Goal: Task Accomplishment & Management: Use online tool/utility

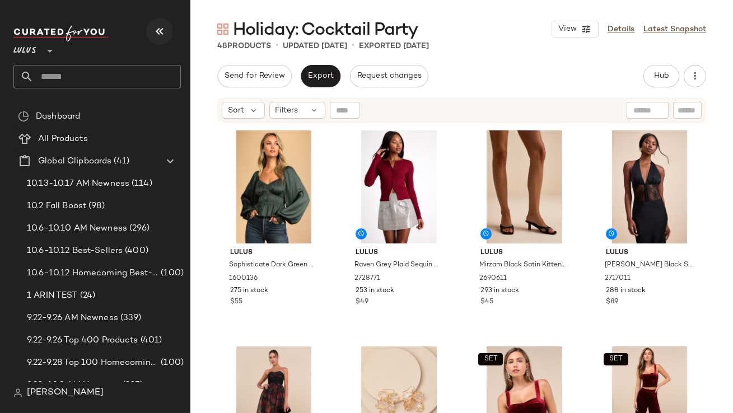
click at [159, 30] on icon "button" at bounding box center [159, 31] width 13 height 13
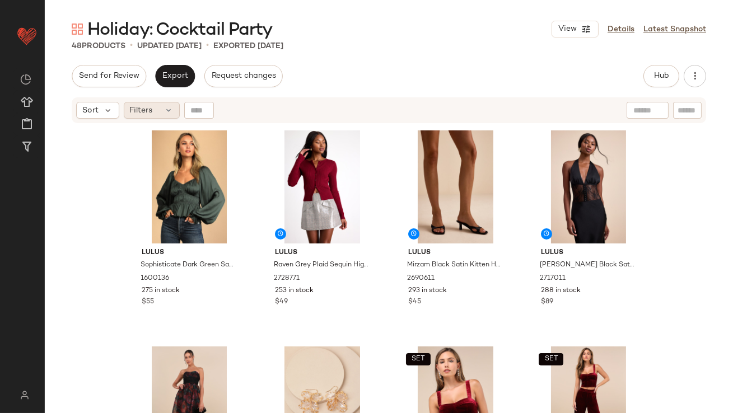
click at [168, 110] on icon at bounding box center [169, 110] width 9 height 9
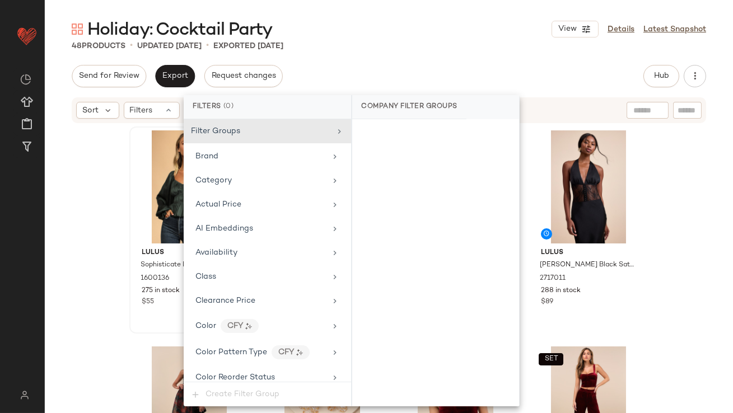
scroll to position [885, 0]
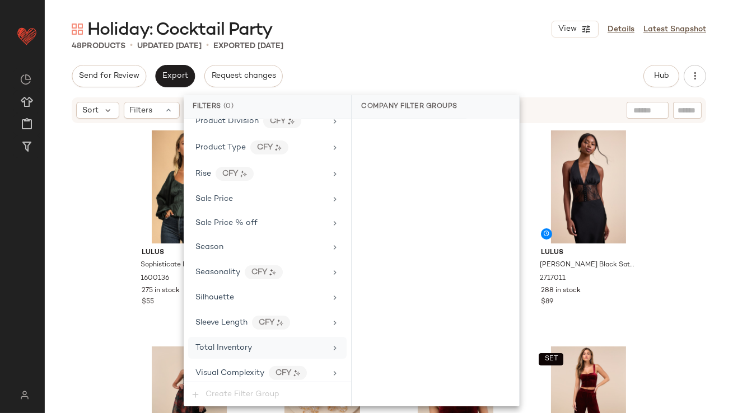
click at [225, 349] on div "Total Inventory" at bounding box center [267, 348] width 159 height 22
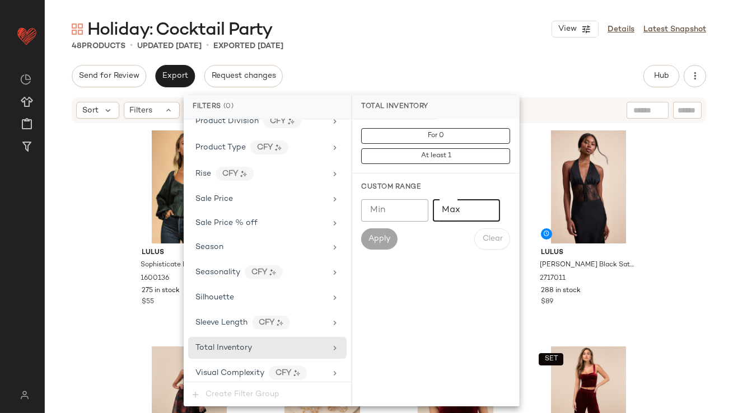
click at [476, 205] on input "Max" at bounding box center [466, 210] width 67 height 22
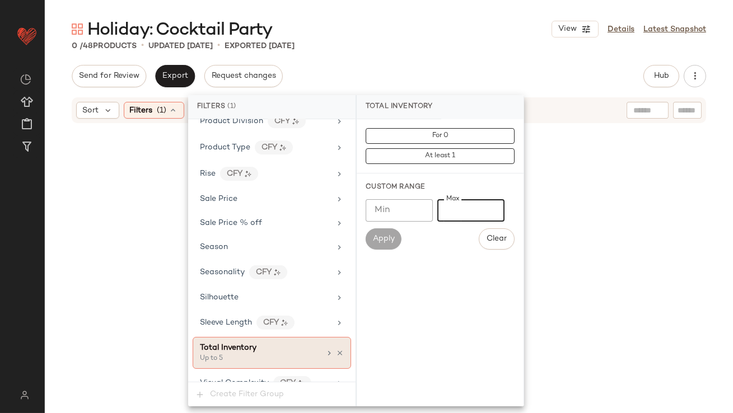
type input "*"
click at [336, 350] on icon at bounding box center [340, 354] width 8 height 8
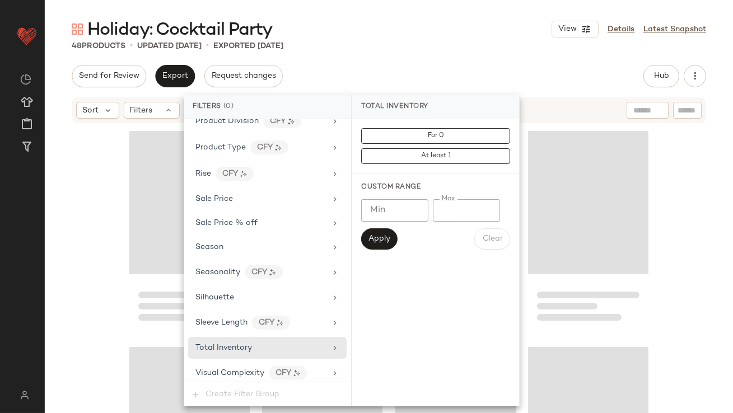
click at [433, 46] on div "48 Products • updated Oct 10th • Exported Oct 10th" at bounding box center [389, 45] width 689 height 11
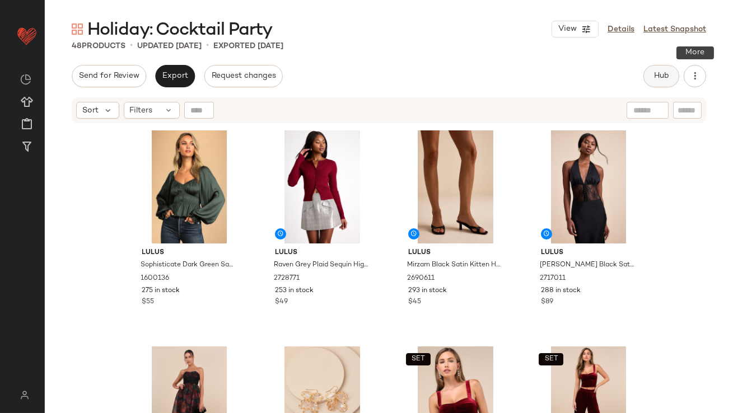
click at [663, 75] on span "Hub" at bounding box center [662, 76] width 16 height 9
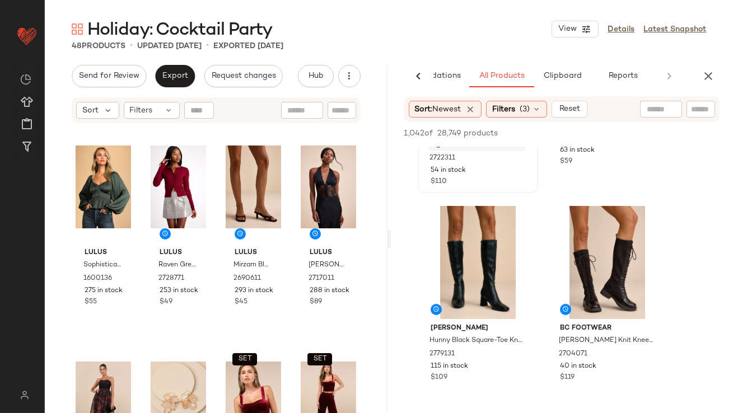
scroll to position [298, 0]
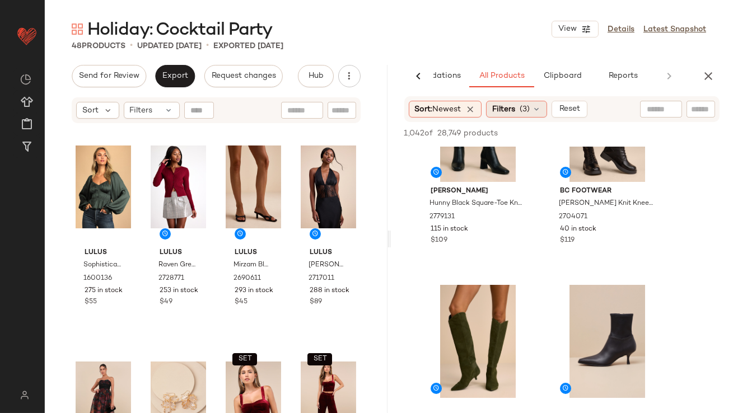
click at [533, 110] on div "Filters (3)" at bounding box center [516, 109] width 61 height 17
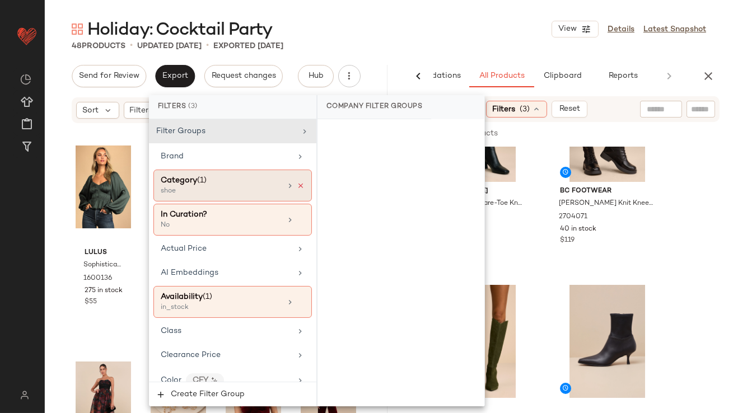
click at [298, 185] on icon at bounding box center [301, 186] width 8 height 8
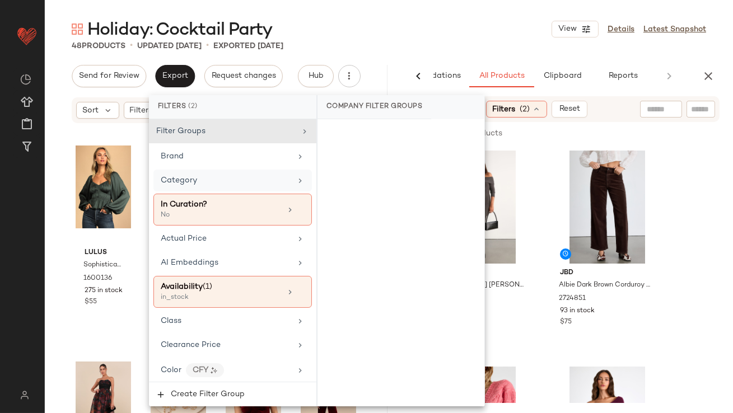
click at [396, 18] on div "Holiday: Cocktail Party View Details Latest Snapshot" at bounding box center [389, 29] width 689 height 22
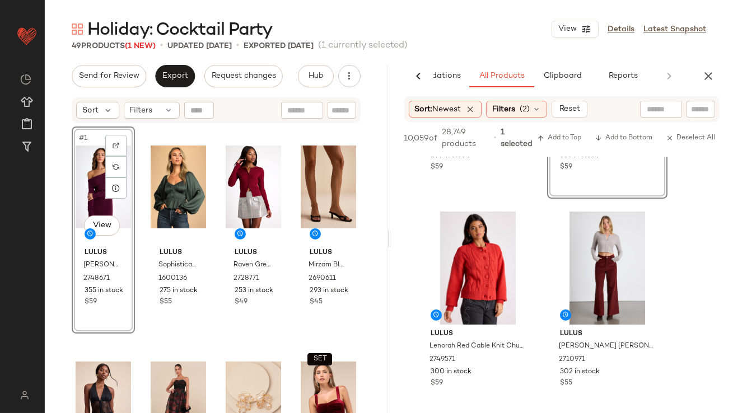
scroll to position [383, 0]
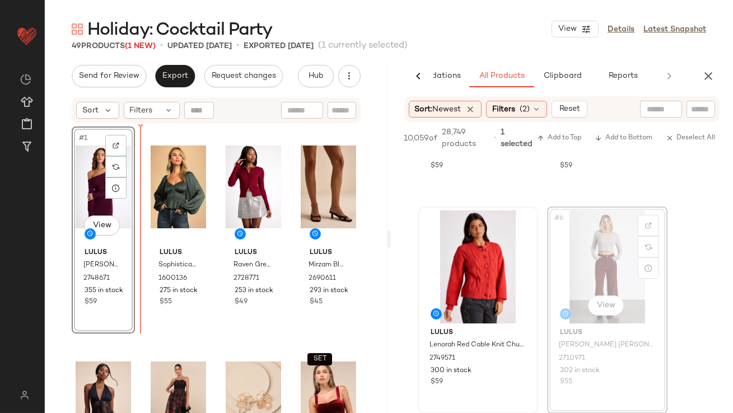
drag, startPoint x: 625, startPoint y: 275, endPoint x: 482, endPoint y: 267, distance: 143.1
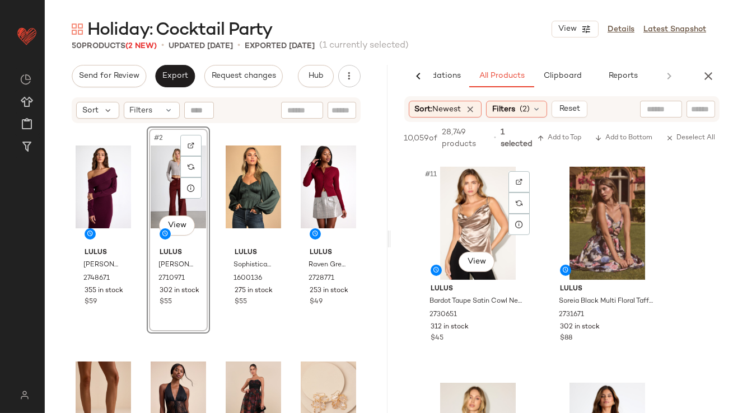
scroll to position [1245, 0]
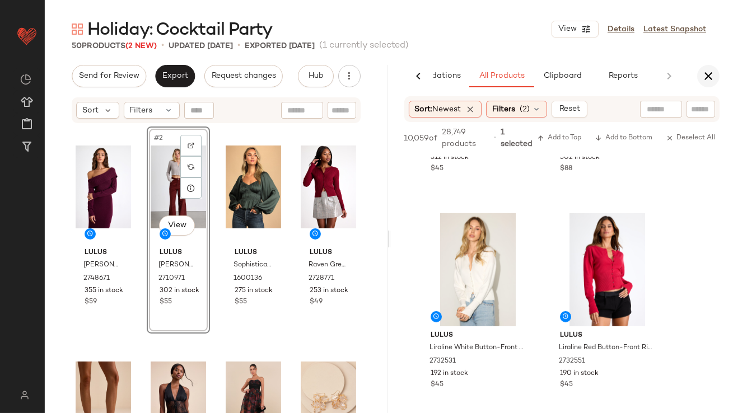
click at [711, 73] on icon "button" at bounding box center [708, 75] width 13 height 13
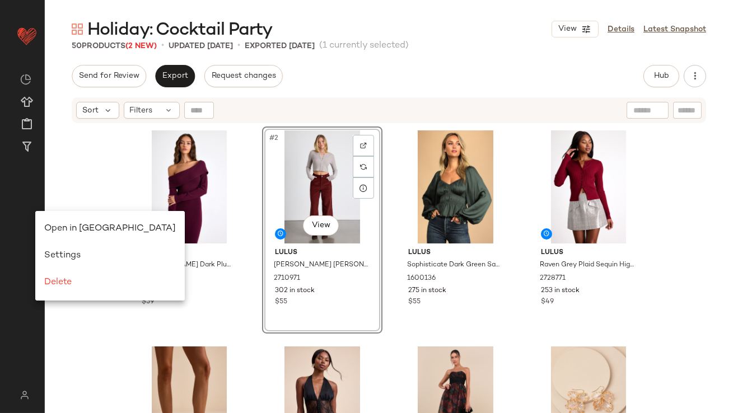
click at [55, 220] on div "Open in Split View" at bounding box center [110, 229] width 150 height 27
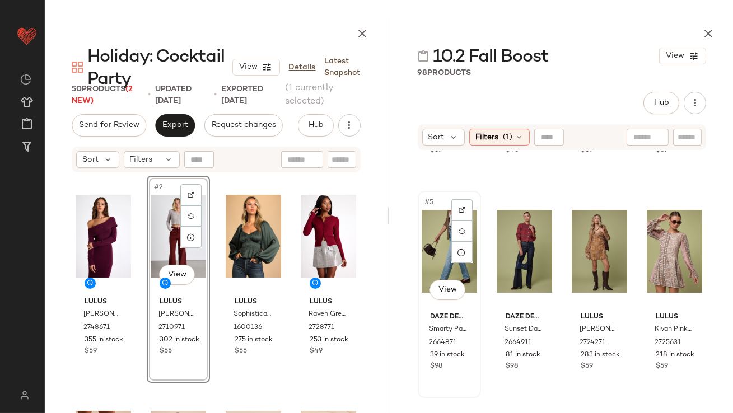
scroll to position [312, 0]
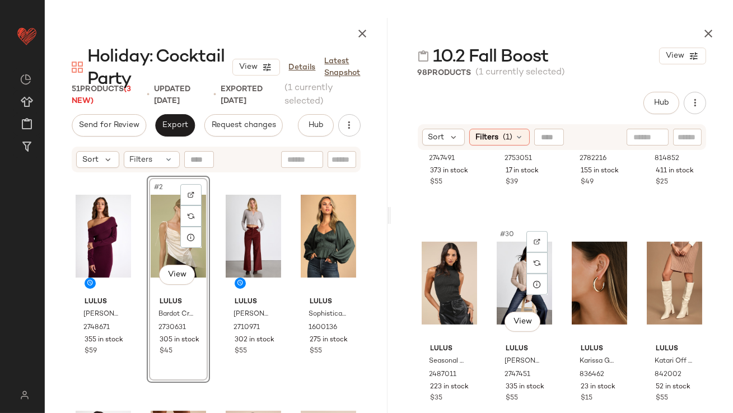
scroll to position [1454, 0]
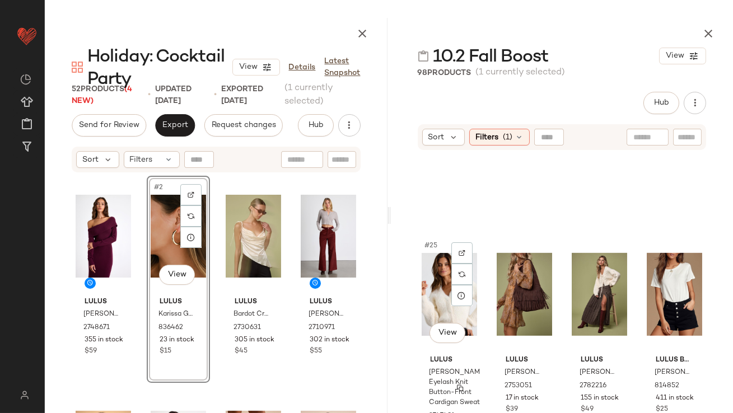
scroll to position [1207, 0]
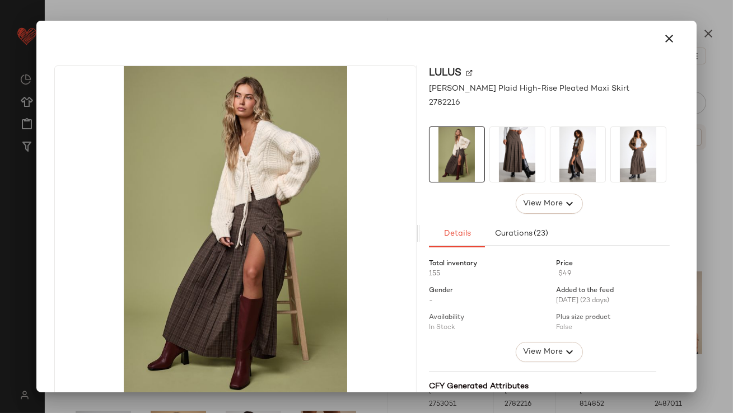
click at [520, 151] on img at bounding box center [517, 154] width 55 height 55
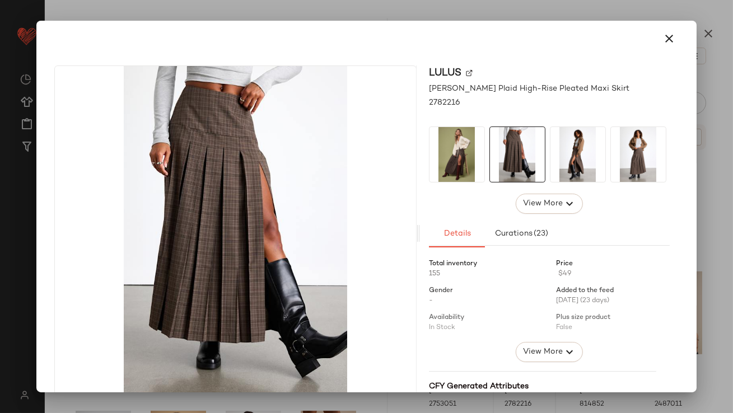
click at [568, 154] on img at bounding box center [578, 154] width 55 height 55
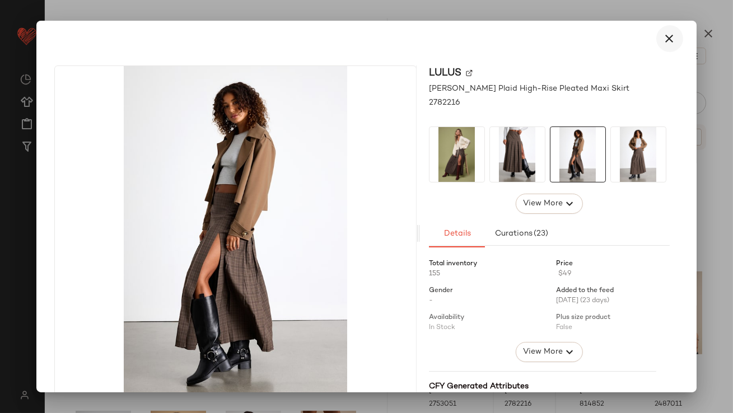
click at [666, 37] on icon "button" at bounding box center [669, 38] width 13 height 13
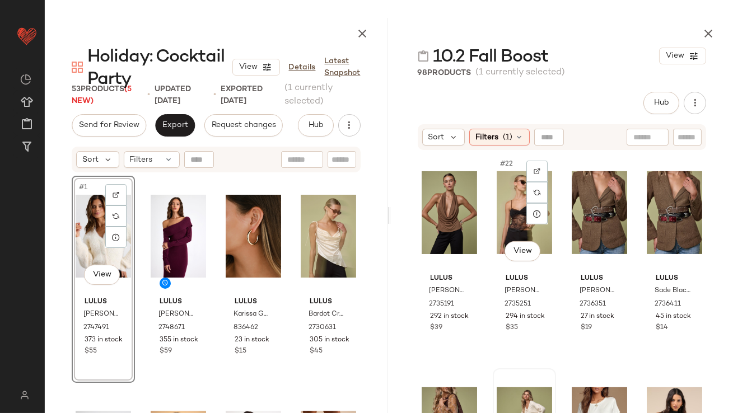
scroll to position [1079, 0]
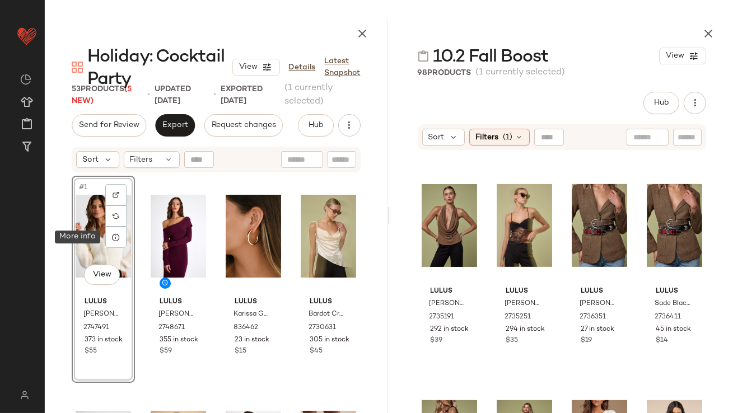
click at [84, 230] on div "#1 View" at bounding box center [103, 236] width 55 height 113
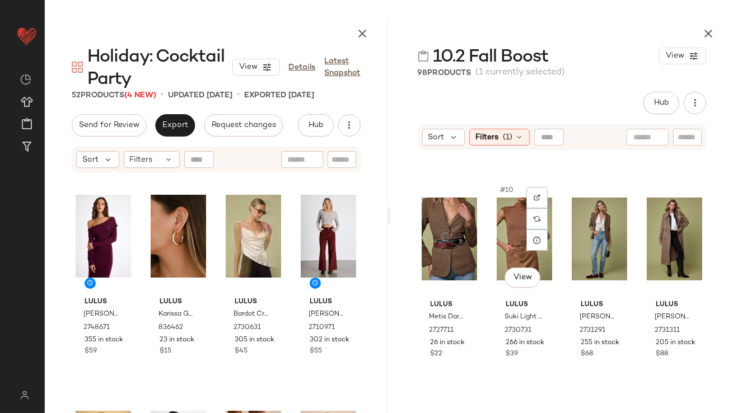
scroll to position [417, 0]
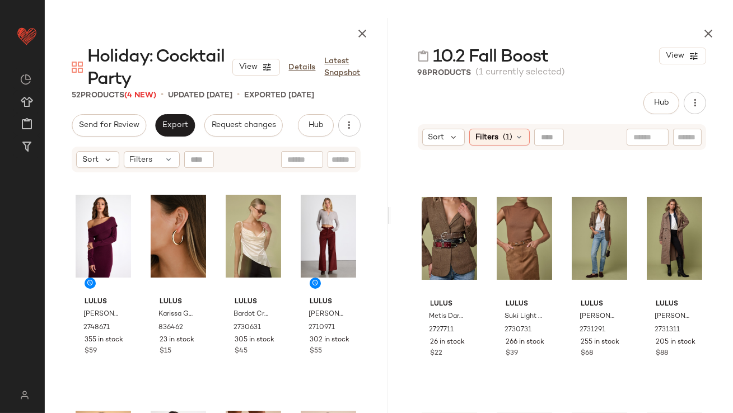
click at [709, 31] on icon "button" at bounding box center [708, 33] width 13 height 13
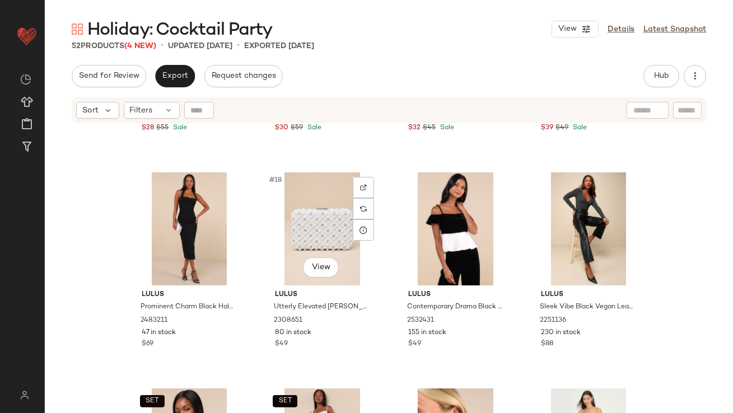
scroll to position [884, 0]
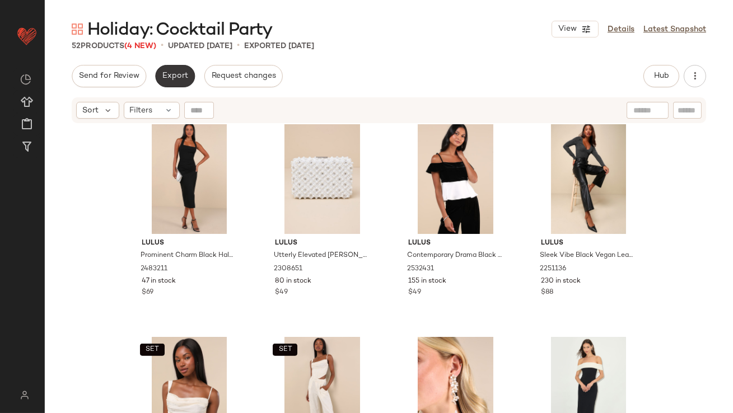
click at [183, 83] on button "Export" at bounding box center [175, 76] width 40 height 22
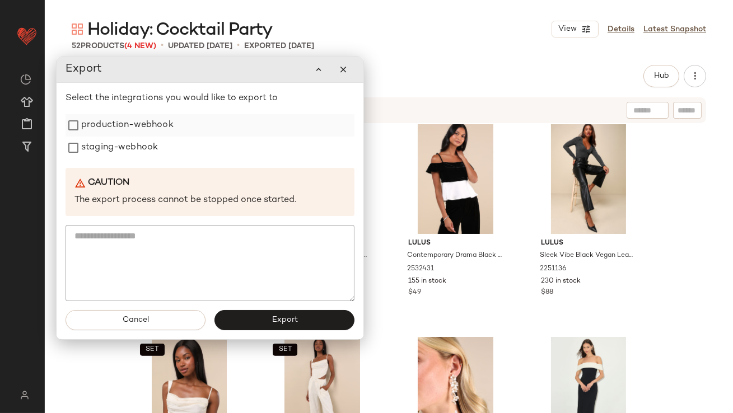
click at [157, 122] on label "production-webhook" at bounding box center [127, 125] width 92 height 22
click at [150, 150] on label "staging-webhook" at bounding box center [119, 148] width 77 height 22
click at [246, 314] on button "Export" at bounding box center [285, 320] width 140 height 20
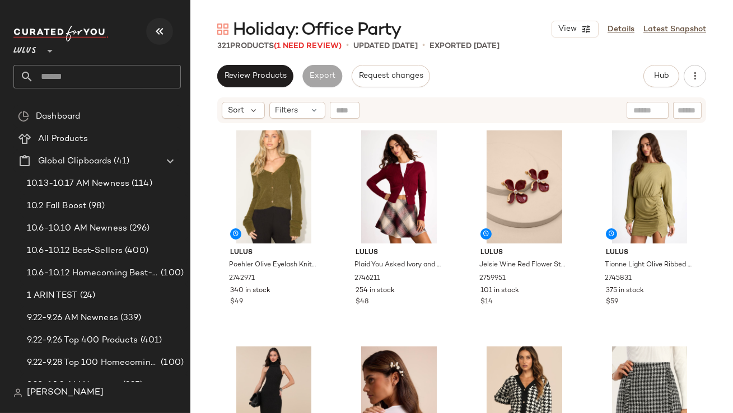
click at [164, 31] on icon "button" at bounding box center [159, 31] width 13 height 13
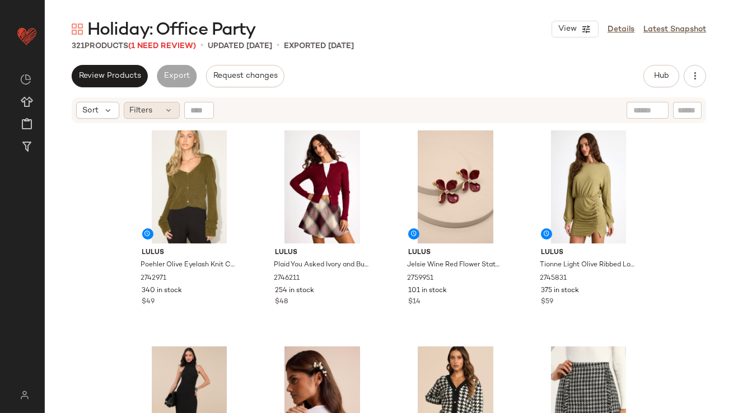
click at [154, 110] on div "Filters" at bounding box center [152, 110] width 56 height 17
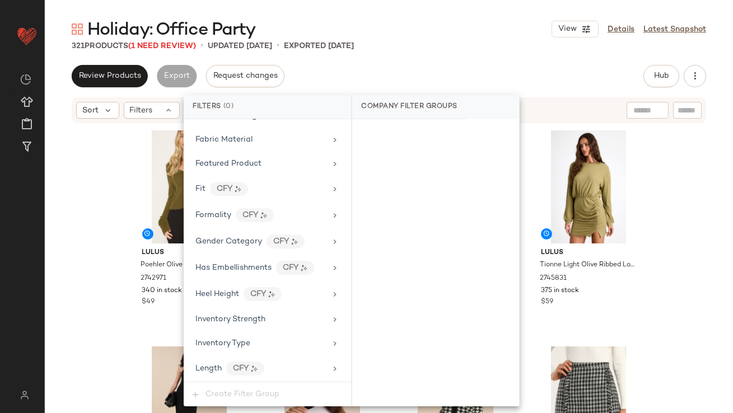
scroll to position [909, 0]
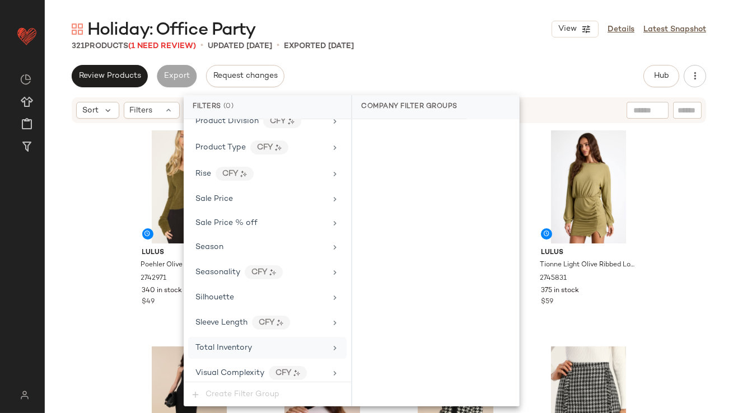
click at [225, 342] on div "Total Inventory" at bounding box center [224, 348] width 57 height 12
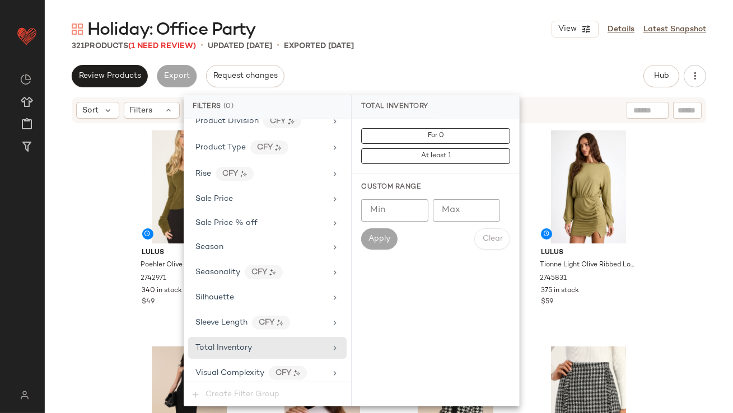
click at [463, 215] on input "Max" at bounding box center [466, 210] width 67 height 22
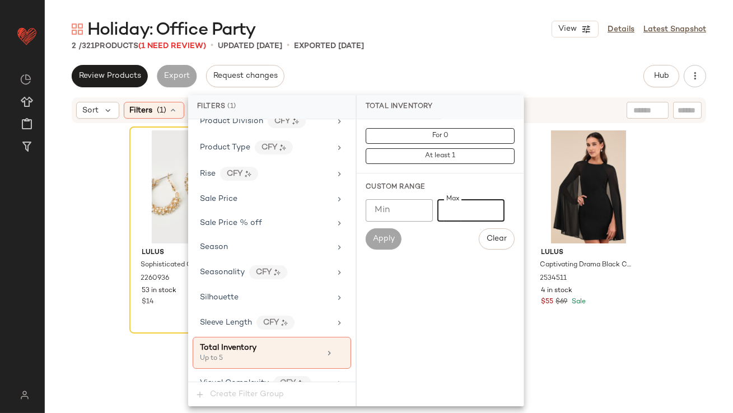
type input "*"
click at [506, 52] on div "Holiday: Office Party View Details Latest Snapshot 2 / 321 Products (1 Need Rev…" at bounding box center [389, 216] width 689 height 396
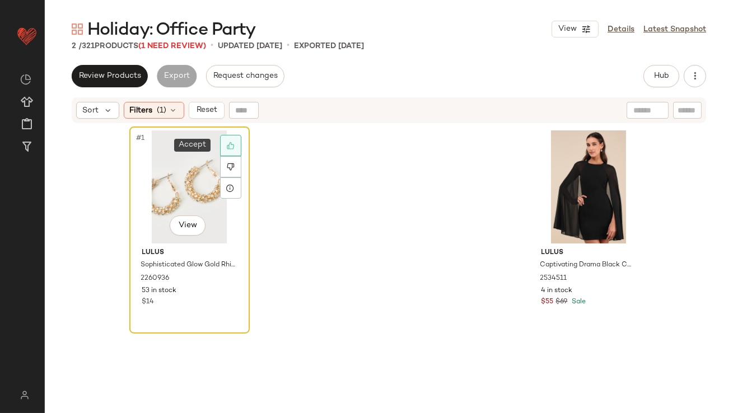
click at [227, 147] on icon at bounding box center [231, 146] width 8 height 8
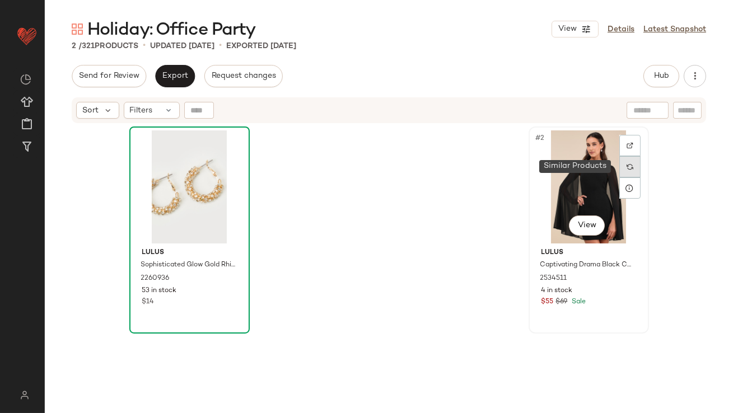
click at [623, 159] on div at bounding box center [630, 166] width 21 height 21
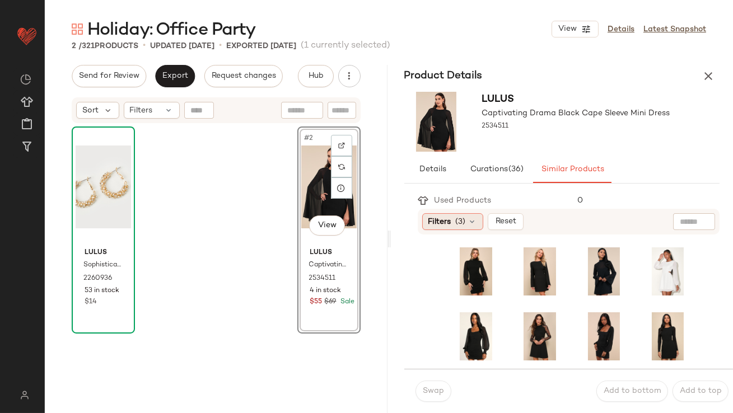
click at [480, 221] on div "Filters (3)" at bounding box center [452, 221] width 61 height 17
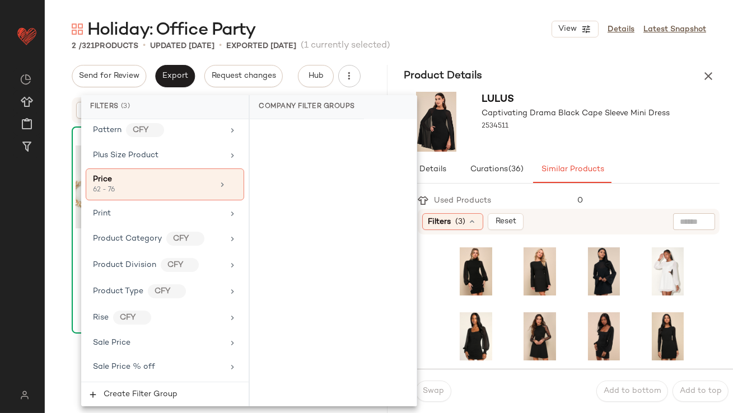
scroll to position [939, 0]
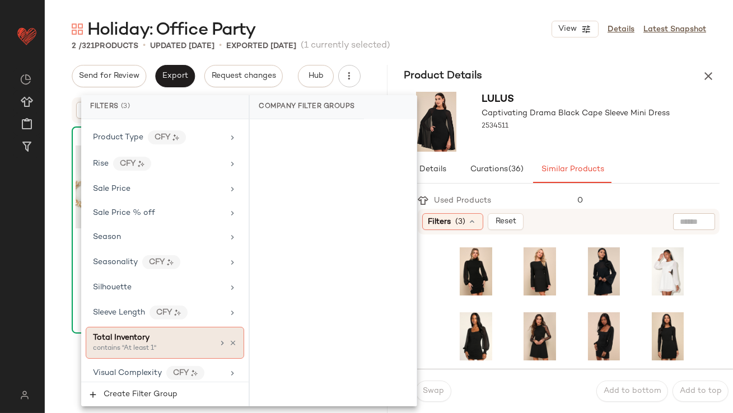
click at [148, 336] on span "Total Inventory" at bounding box center [121, 338] width 57 height 8
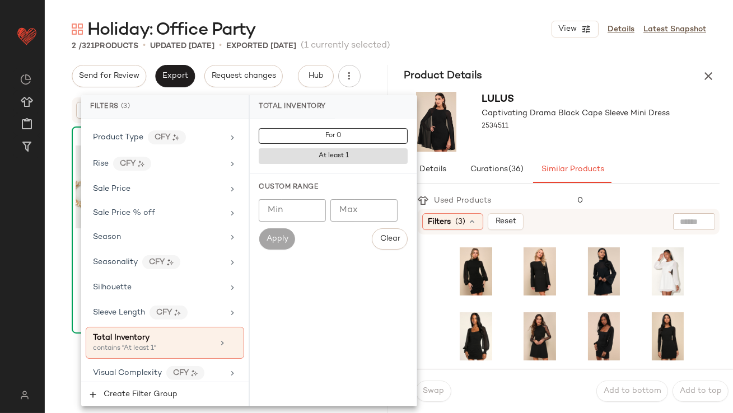
click at [302, 210] on input "Min" at bounding box center [292, 210] width 67 height 22
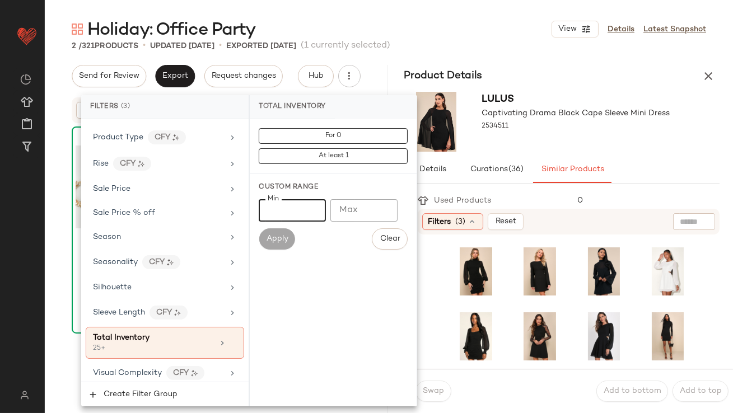
type input "**"
click at [624, 141] on div "Lulus Captivating Drama Black Cape Sleeve Mini Dress 2534511" at bounding box center [576, 122] width 188 height 60
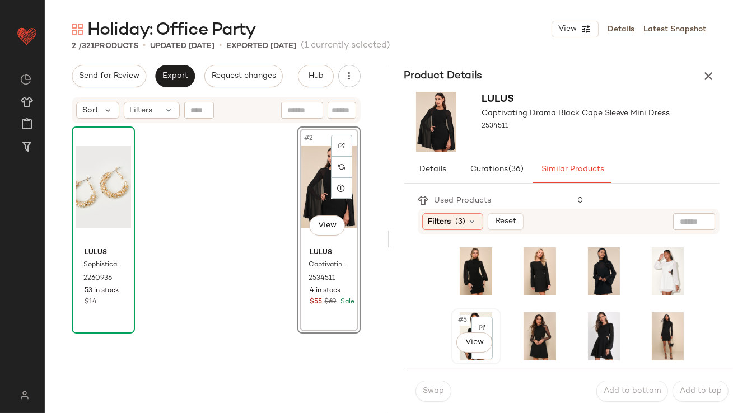
click at [464, 320] on span "#5" at bounding box center [464, 320] width 12 height 11
click at [419, 387] on button "Swap" at bounding box center [434, 391] width 36 height 21
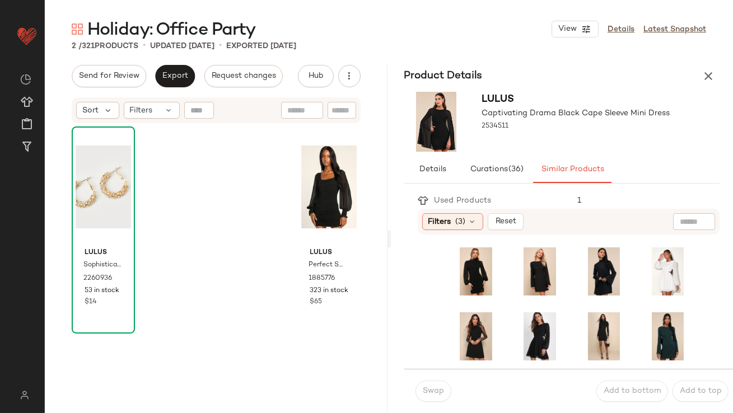
click at [722, 77] on div "Product Details" at bounding box center [562, 76] width 343 height 22
click at [719, 76] on button "button" at bounding box center [709, 76] width 22 height 22
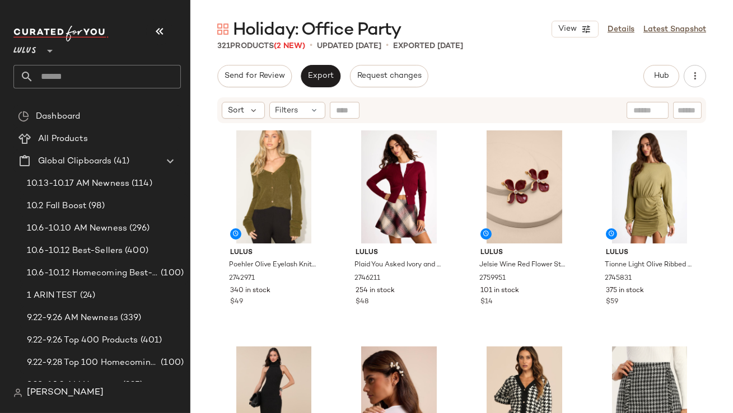
click at [166, 28] on button "button" at bounding box center [159, 31] width 27 height 27
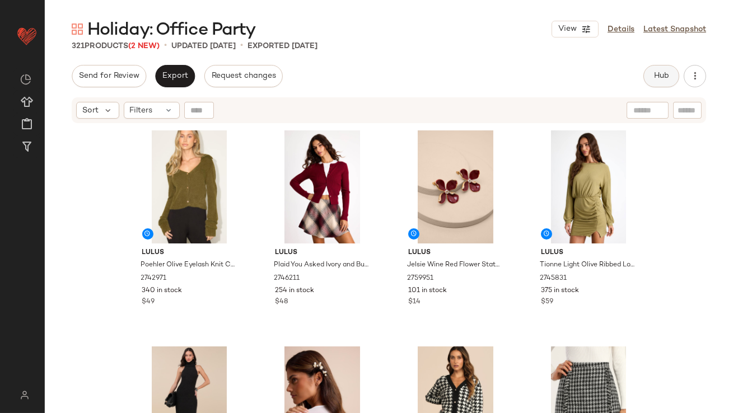
click at [656, 69] on button "Hub" at bounding box center [662, 76] width 36 height 22
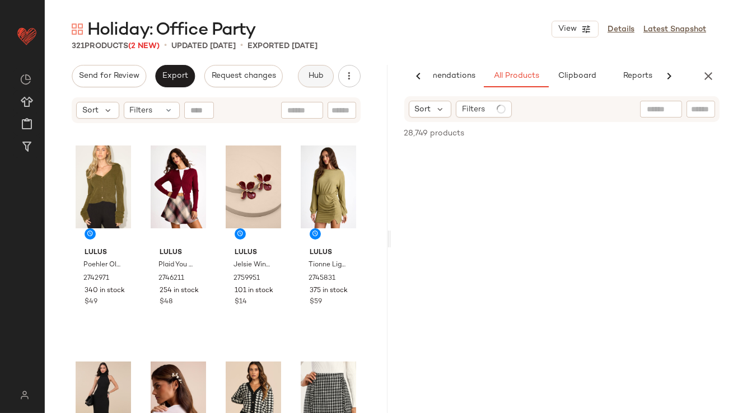
scroll to position [0, 63]
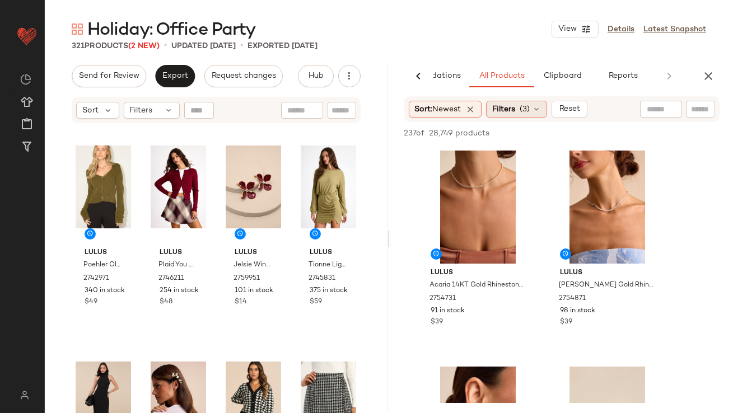
click at [519, 105] on div "Filters (3)" at bounding box center [516, 109] width 61 height 17
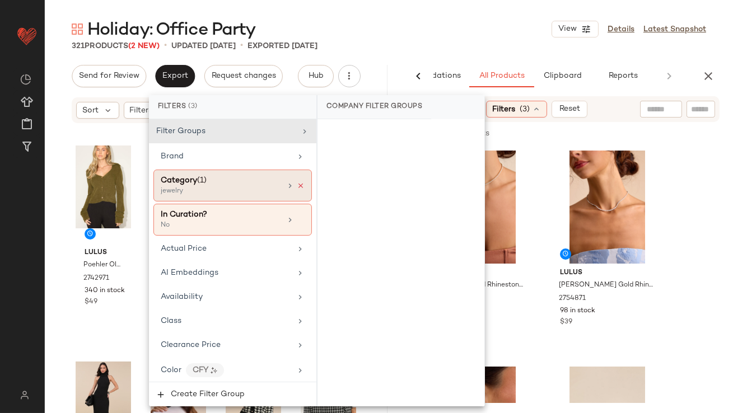
click at [300, 185] on icon at bounding box center [301, 186] width 8 height 8
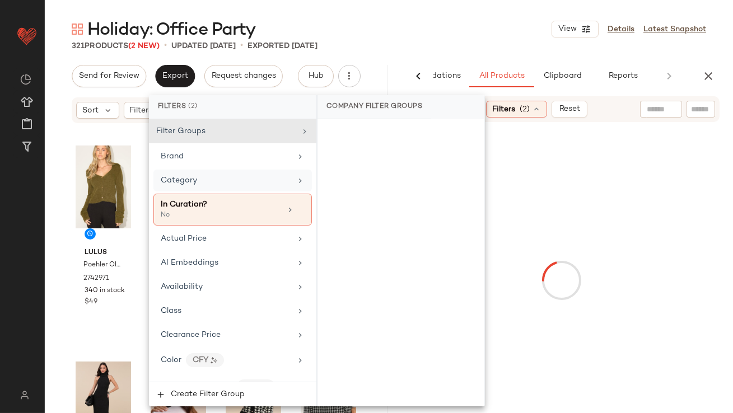
click at [398, 34] on div "Holiday: Office Party View Details Latest Snapshot" at bounding box center [389, 29] width 689 height 22
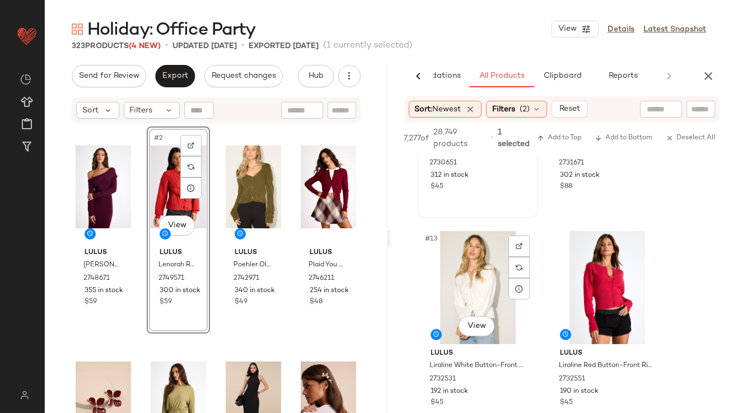
scroll to position [1226, 0]
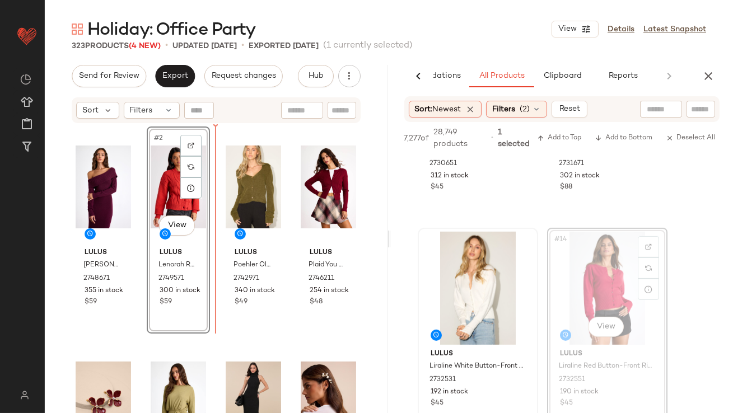
drag, startPoint x: 595, startPoint y: 295, endPoint x: 514, endPoint y: 295, distance: 81.2
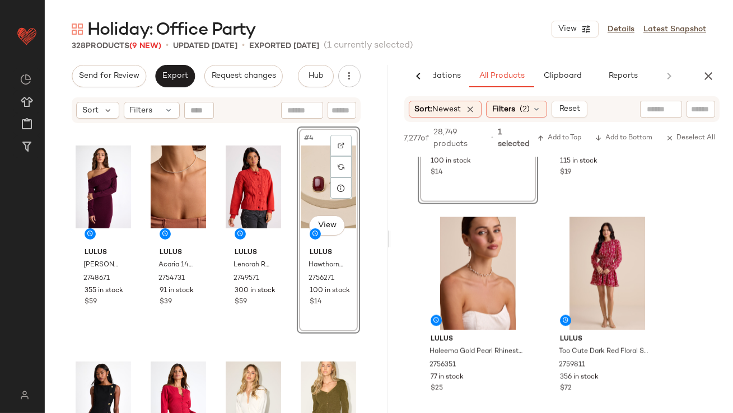
scroll to position [3866, 0]
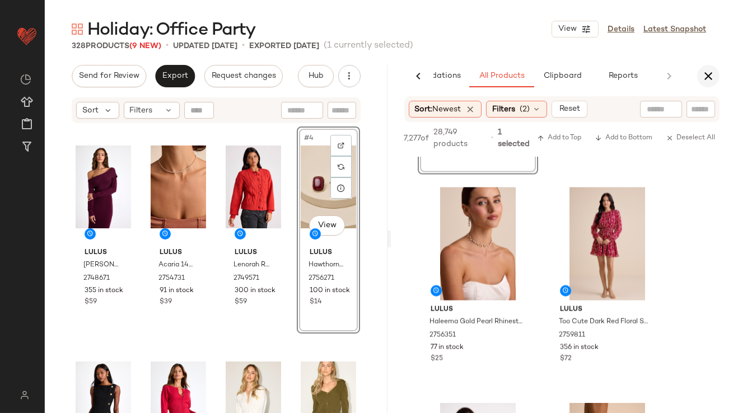
click at [714, 74] on icon "button" at bounding box center [708, 75] width 13 height 13
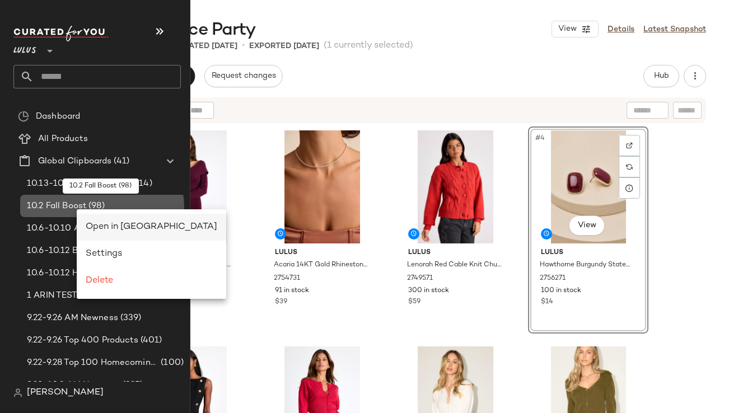
scroll to position [0, 0]
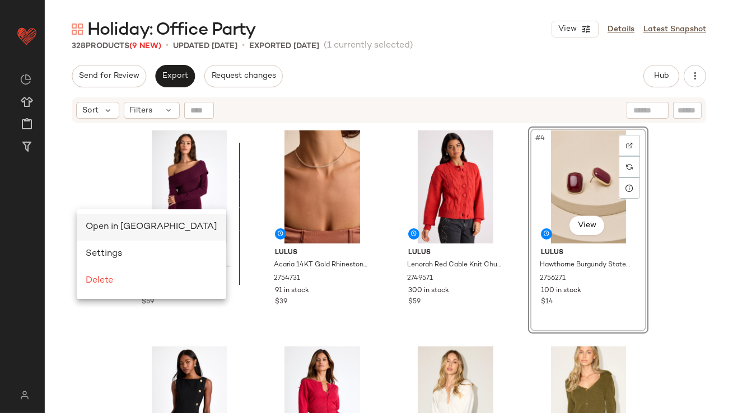
click at [97, 226] on span "Open in Split View" at bounding box center [152, 227] width 132 height 10
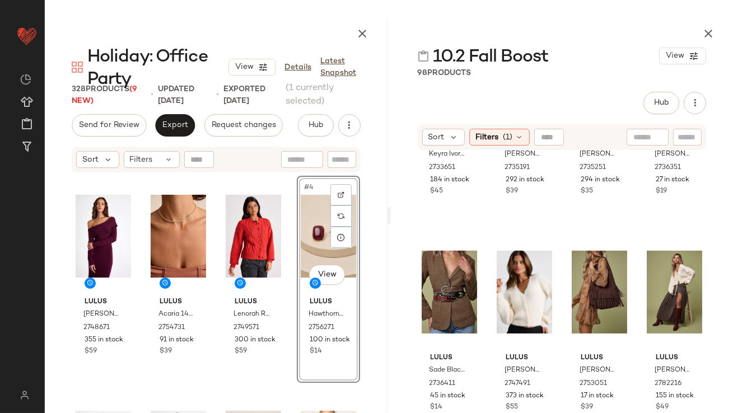
scroll to position [1238, 0]
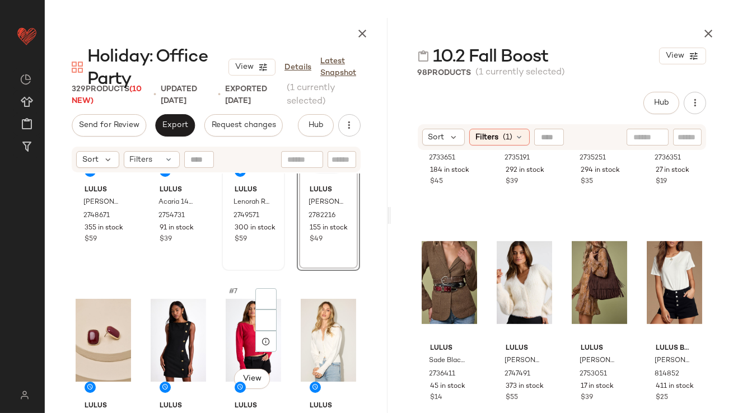
scroll to position [200, 0]
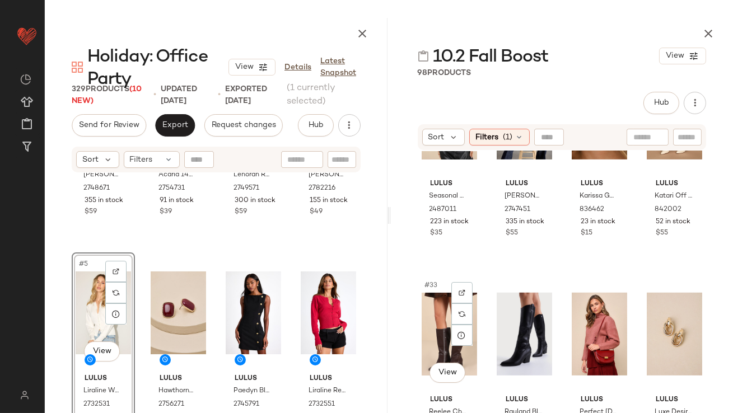
scroll to position [1639, 0]
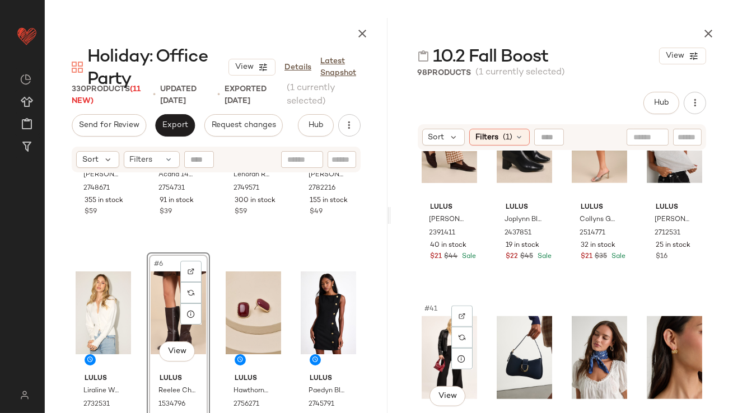
scroll to position [2072, 0]
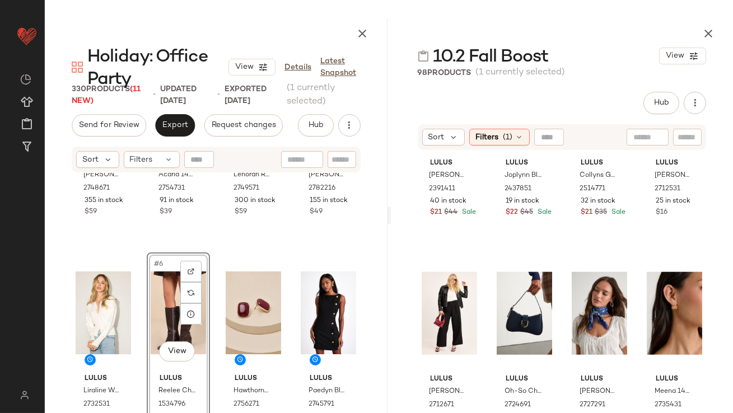
click at [712, 36] on icon "button" at bounding box center [708, 33] width 13 height 13
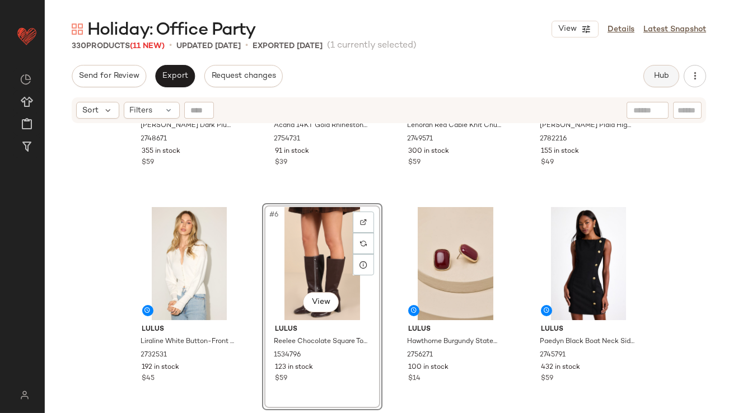
click at [653, 68] on button "Hub" at bounding box center [662, 76] width 36 height 22
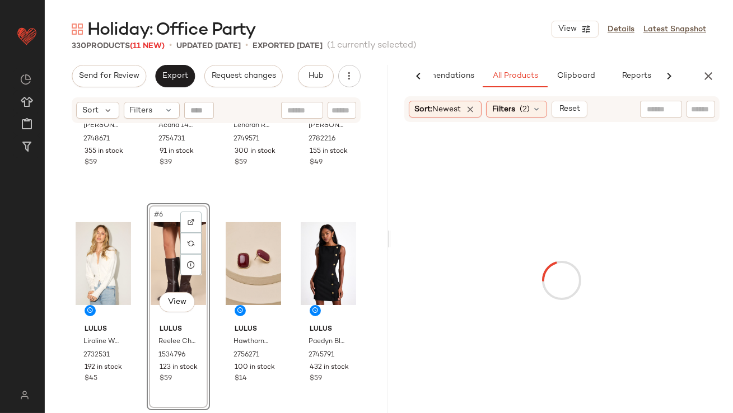
scroll to position [0, 63]
click at [515, 113] on span "Filters" at bounding box center [503, 110] width 23 height 12
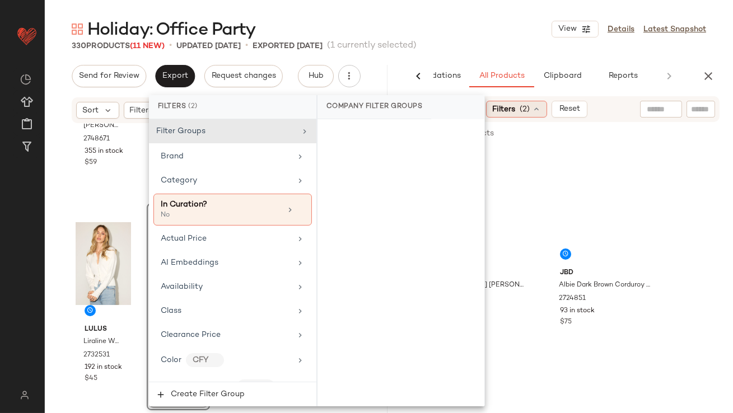
click at [515, 110] on span "Filters" at bounding box center [503, 110] width 23 height 12
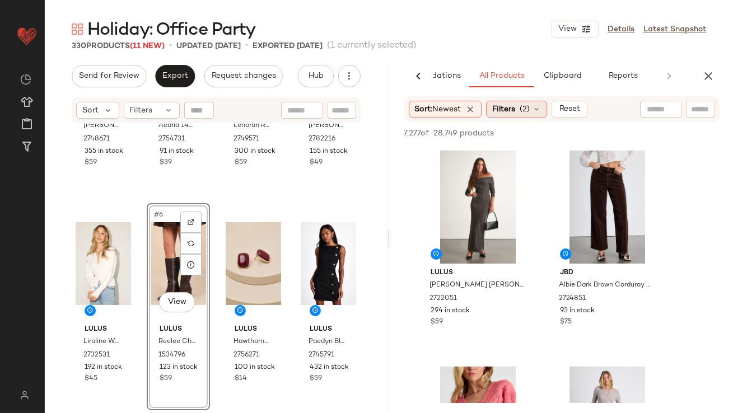
click at [514, 111] on span "Filters" at bounding box center [503, 110] width 23 height 12
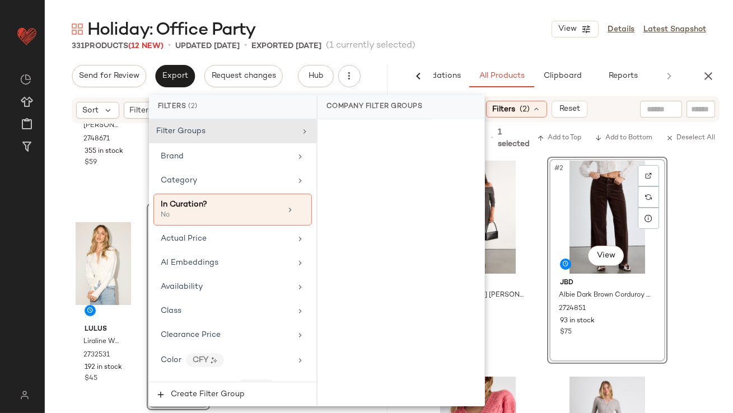
click at [71, 202] on div "Lulus Ellie Dark Plum Sweater Bodycon Maxi Dress 2748671 355 in stock $59 Lulus…" at bounding box center [216, 282] width 343 height 317
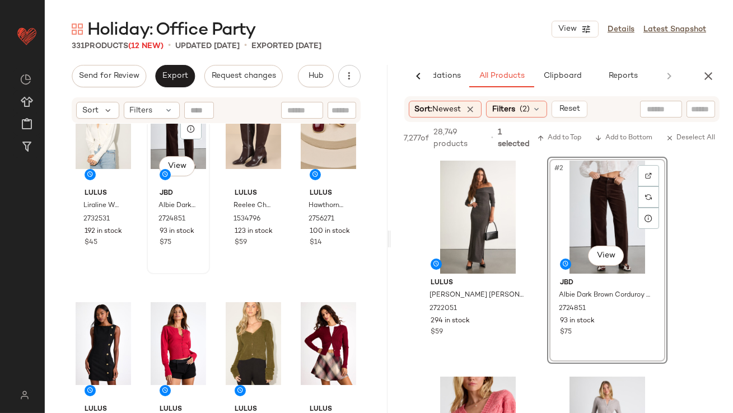
scroll to position [0, 0]
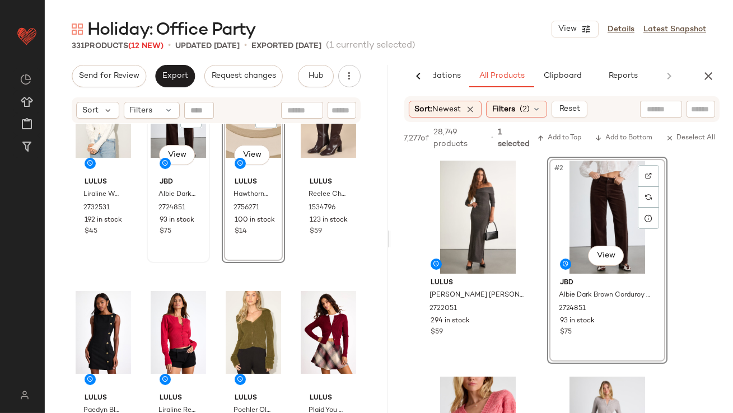
scroll to position [286, 0]
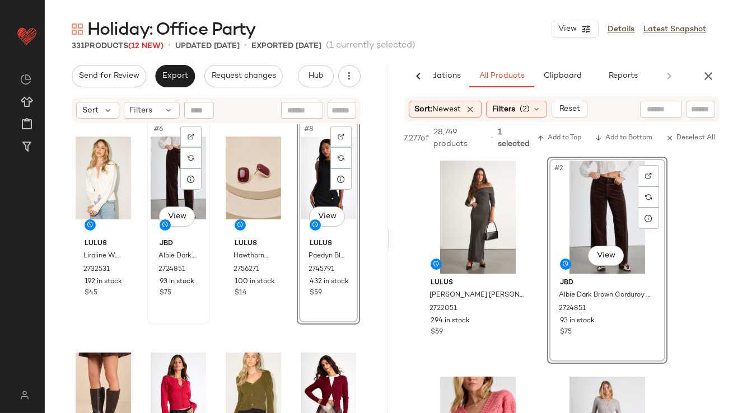
scroll to position [228, 0]
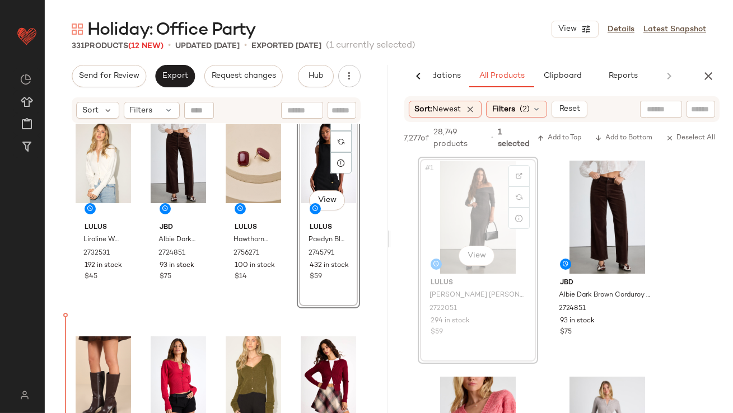
drag, startPoint x: 473, startPoint y: 194, endPoint x: 458, endPoint y: 197, distance: 15.4
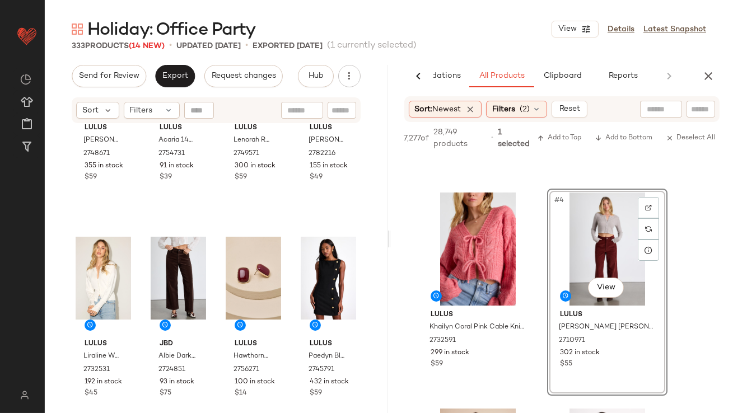
scroll to position [0, 0]
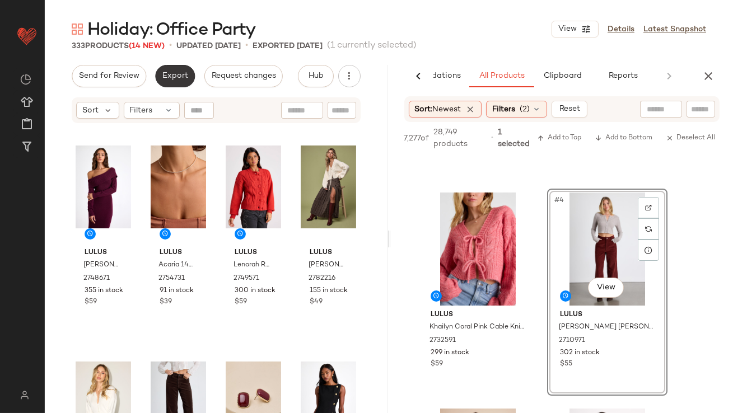
click at [172, 69] on button "Export" at bounding box center [175, 76] width 40 height 22
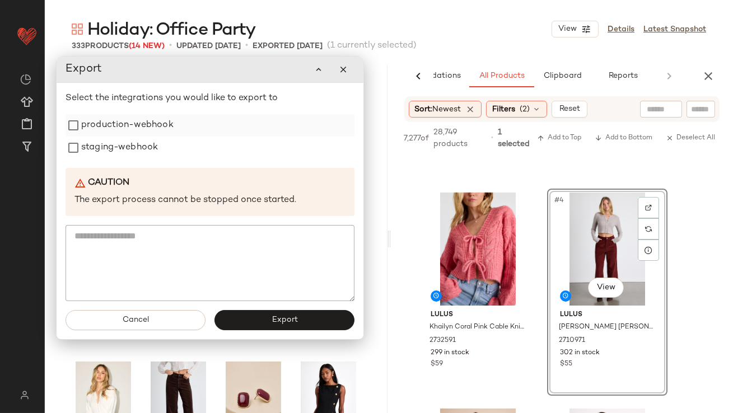
click at [133, 127] on label "production-webhook" at bounding box center [127, 125] width 92 height 22
click at [131, 150] on label "staging-webhook" at bounding box center [119, 148] width 77 height 22
click at [259, 317] on button "Export" at bounding box center [285, 320] width 140 height 20
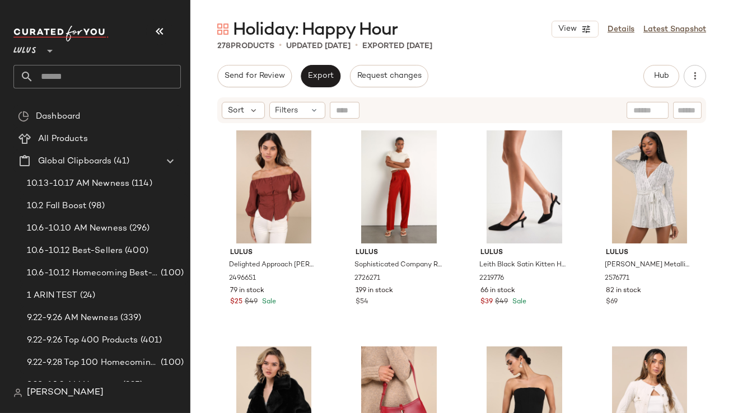
click at [156, 25] on icon "button" at bounding box center [159, 31] width 13 height 13
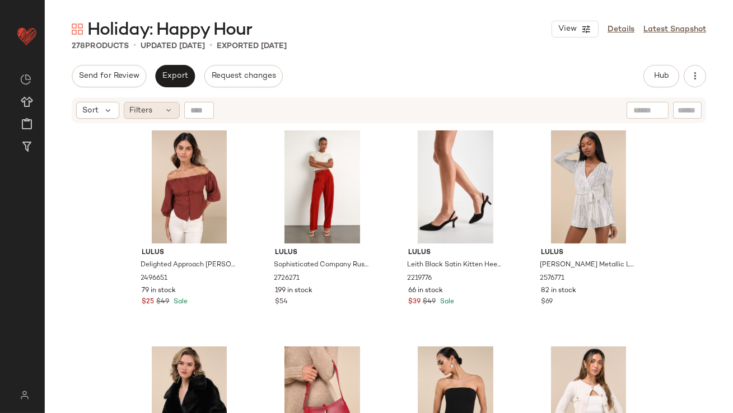
click at [144, 112] on span "Filters" at bounding box center [141, 111] width 23 height 12
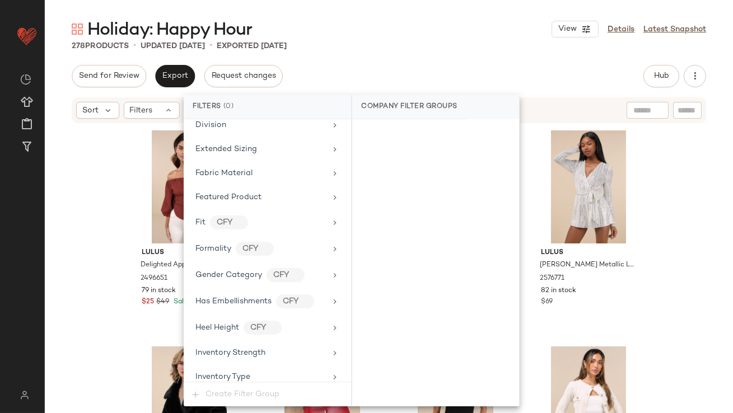
scroll to position [885, 0]
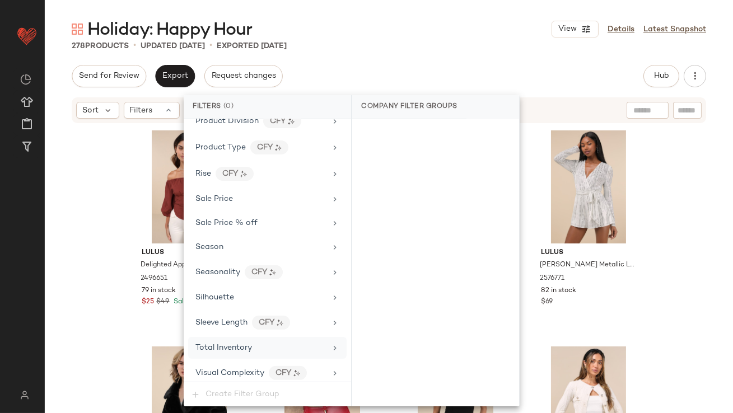
click at [217, 342] on div "Total Inventory" at bounding box center [224, 348] width 57 height 12
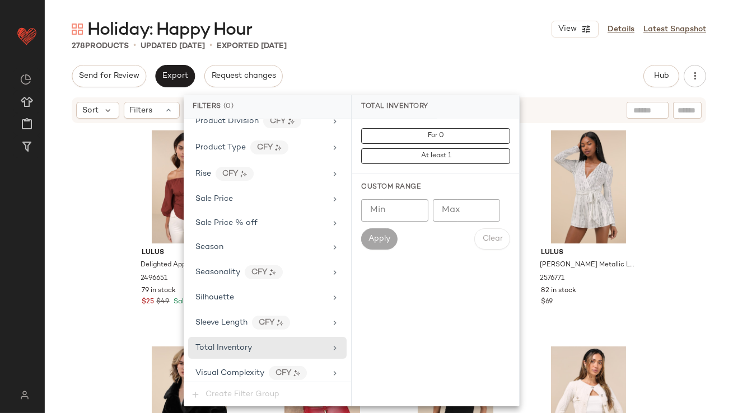
click at [475, 202] on input "Max" at bounding box center [466, 210] width 67 height 22
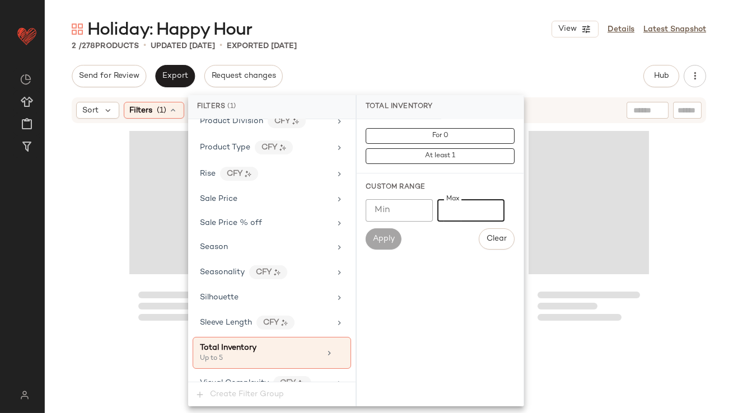
type input "*"
click at [430, 29] on div "Holiday: Happy Hour View Details Latest Snapshot" at bounding box center [389, 29] width 689 height 22
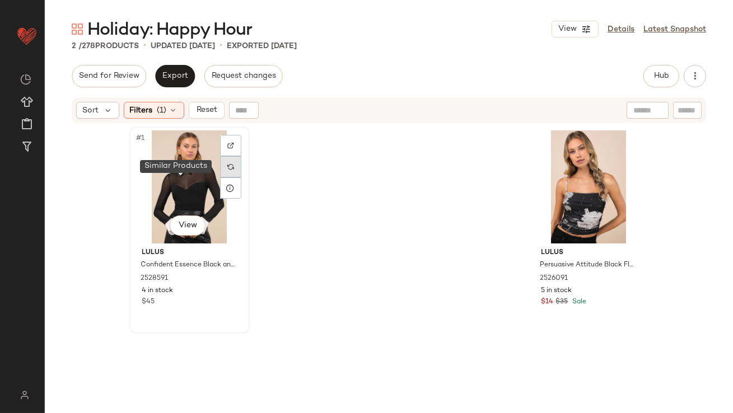
click at [224, 171] on div at bounding box center [230, 166] width 21 height 21
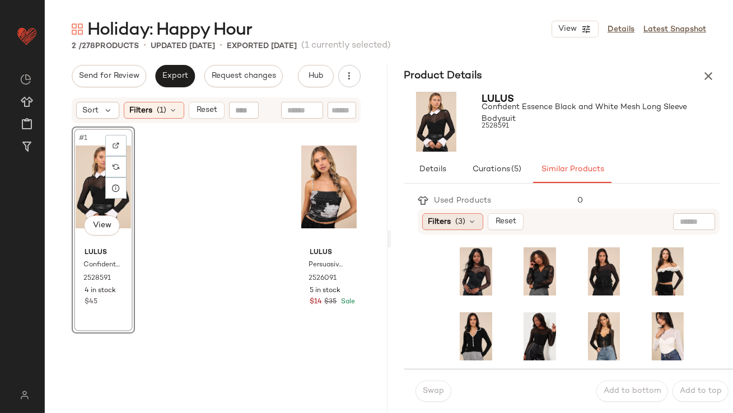
click at [454, 222] on div "Filters (3)" at bounding box center [452, 221] width 61 height 17
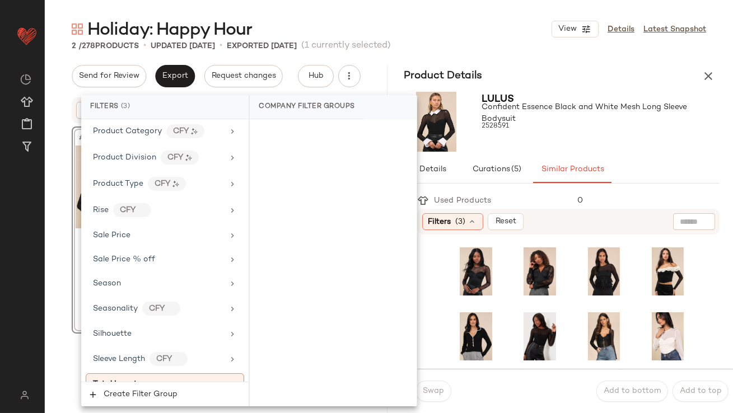
scroll to position [939, 0]
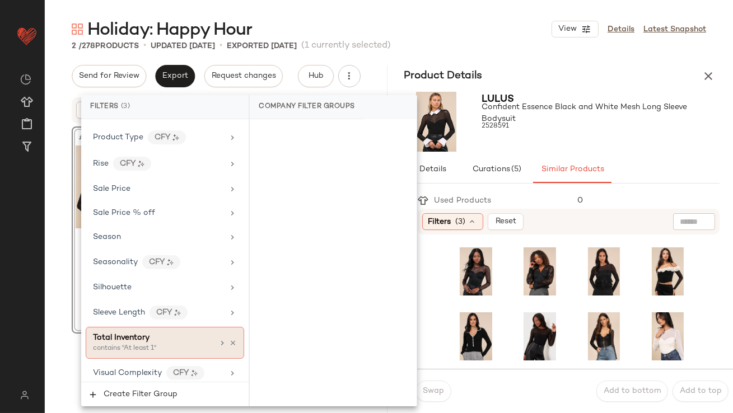
click at [126, 327] on div "Total Inventory contains "At least 1"" at bounding box center [165, 343] width 159 height 32
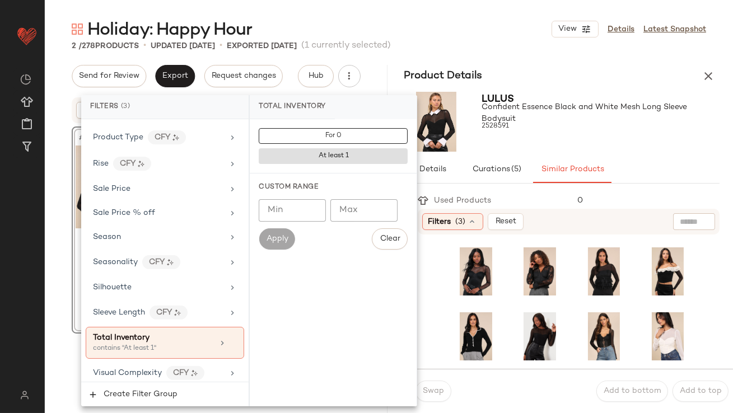
click at [294, 214] on input "Min" at bounding box center [292, 210] width 67 height 22
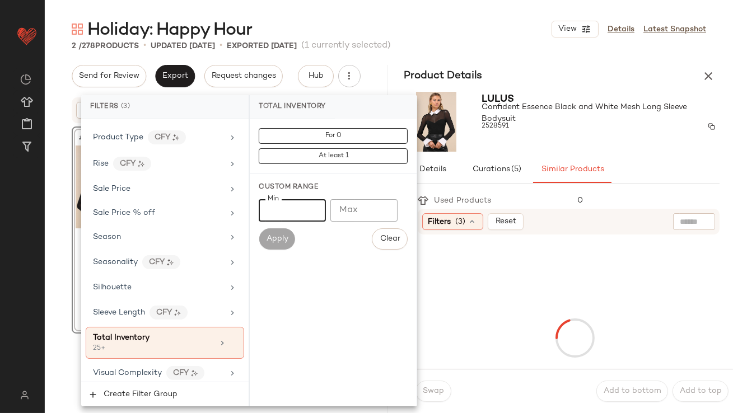
type input "**"
click at [622, 126] on div "2528591" at bounding box center [601, 127] width 238 height 16
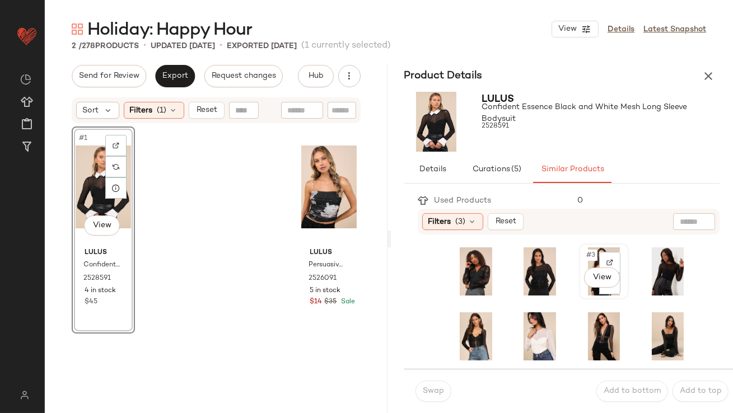
click at [585, 259] on span "#3" at bounding box center [591, 255] width 12 height 11
click at [435, 384] on button "Swap" at bounding box center [434, 391] width 36 height 21
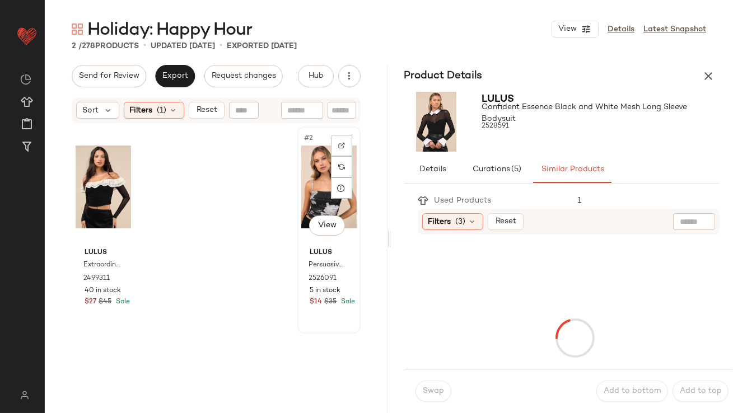
click at [301, 209] on div "#2 View" at bounding box center [328, 187] width 55 height 113
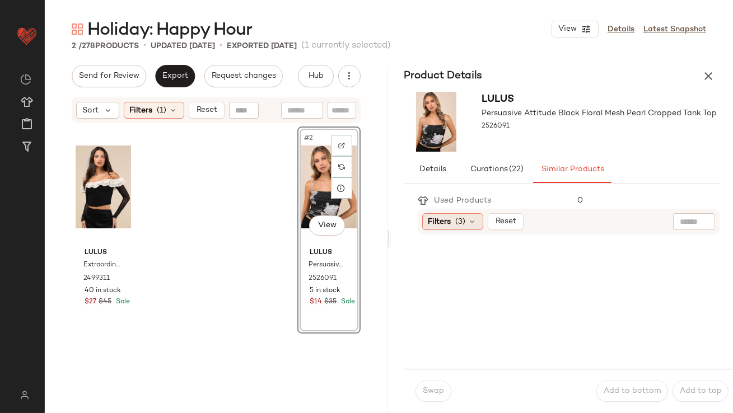
click at [433, 220] on span "Filters" at bounding box center [440, 222] width 23 height 12
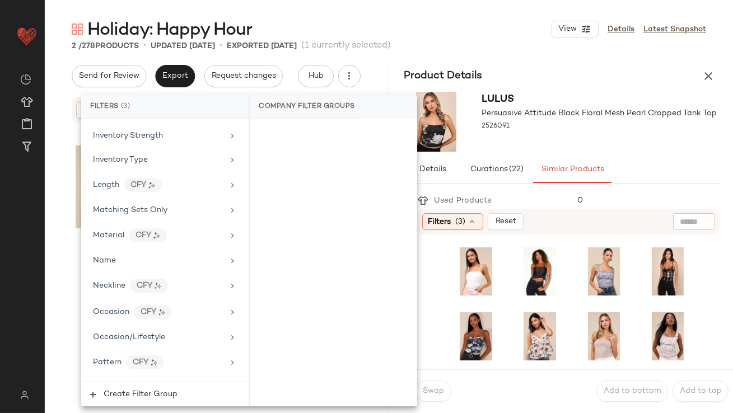
scroll to position [939, 0]
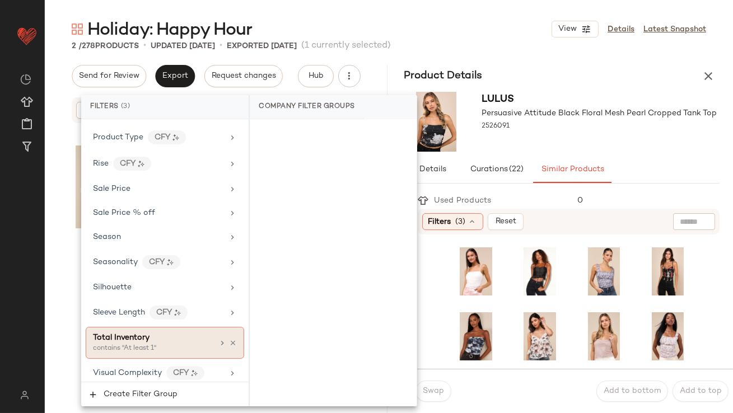
click at [126, 337] on div "Total Inventory" at bounding box center [121, 338] width 57 height 12
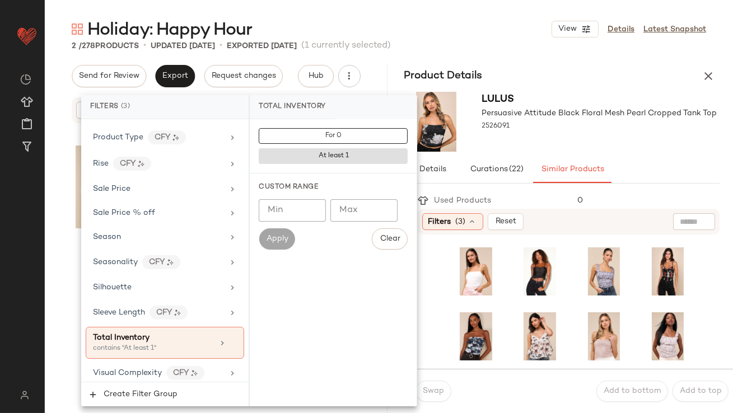
click at [278, 220] on input "Min" at bounding box center [292, 210] width 67 height 22
type input "**"
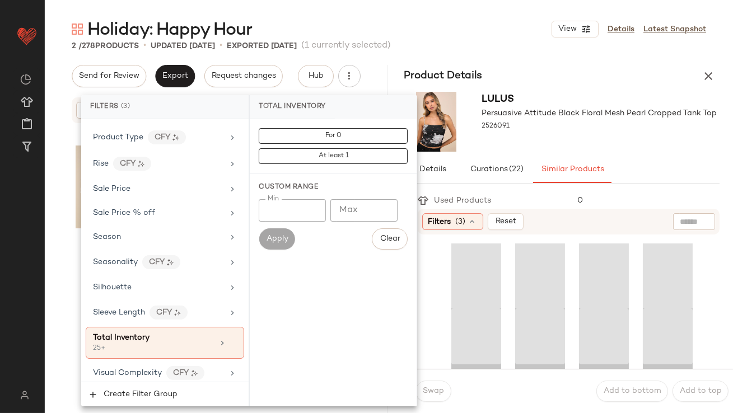
click at [607, 138] on div at bounding box center [599, 136] width 235 height 9
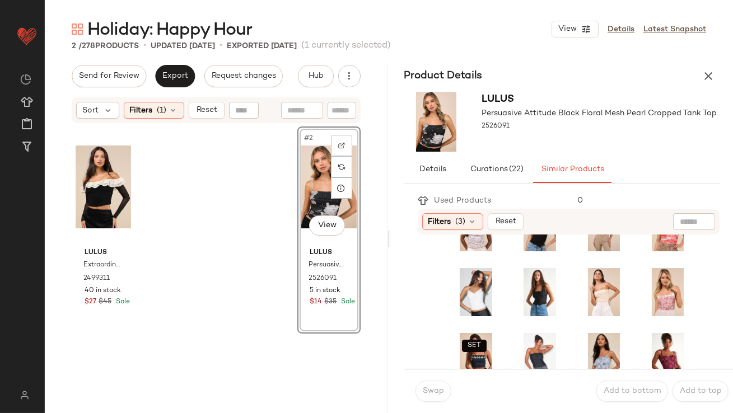
scroll to position [152, 0]
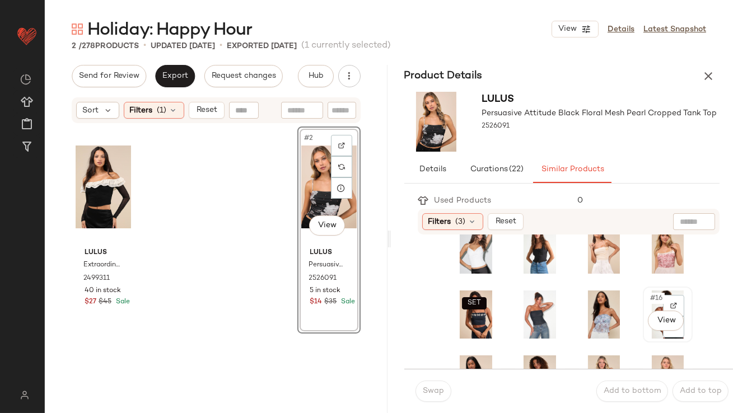
click at [649, 300] on span "#16" at bounding box center [657, 298] width 16 height 11
click at [434, 387] on button "Swap" at bounding box center [434, 391] width 36 height 21
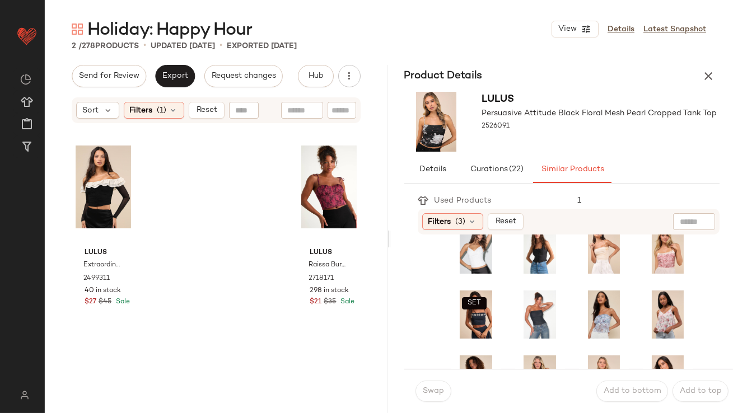
click at [702, 75] on icon "button" at bounding box center [708, 75] width 13 height 13
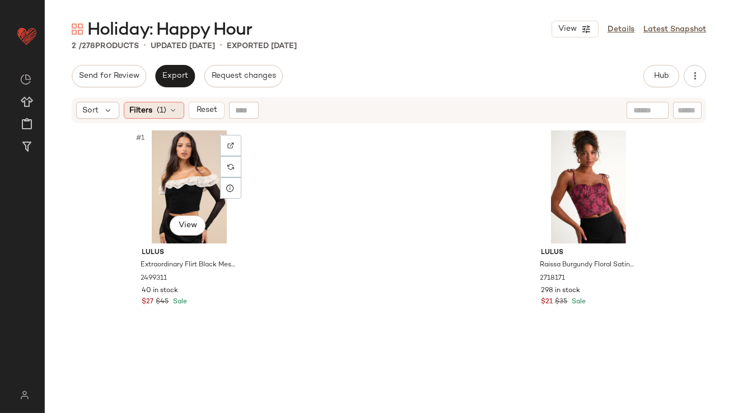
click at [138, 118] on div "Sort Filters (1) Reset" at bounding box center [389, 110] width 635 height 26
click at [156, 108] on div "Filters (1)" at bounding box center [154, 110] width 61 height 17
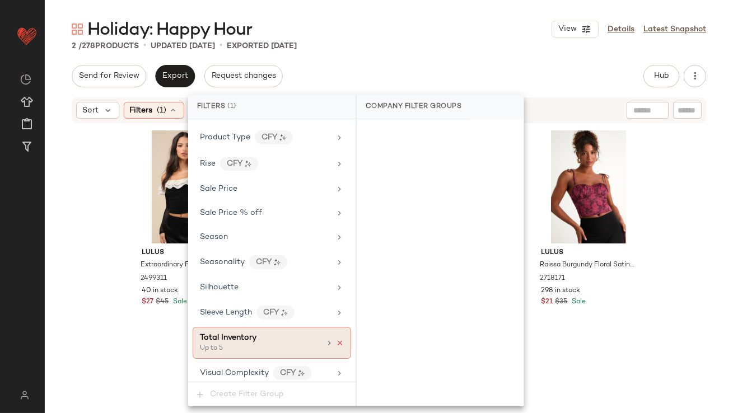
click at [338, 340] on icon at bounding box center [340, 344] width 8 height 8
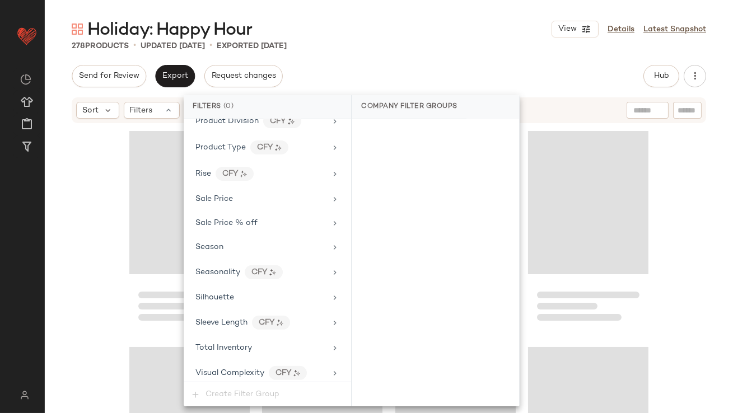
click at [397, 96] on div "Company Filter Groups" at bounding box center [409, 107] width 114 height 24
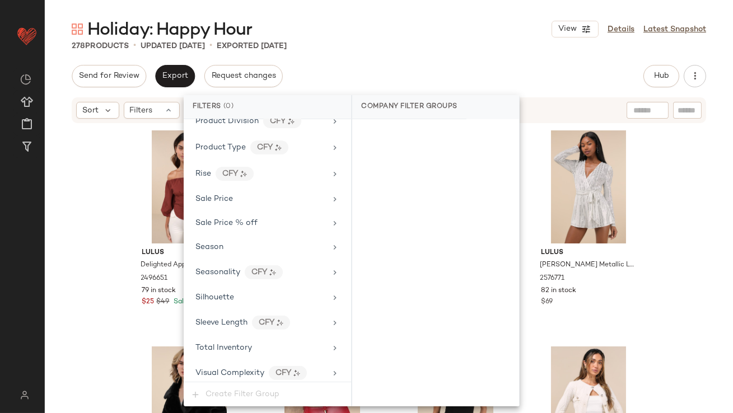
click at [390, 76] on div "Send for Review Export Request changes Hub Send for Review External Review Inte…" at bounding box center [389, 76] width 635 height 22
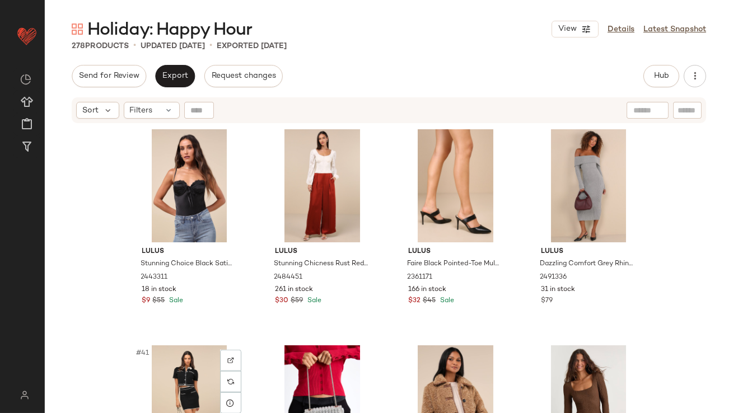
scroll to position [1935, 0]
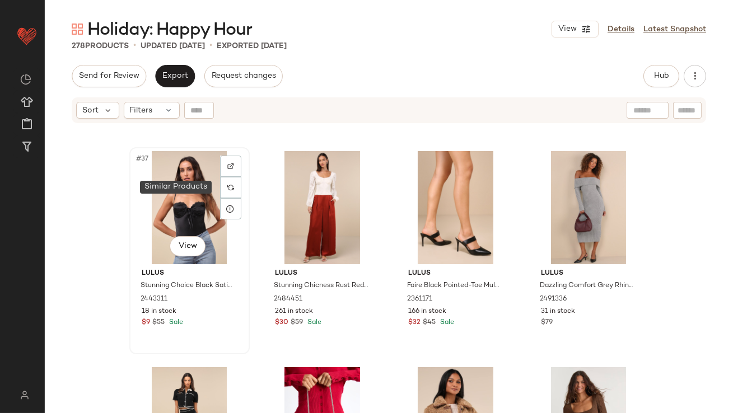
click at [221, 185] on div at bounding box center [230, 187] width 21 height 21
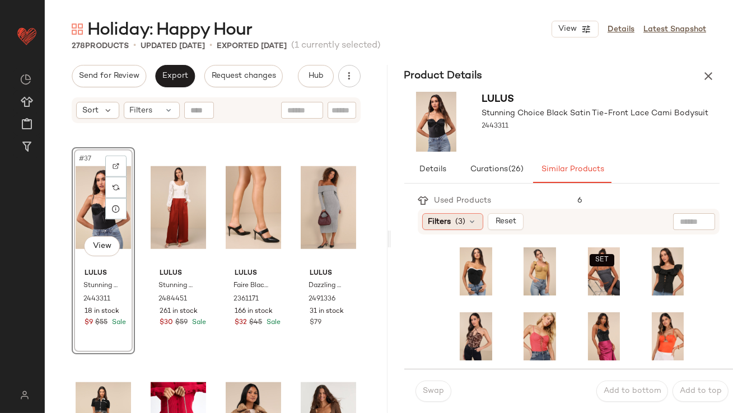
click at [445, 222] on span "Filters" at bounding box center [440, 222] width 23 height 12
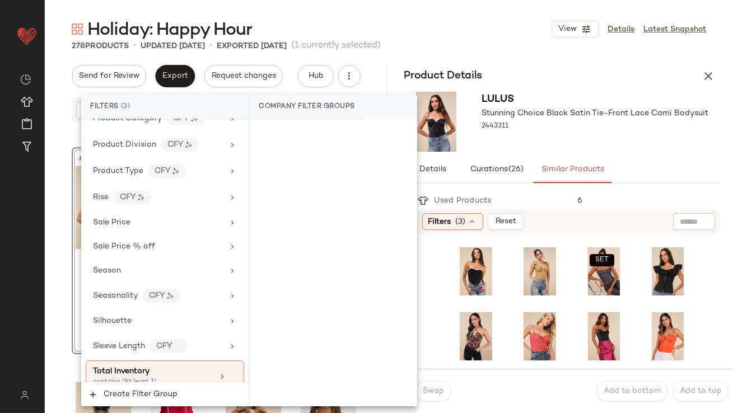
scroll to position [939, 0]
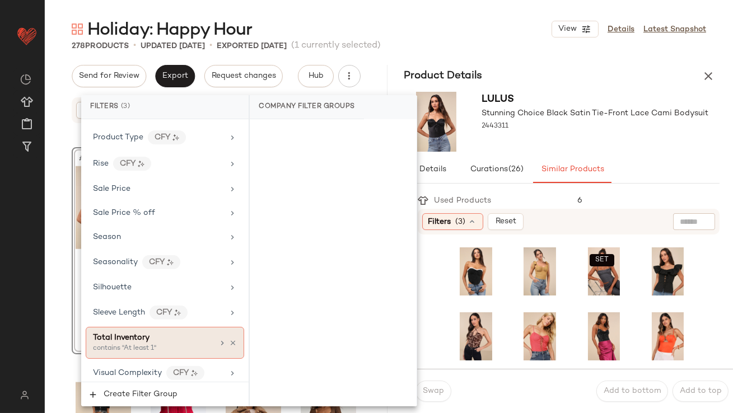
click at [143, 334] on span "Total Inventory" at bounding box center [121, 338] width 57 height 8
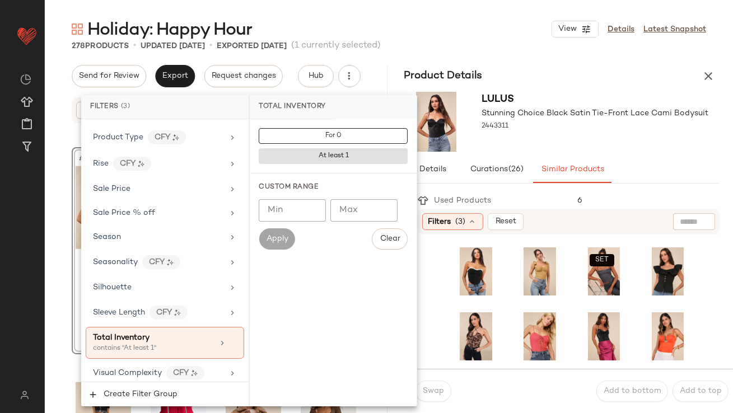
click at [290, 214] on input "Min" at bounding box center [292, 210] width 67 height 22
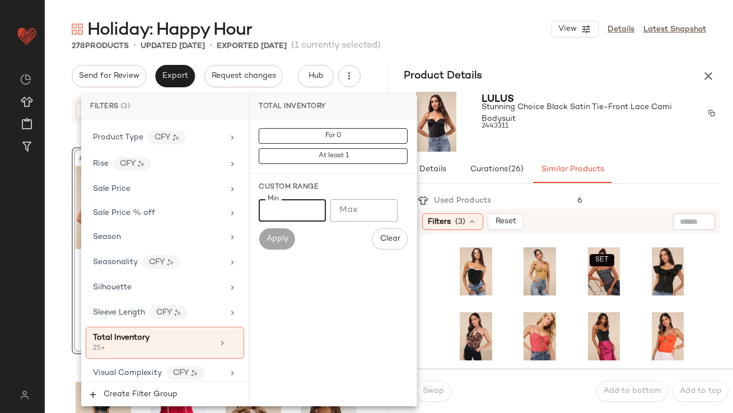
type input "**"
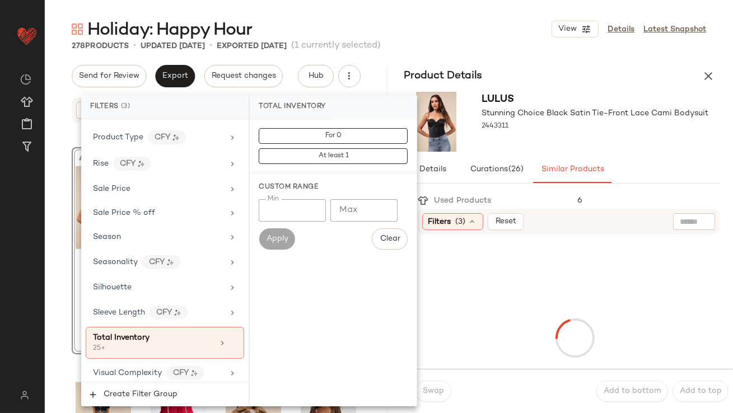
click at [579, 133] on div at bounding box center [595, 136] width 227 height 9
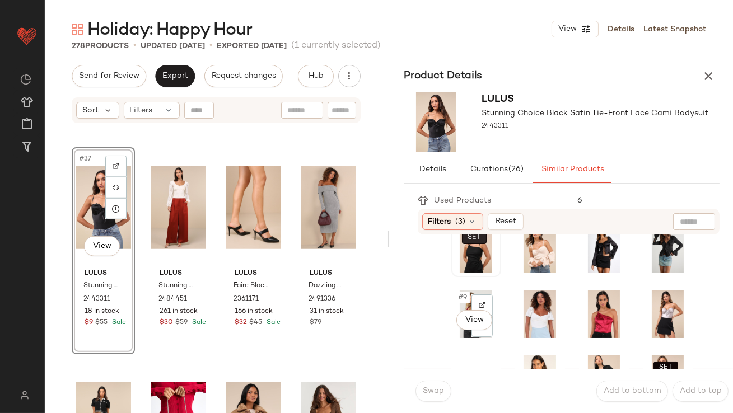
scroll to position [96, 0]
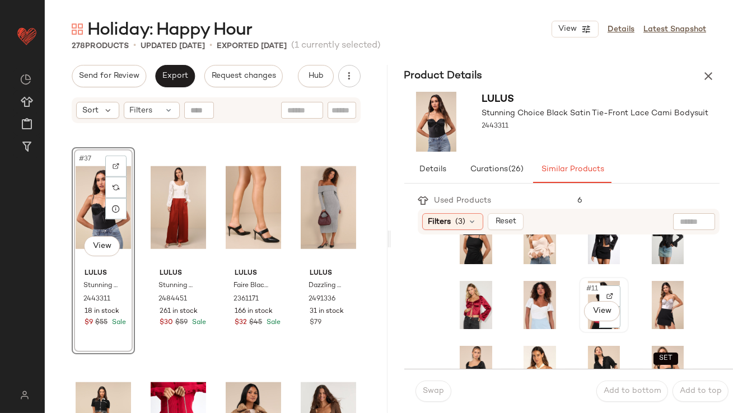
click at [585, 288] on span "#11" at bounding box center [592, 288] width 15 height 11
click at [424, 398] on button "Swap" at bounding box center [434, 391] width 36 height 21
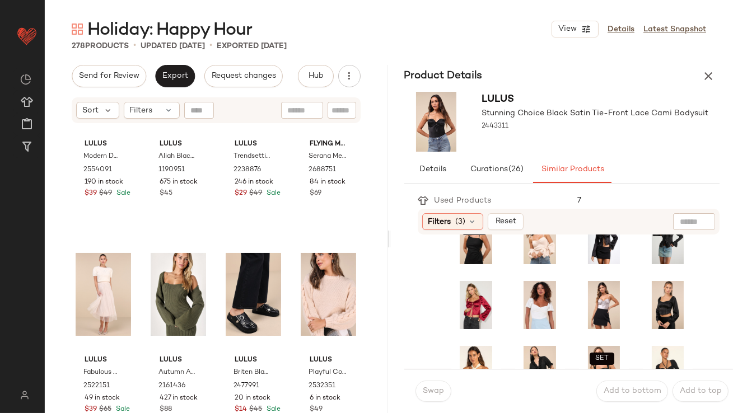
scroll to position [5350, 0]
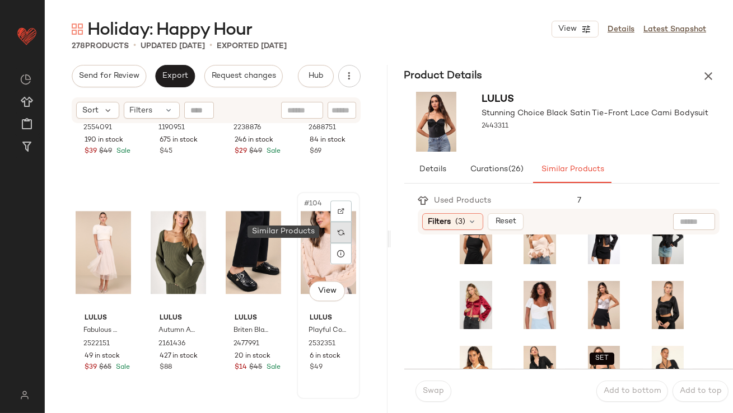
click at [341, 230] on div at bounding box center [341, 232] width 21 height 21
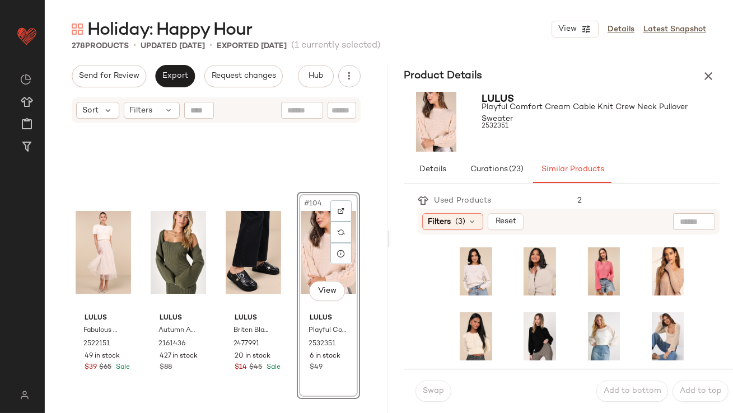
scroll to position [5574, 0]
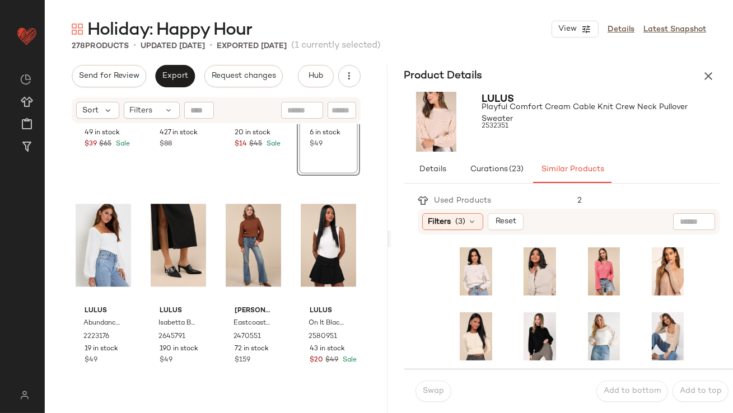
click at [712, 75] on icon "button" at bounding box center [708, 75] width 13 height 13
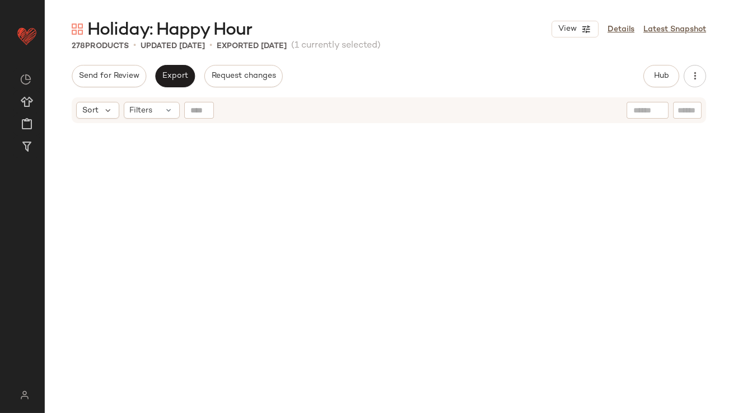
scroll to position [0, 0]
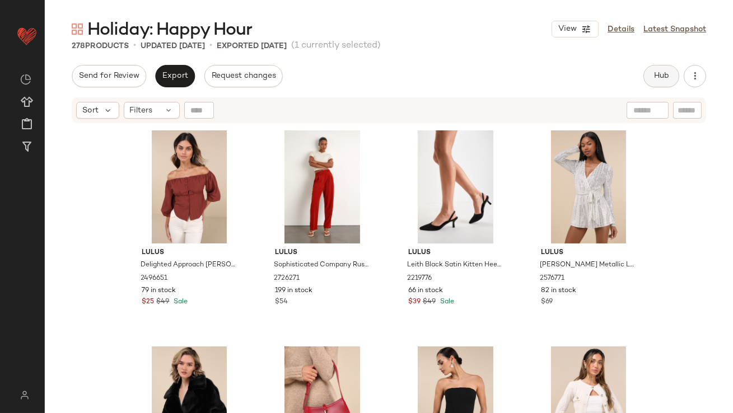
click at [666, 75] on span "Hub" at bounding box center [662, 76] width 16 height 9
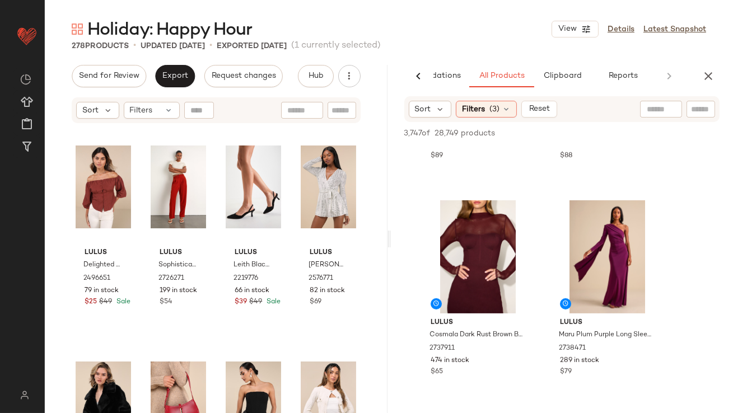
scroll to position [1279, 0]
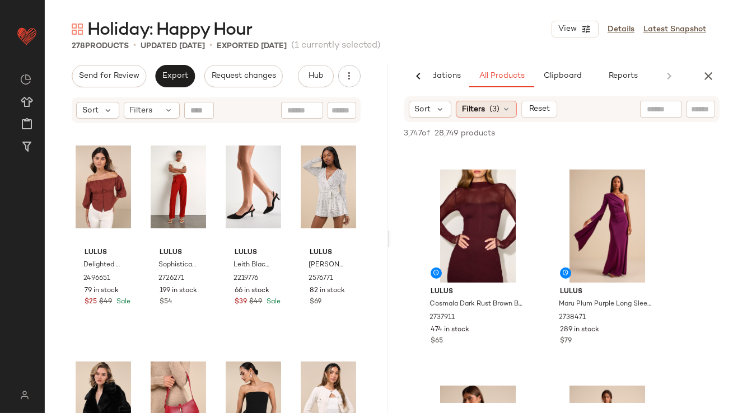
click at [506, 110] on icon at bounding box center [506, 109] width 9 height 9
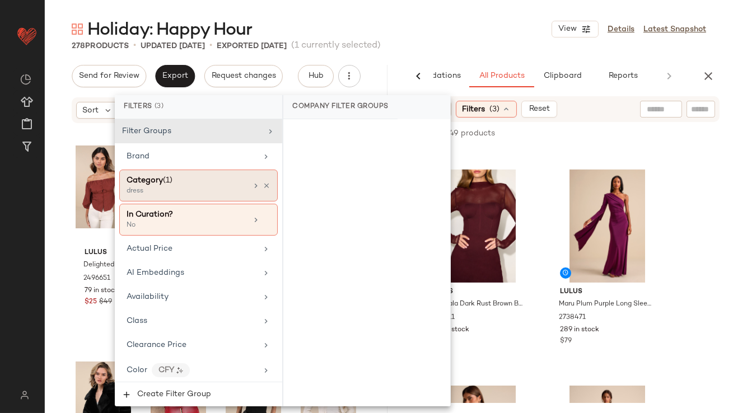
click at [263, 185] on icon at bounding box center [267, 186] width 8 height 8
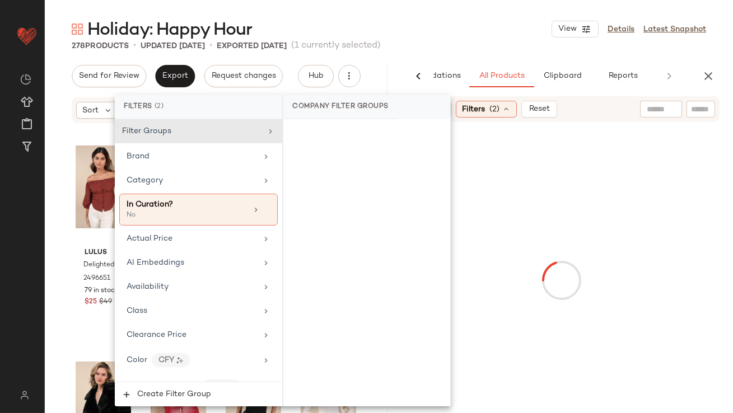
click at [449, 31] on div "Holiday: Happy Hour View Details Latest Snapshot" at bounding box center [389, 29] width 689 height 22
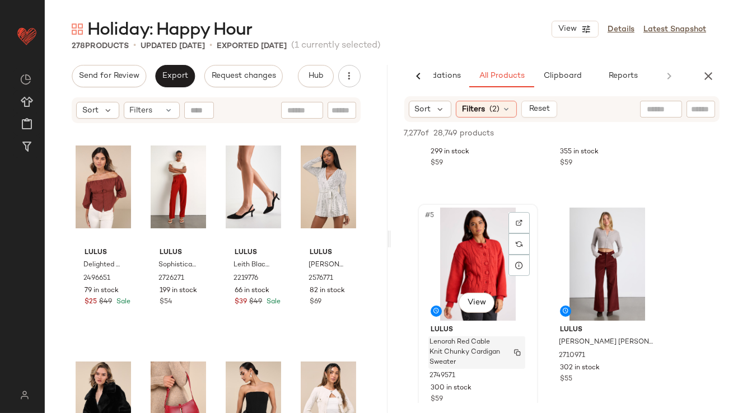
scroll to position [411, 0]
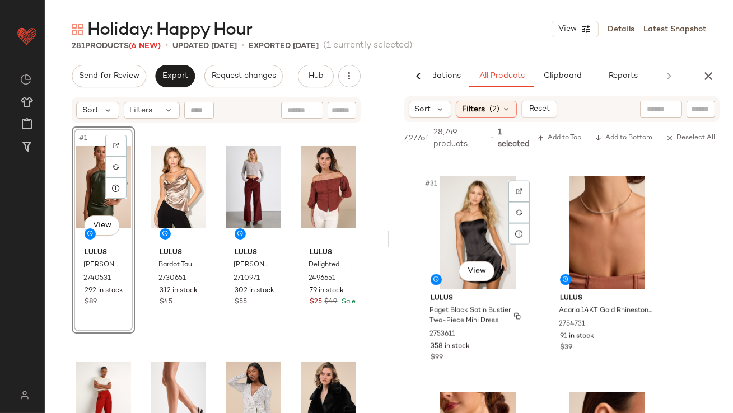
scroll to position [3252, 0]
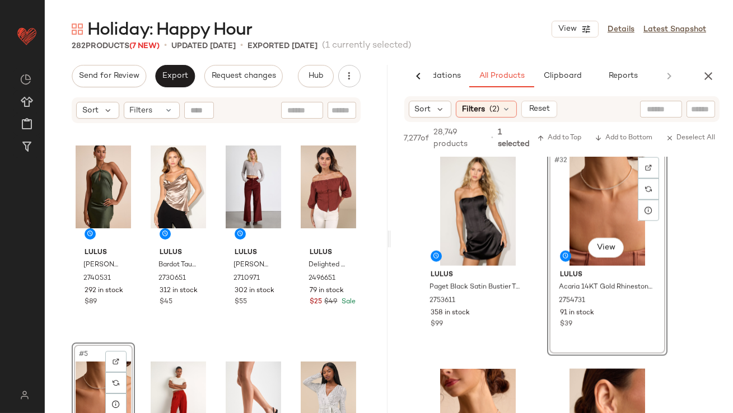
click at [86, 372] on div "#5 View" at bounding box center [103, 403] width 55 height 113
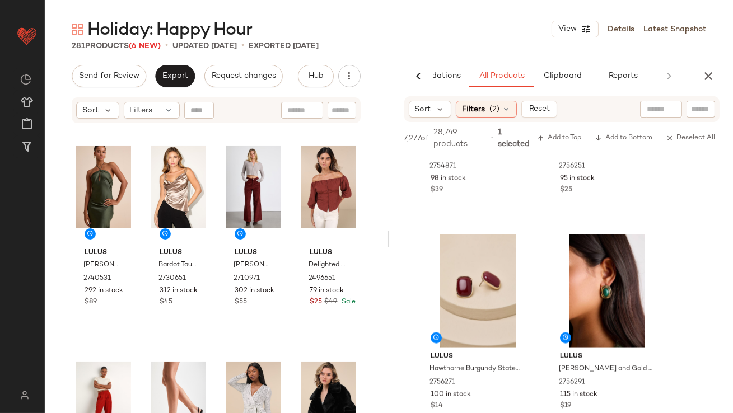
scroll to position [3611, 0]
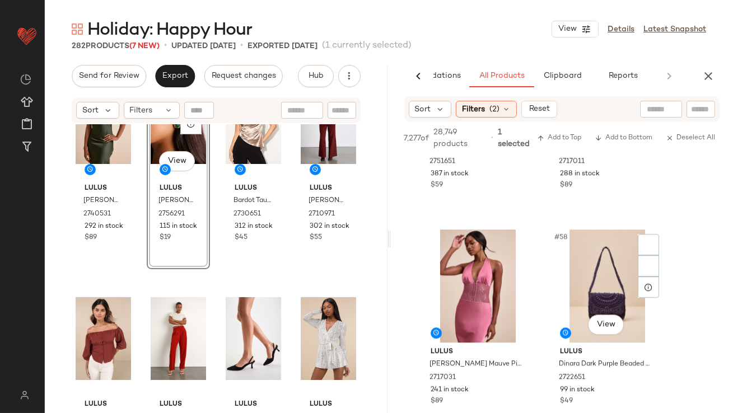
scroll to position [6050, 0]
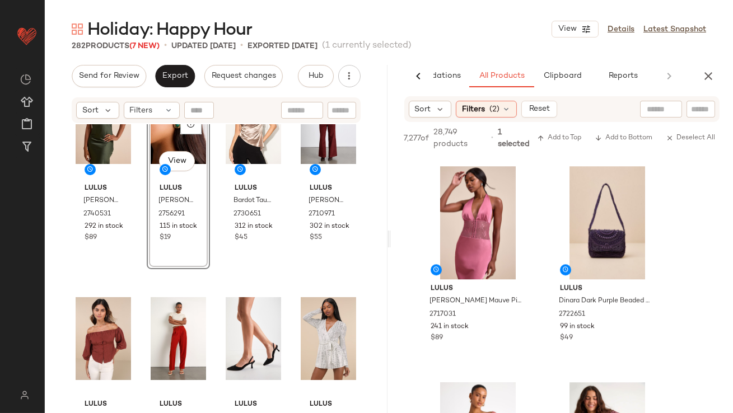
click at [708, 76] on icon "button" at bounding box center [708, 75] width 13 height 13
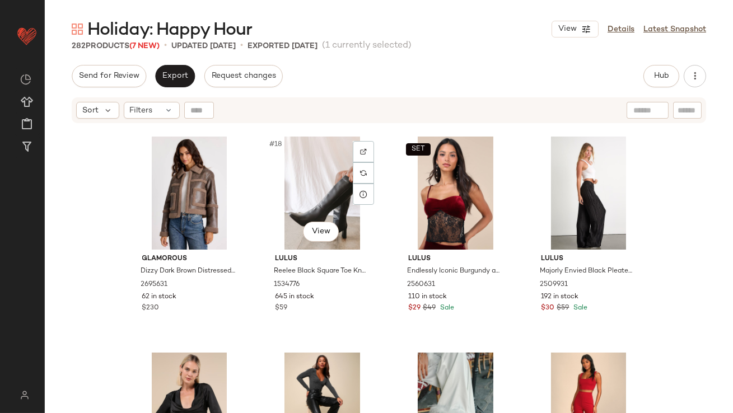
scroll to position [893, 0]
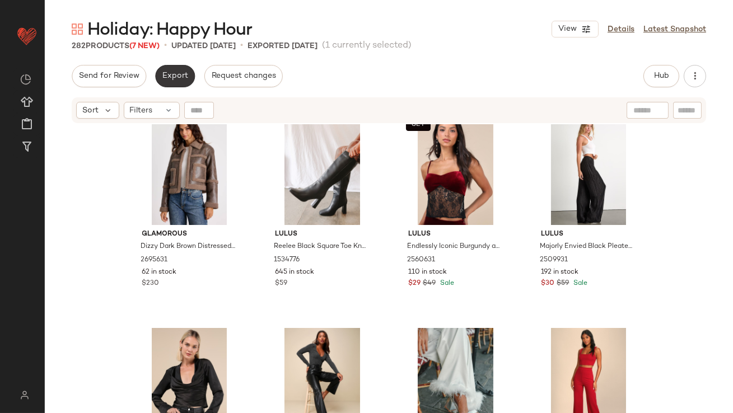
click at [174, 77] on span "Export" at bounding box center [175, 76] width 26 height 9
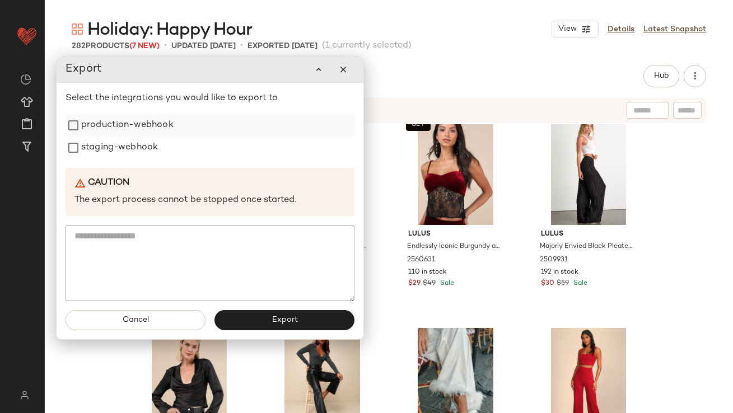
click at [146, 128] on label "production-webhook" at bounding box center [127, 125] width 92 height 22
click at [142, 150] on label "staging-webhook" at bounding box center [119, 148] width 77 height 22
click at [250, 322] on button "Export" at bounding box center [285, 321] width 140 height 20
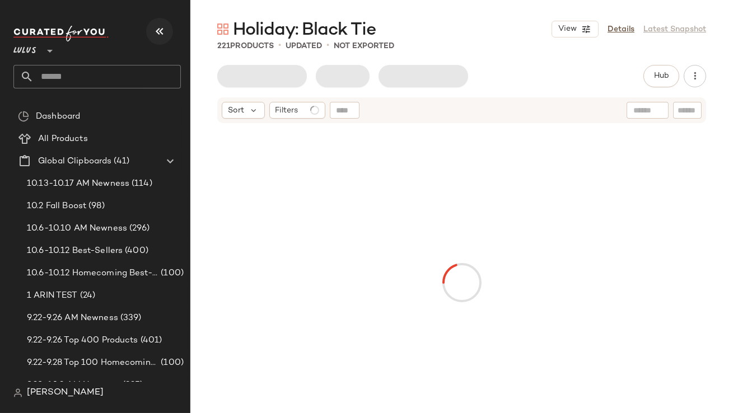
click at [162, 27] on icon "button" at bounding box center [159, 31] width 13 height 13
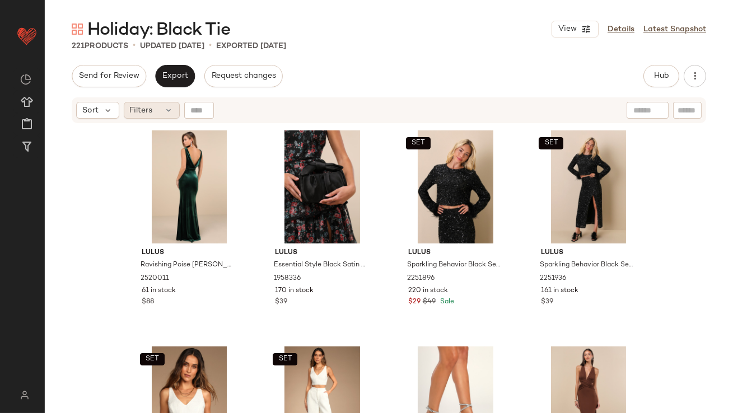
click at [147, 117] on div "Filters" at bounding box center [152, 110] width 56 height 17
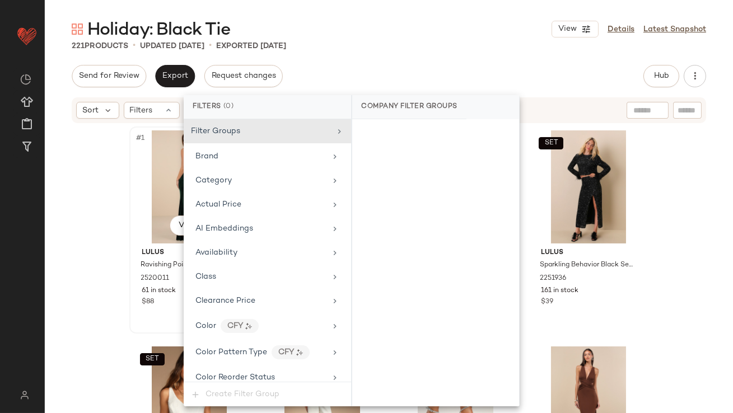
scroll to position [909, 0]
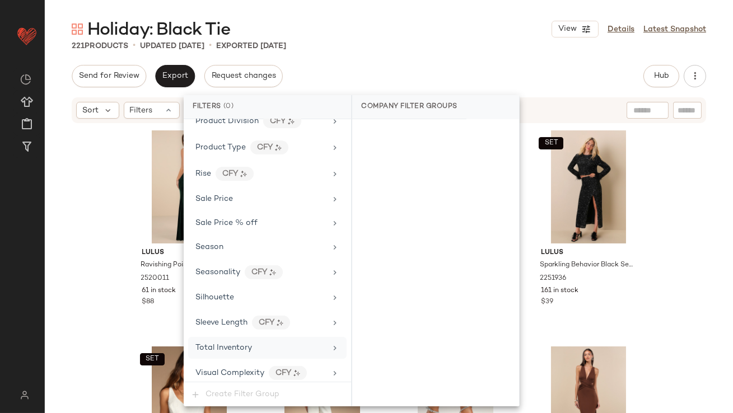
click at [229, 337] on div "Total Inventory" at bounding box center [267, 348] width 159 height 22
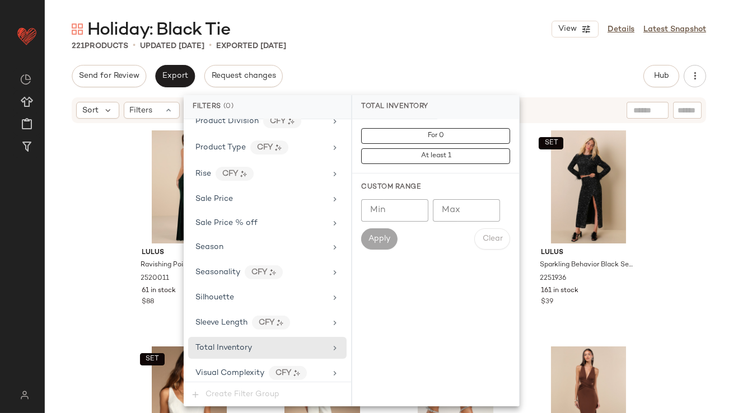
click at [450, 216] on input "Max" at bounding box center [466, 210] width 67 height 22
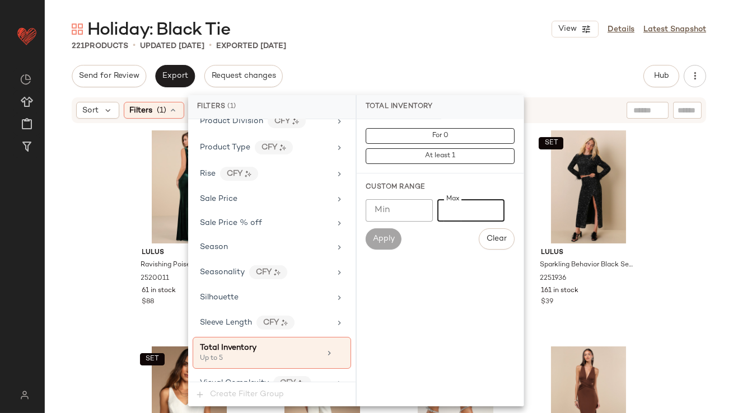
type input "*"
click at [520, 58] on div "Holiday: Black Tie View Details Latest Snapshot 221 Products • updated [DATE] •…" at bounding box center [389, 216] width 689 height 396
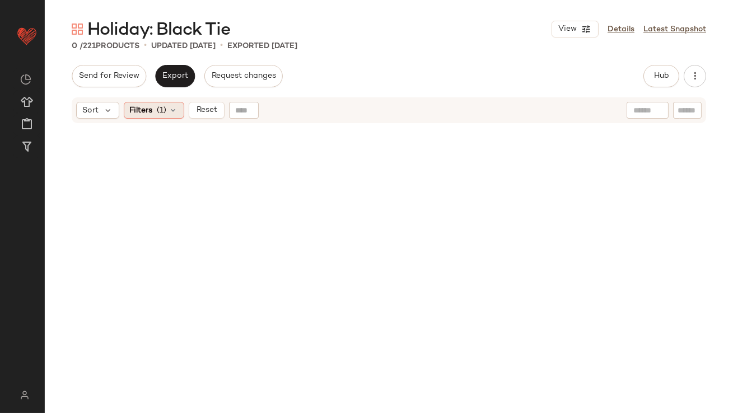
click at [144, 108] on span "Filters" at bounding box center [141, 111] width 23 height 12
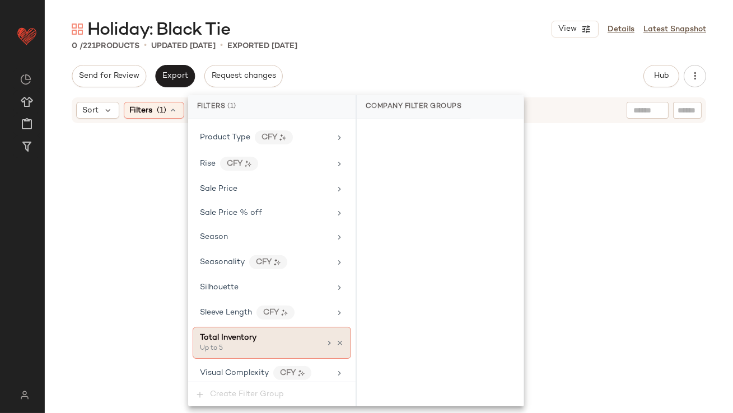
click at [336, 340] on icon at bounding box center [340, 344] width 8 height 8
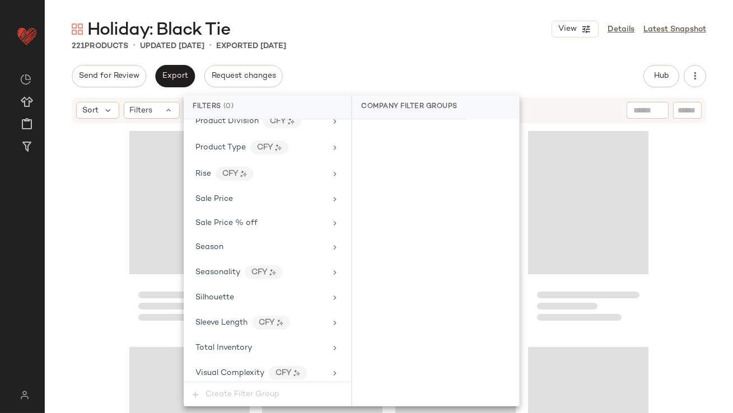
click at [396, 89] on div "Send for Review Export Request changes Hub Send for Review External Review Inte…" at bounding box center [389, 239] width 689 height 348
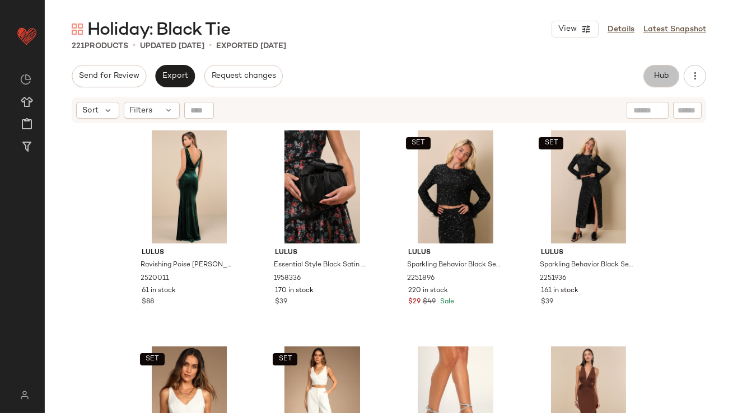
click at [658, 77] on span "Hub" at bounding box center [662, 76] width 16 height 9
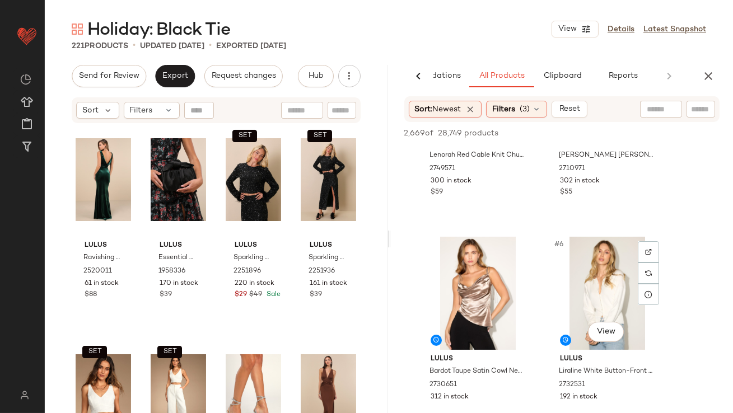
scroll to position [345, 0]
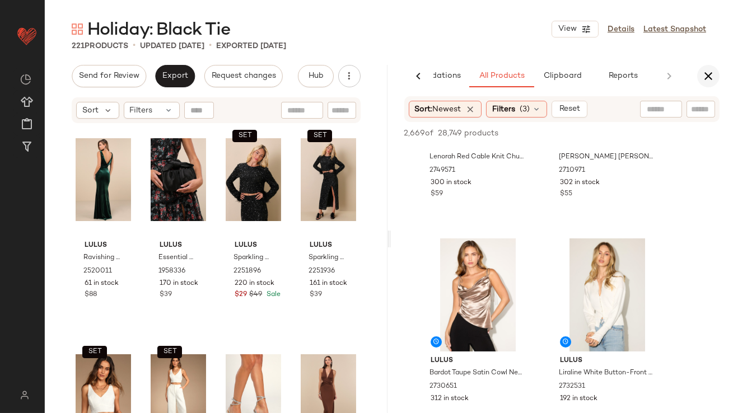
click at [708, 69] on icon "button" at bounding box center [708, 75] width 13 height 13
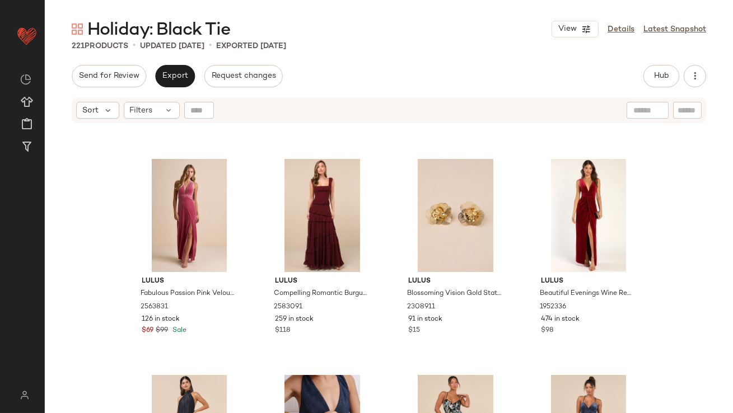
scroll to position [1317, 0]
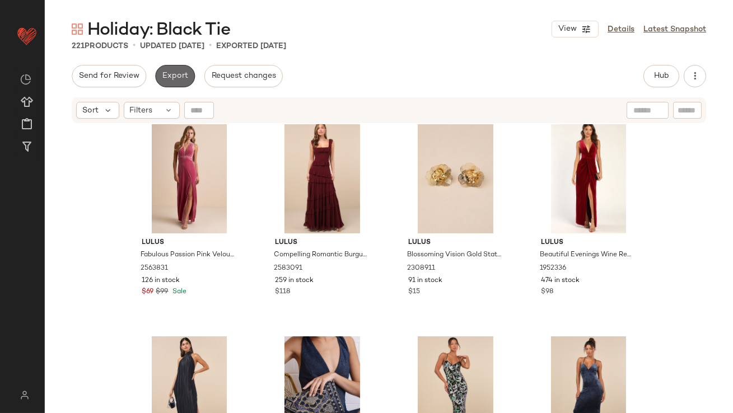
click at [176, 70] on button "Export" at bounding box center [175, 76] width 40 height 22
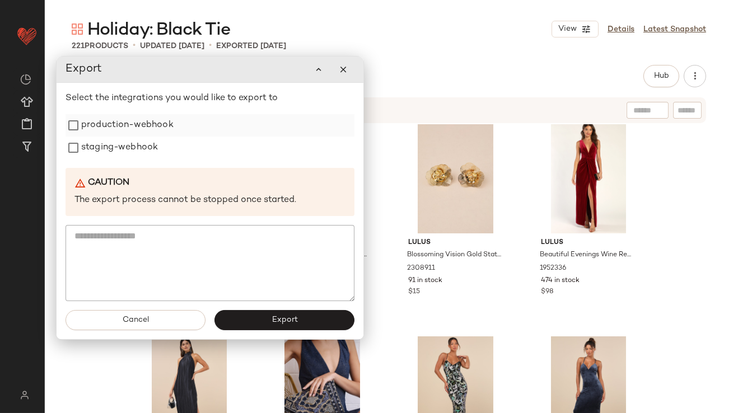
click at [171, 120] on label "production-webhook" at bounding box center [127, 125] width 92 height 22
click at [159, 145] on div "staging-webhook" at bounding box center [210, 148] width 289 height 22
click at [128, 150] on label "staging-webhook" at bounding box center [119, 148] width 77 height 22
click at [230, 322] on button "Export" at bounding box center [285, 321] width 140 height 20
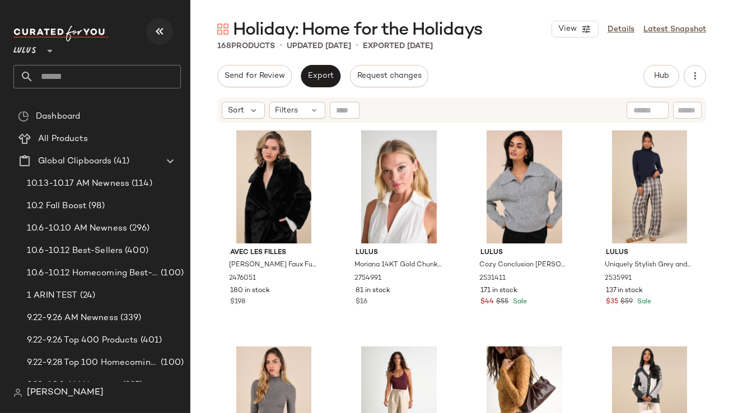
click at [161, 26] on icon "button" at bounding box center [159, 31] width 13 height 13
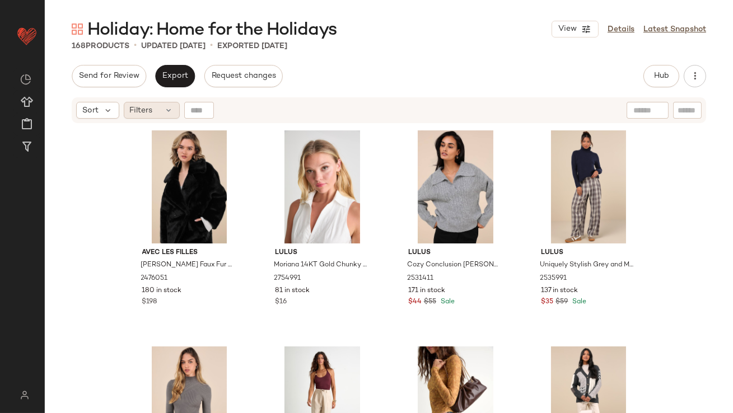
click at [151, 112] on span "Filters" at bounding box center [141, 111] width 23 height 12
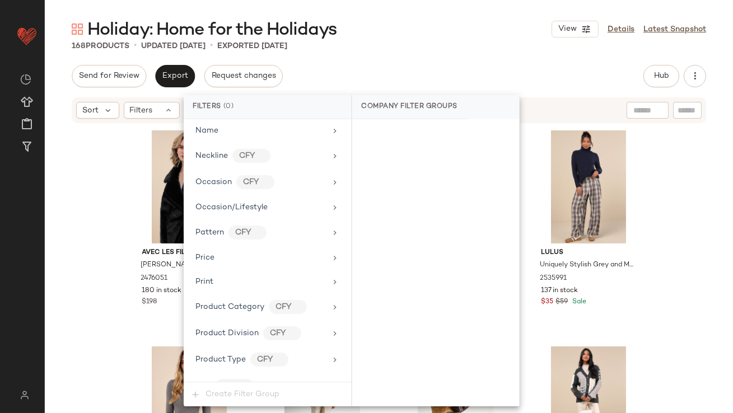
scroll to position [885, 0]
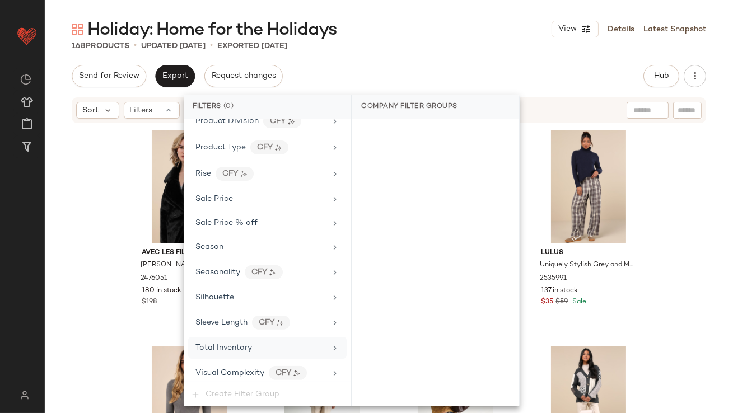
click at [225, 345] on span "Total Inventory" at bounding box center [224, 348] width 57 height 8
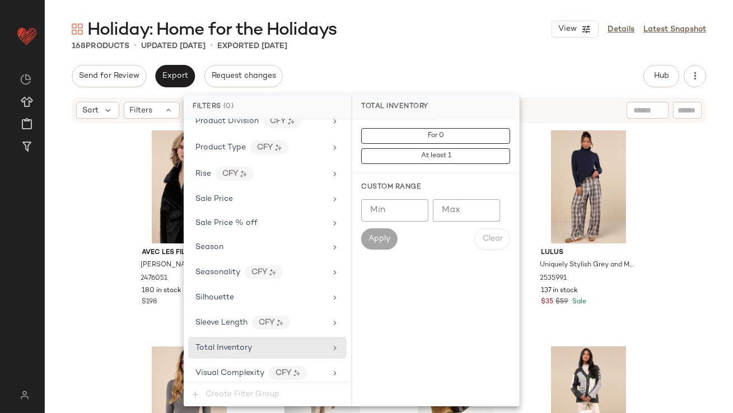
click at [460, 204] on input "Max" at bounding box center [466, 210] width 67 height 22
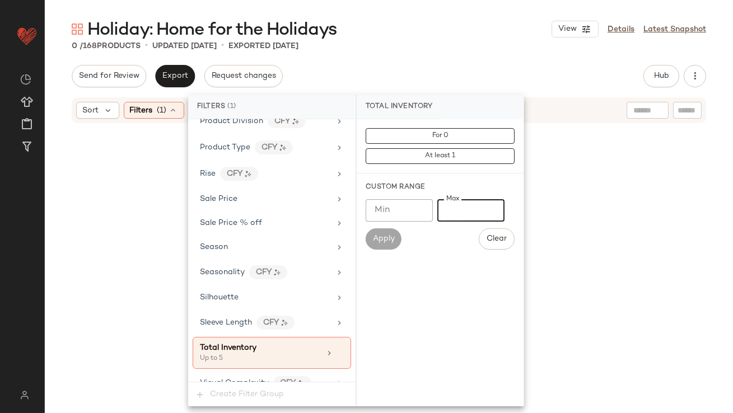
type input "*"
click at [481, 72] on div "Send for Review Export Request changes Hub Send for Review External Review Inte…" at bounding box center [389, 76] width 635 height 22
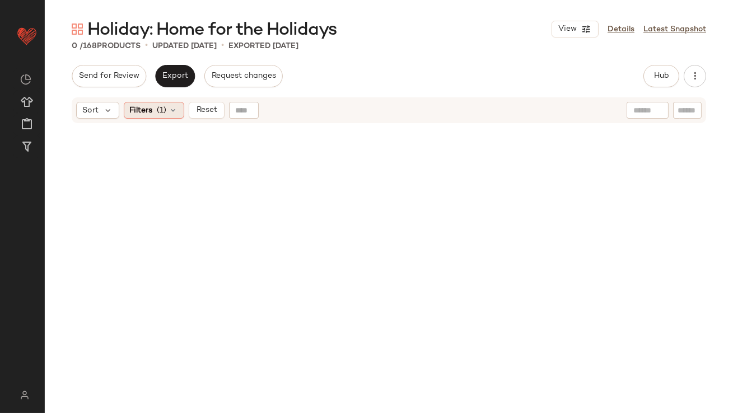
click at [155, 118] on div "Filters (1)" at bounding box center [154, 110] width 61 height 17
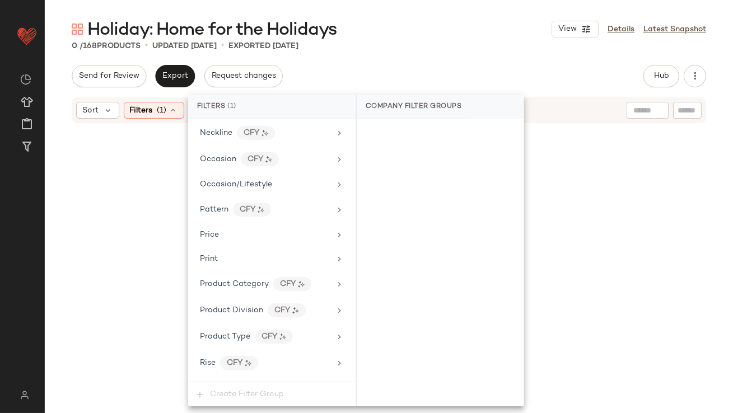
scroll to position [895, 0]
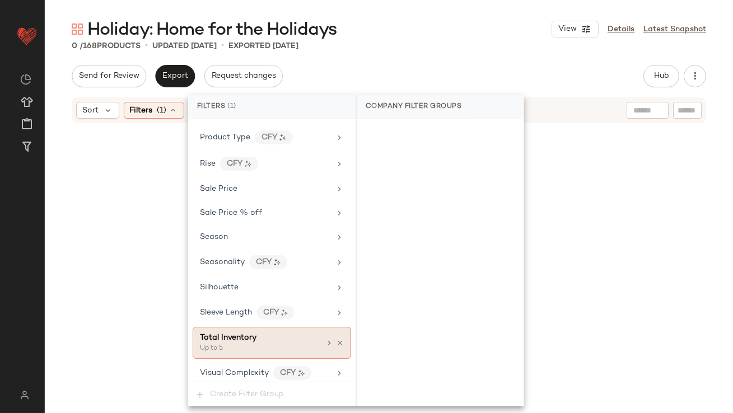
click at [336, 340] on icon at bounding box center [340, 344] width 8 height 8
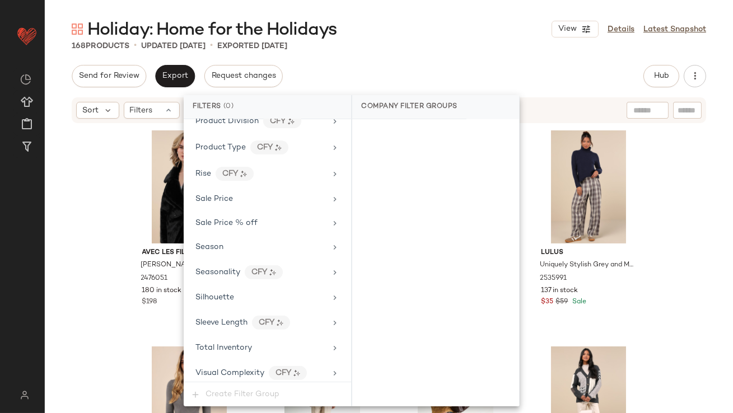
click at [438, 53] on div "Holiday: Home for the Holidays View Details Latest Snapshot 168 Products • upda…" at bounding box center [389, 216] width 689 height 396
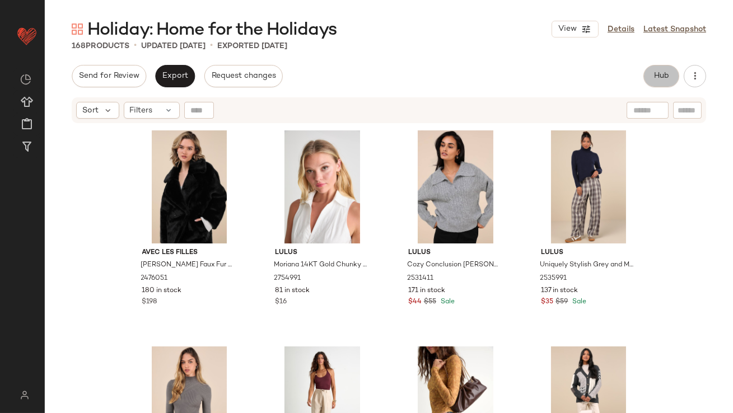
click at [657, 75] on span "Hub" at bounding box center [662, 76] width 16 height 9
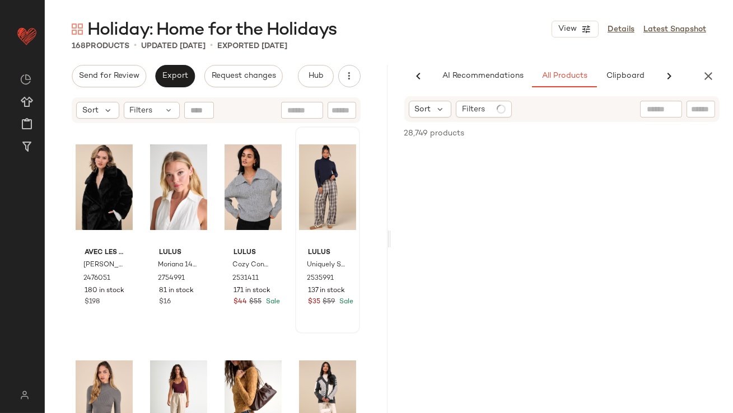
scroll to position [0, 63]
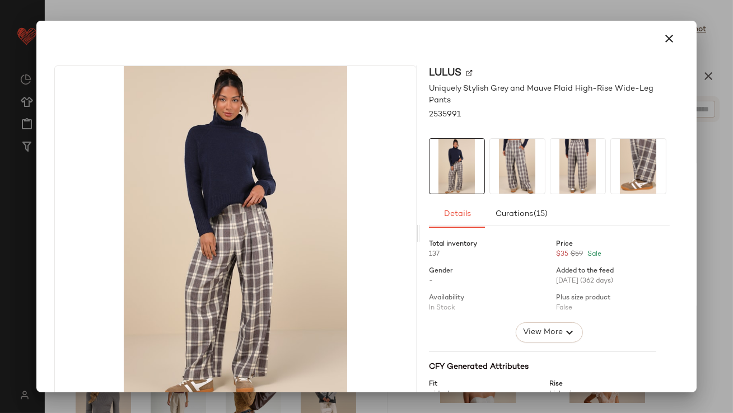
click at [499, 159] on img at bounding box center [517, 166] width 55 height 55
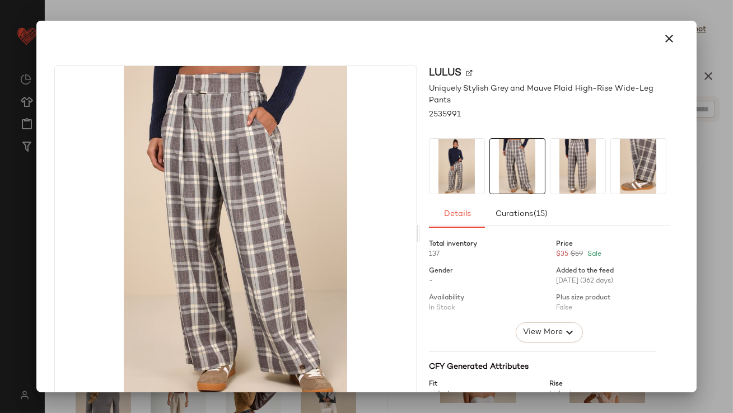
click at [559, 168] on img at bounding box center [578, 166] width 55 height 55
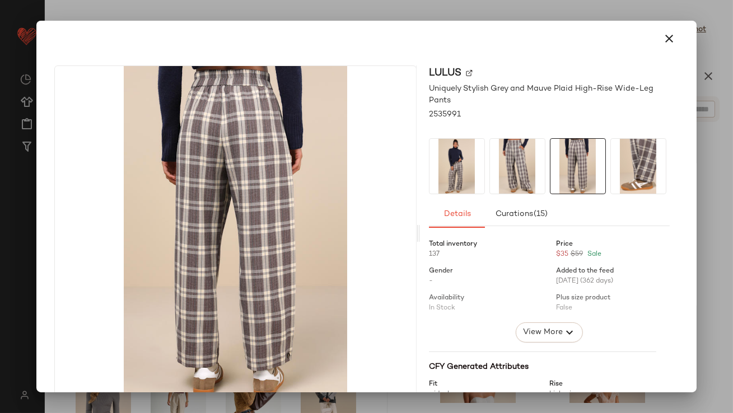
click at [633, 158] on img at bounding box center [638, 166] width 55 height 55
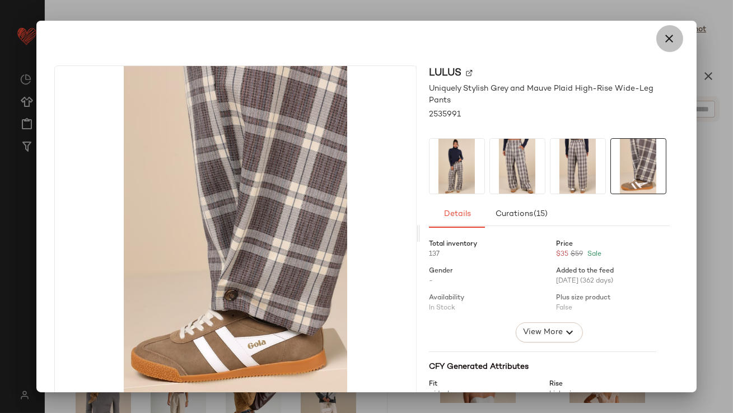
click at [668, 42] on icon "button" at bounding box center [669, 38] width 13 height 13
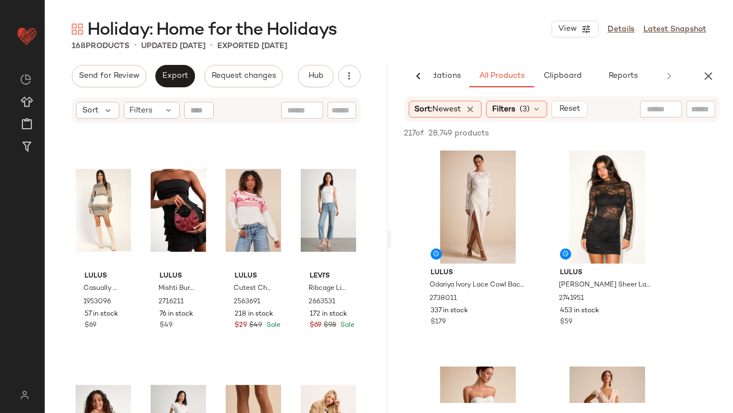
scroll to position [0, 0]
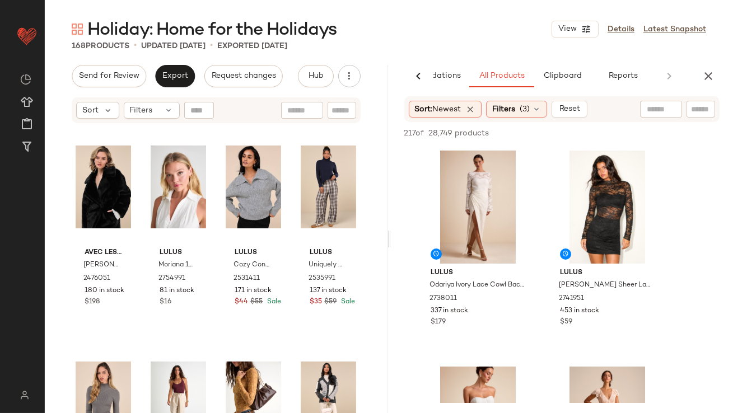
click at [530, 119] on div "Sort: Newest Filters (3) Reset" at bounding box center [563, 109] width 316 height 26
click at [527, 109] on span "(3)" at bounding box center [525, 110] width 10 height 12
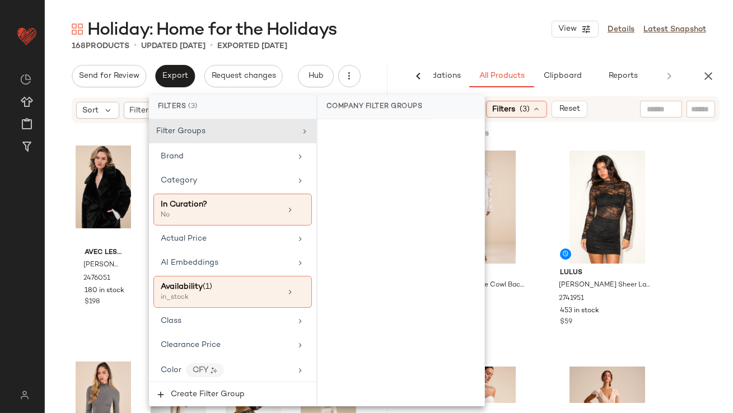
click at [482, 40] on div "168 Products • updated [DATE] • Exported [DATE]" at bounding box center [389, 45] width 689 height 11
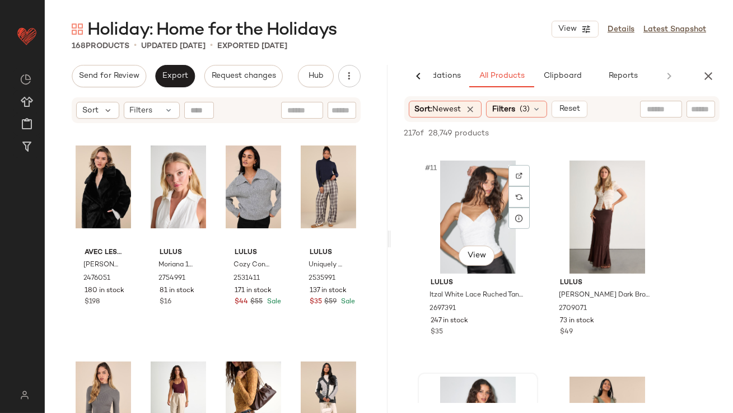
scroll to position [1074, 0]
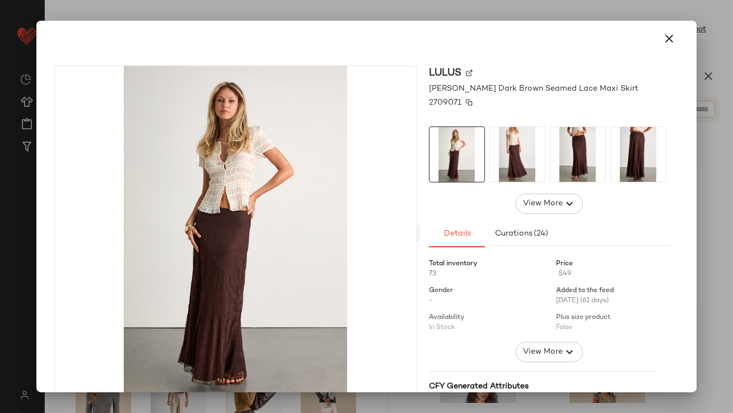
click at [455, 96] on div "Lulus Coralia Dark Brown Seamed Lace Maxi Skirt 2709071 View More Details Curat…" at bounding box center [549, 234] width 259 height 336
click at [497, 128] on img at bounding box center [517, 154] width 55 height 55
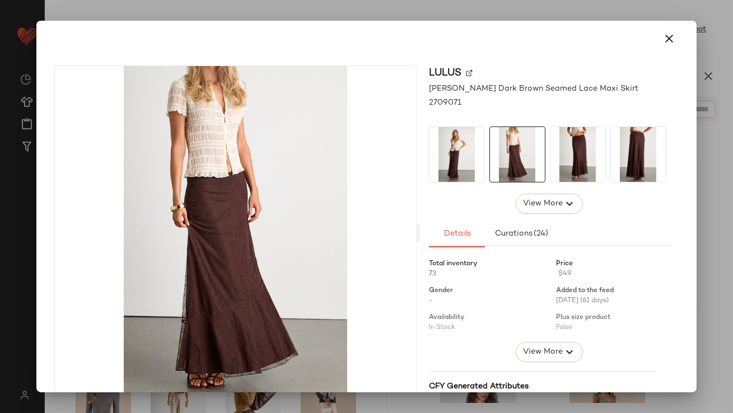
click at [555, 147] on img at bounding box center [578, 154] width 55 height 55
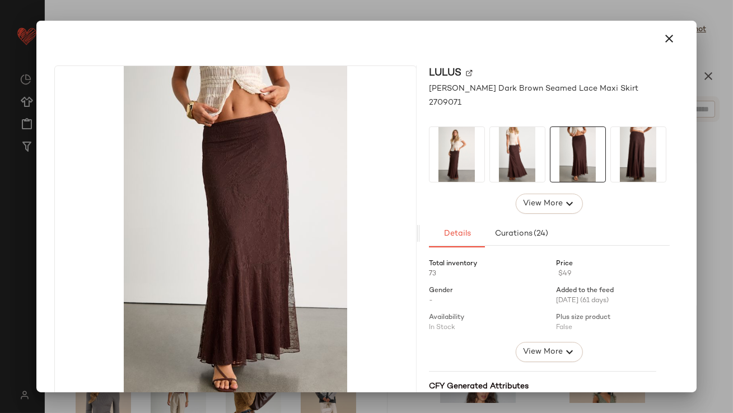
click at [629, 157] on img at bounding box center [638, 154] width 55 height 55
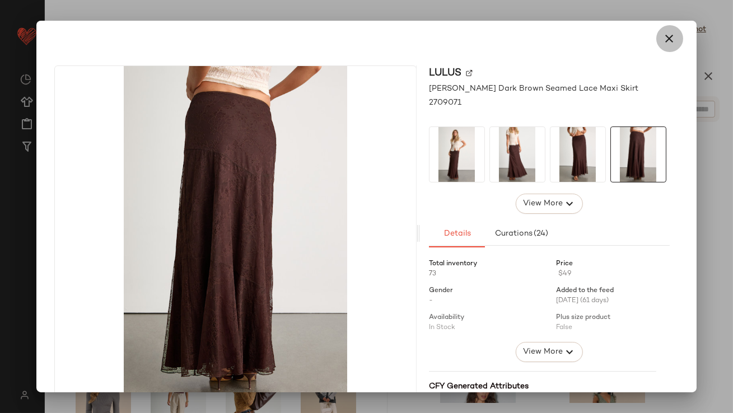
click at [670, 32] on button "button" at bounding box center [670, 38] width 27 height 27
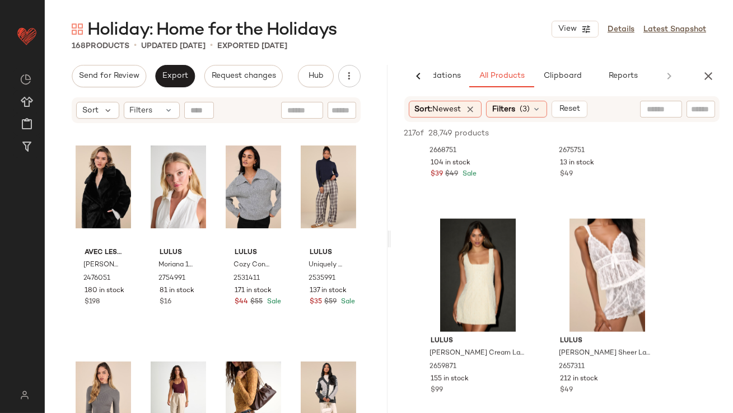
scroll to position [3000, 0]
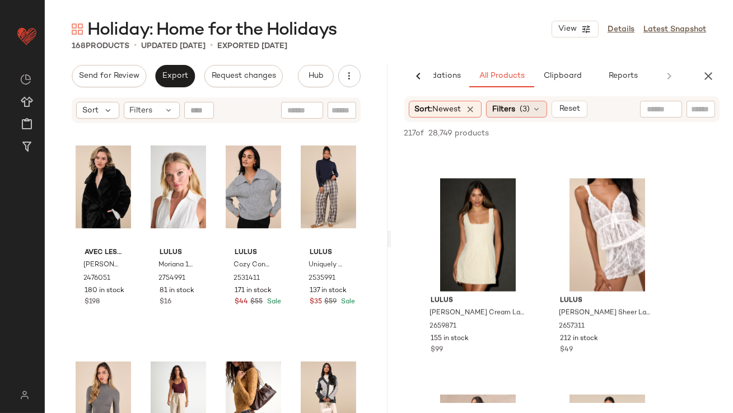
click at [526, 106] on span "(3)" at bounding box center [525, 110] width 10 height 12
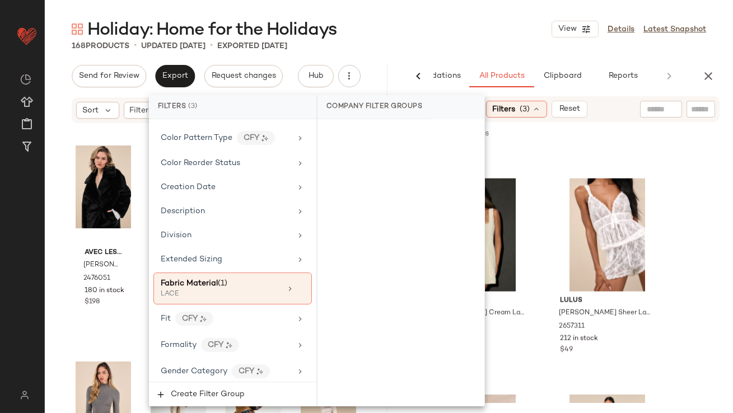
scroll to position [305, 0]
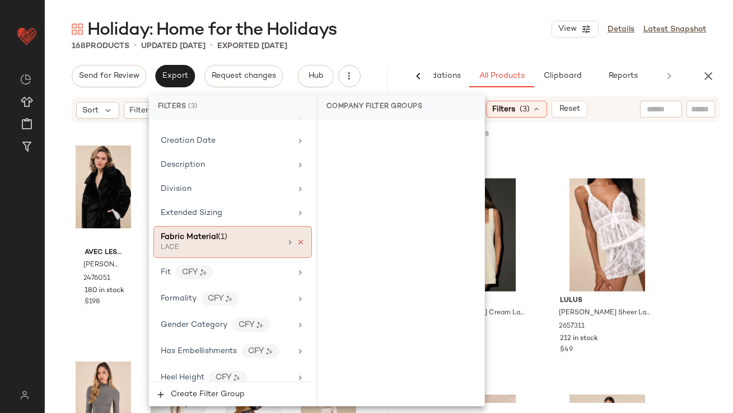
click at [297, 239] on icon at bounding box center [301, 243] width 8 height 8
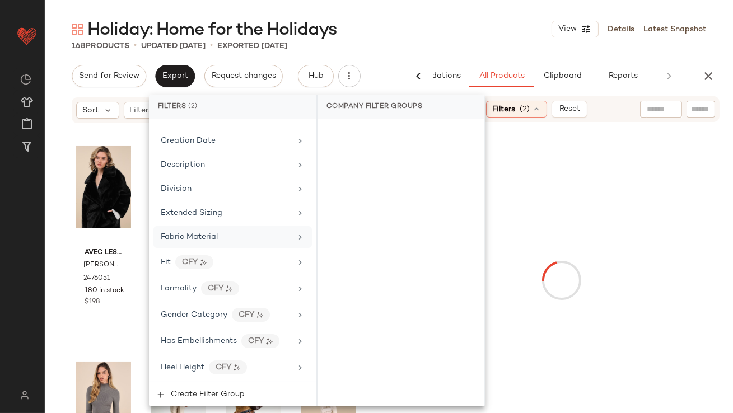
click at [462, 40] on div "Holiday: Home for the Holidays View Details Latest Snapshot" at bounding box center [389, 29] width 689 height 22
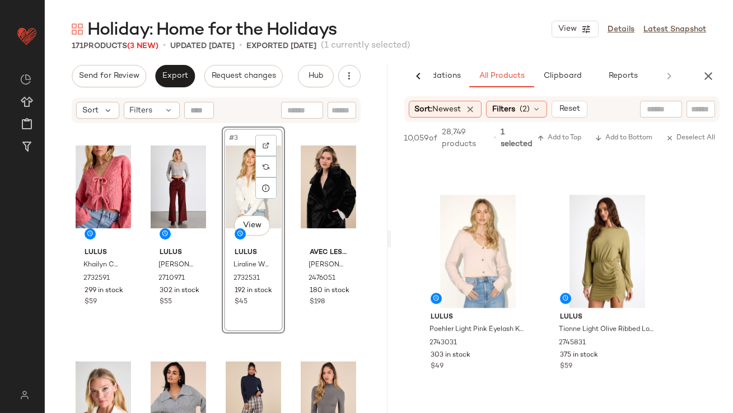
scroll to position [5612, 0]
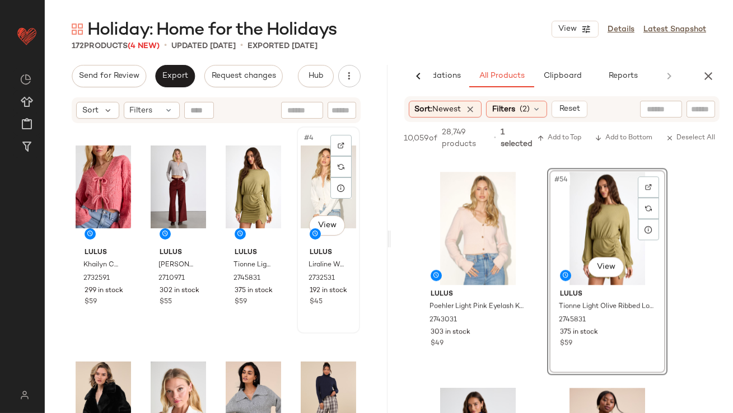
click at [311, 186] on div "#4 View" at bounding box center [328, 187] width 55 height 113
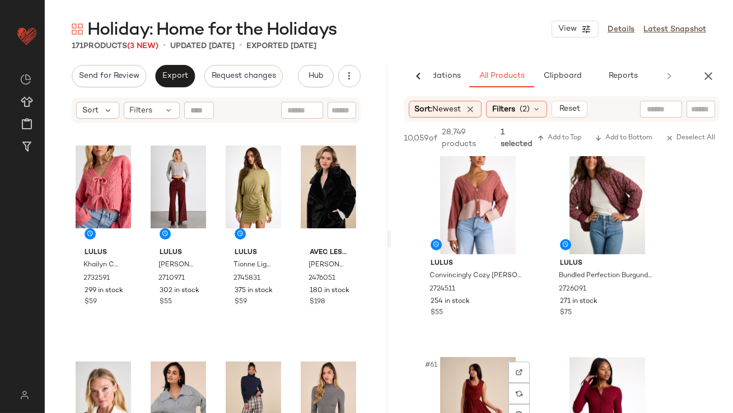
scroll to position [6287, 0]
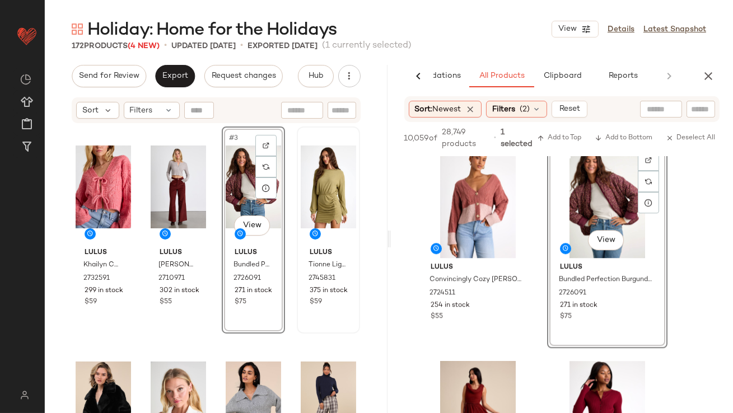
click at [304, 192] on div at bounding box center [328, 187] width 55 height 113
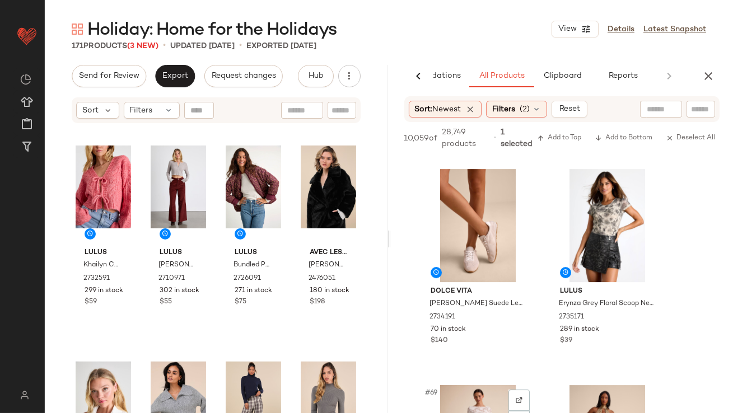
scroll to position [7130, 0]
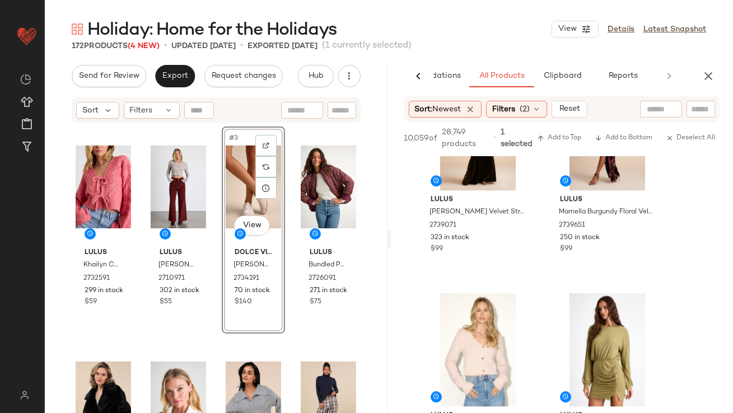
scroll to position [5487, 0]
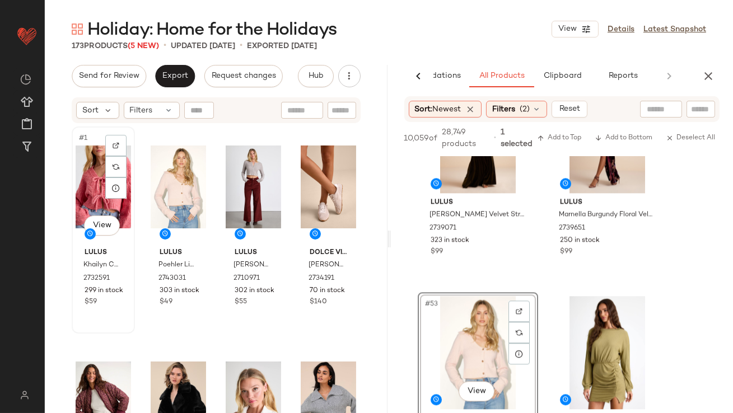
click at [92, 184] on div "#1 View" at bounding box center [103, 187] width 55 height 113
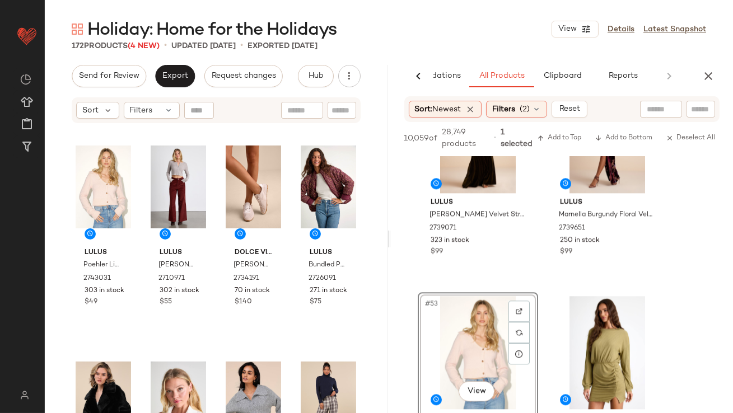
click at [718, 66] on div "AI Recommendations All Products Clipboard Reports" at bounding box center [562, 76] width 343 height 22
click at [714, 68] on button "button" at bounding box center [709, 76] width 22 height 22
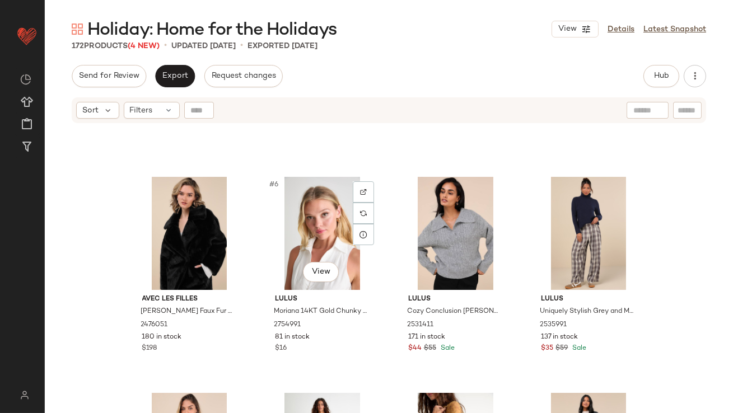
scroll to position [352, 0]
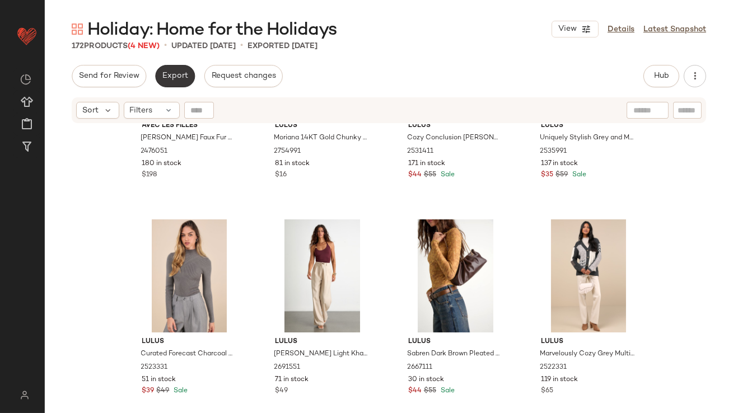
click at [178, 77] on span "Export" at bounding box center [175, 76] width 26 height 9
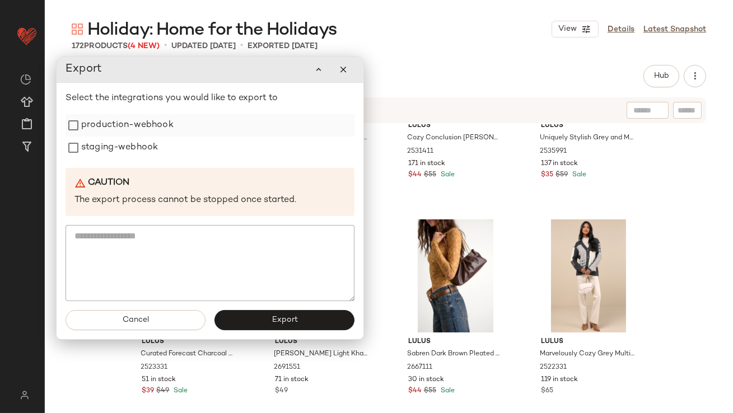
click at [146, 127] on label "production-webhook" at bounding box center [127, 125] width 92 height 22
click at [142, 149] on label "staging-webhook" at bounding box center [119, 148] width 77 height 22
click at [296, 318] on button "Export" at bounding box center [284, 320] width 140 height 20
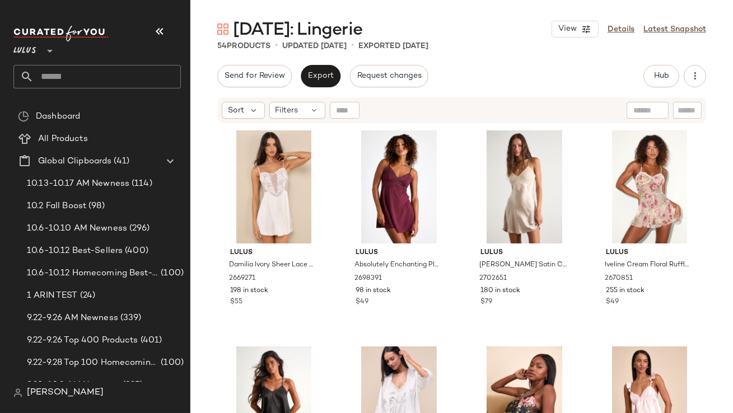
click at [159, 34] on icon "button" at bounding box center [159, 31] width 13 height 13
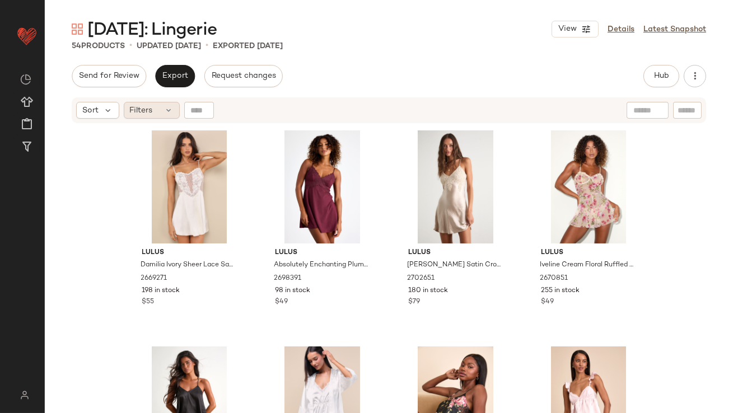
click at [162, 113] on div "Filters" at bounding box center [152, 110] width 56 height 17
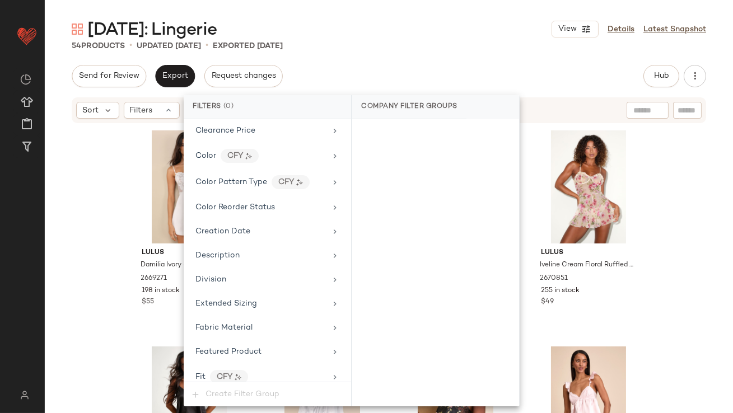
scroll to position [832, 0]
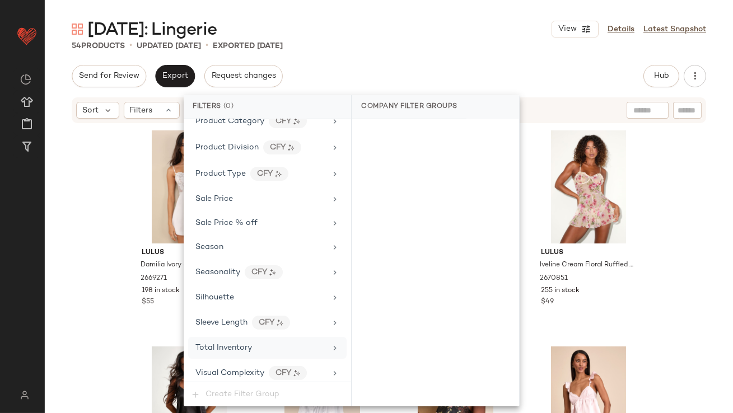
click at [204, 344] on span "Total Inventory" at bounding box center [224, 348] width 57 height 8
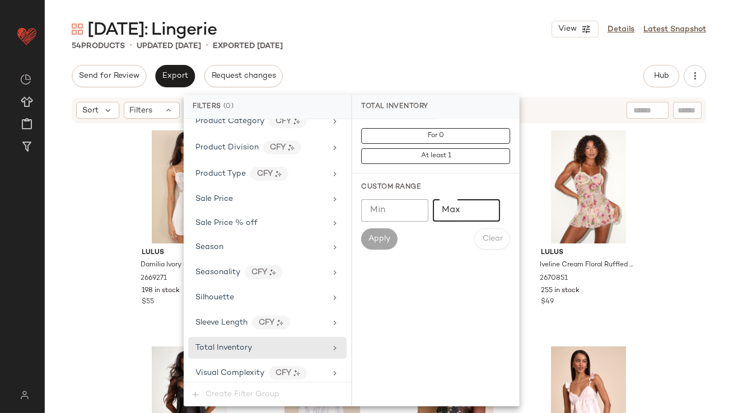
click at [480, 205] on input "Max" at bounding box center [466, 210] width 67 height 22
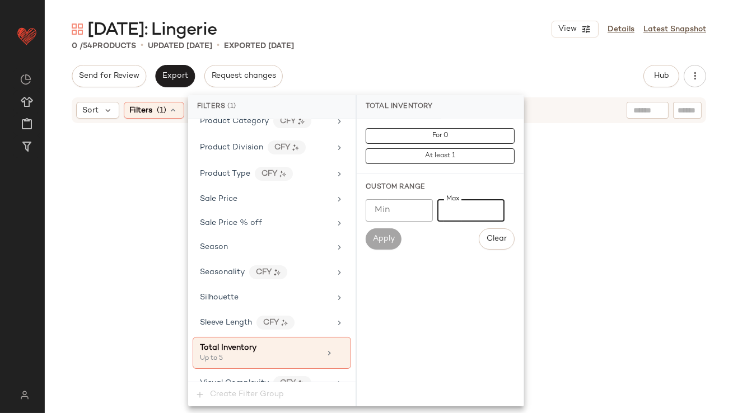
type input "*"
click at [503, 24] on div "[DATE]: Lingerie View Details Latest Snapshot" at bounding box center [389, 29] width 689 height 22
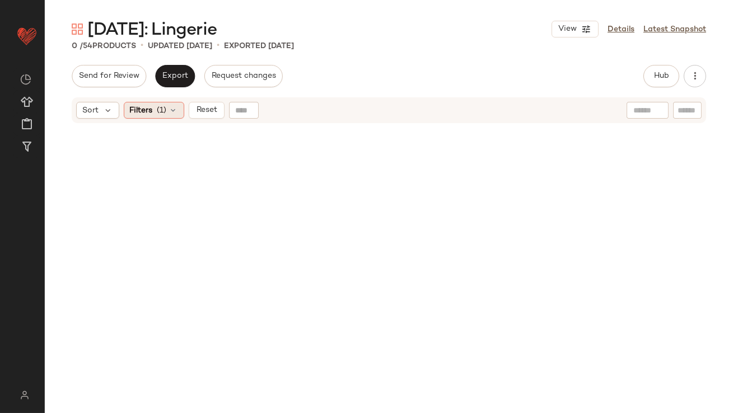
click at [176, 115] on div "Filters (1)" at bounding box center [154, 110] width 61 height 17
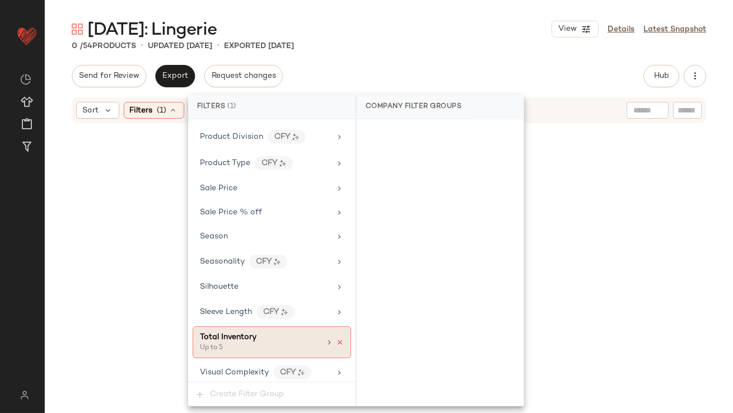
click at [337, 340] on icon at bounding box center [340, 343] width 8 height 8
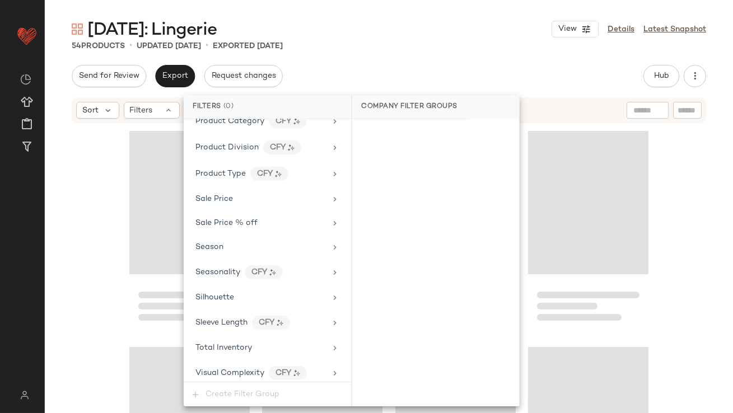
click at [440, 47] on div "54 Products • updated [DATE] • Exported [DATE]" at bounding box center [389, 45] width 689 height 11
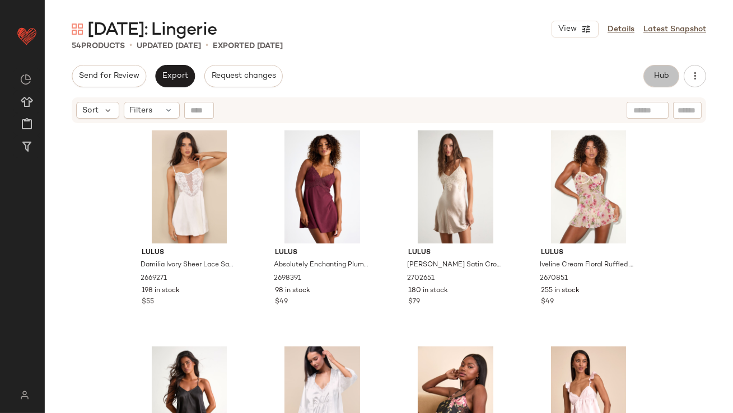
click at [659, 75] on span "Hub" at bounding box center [662, 76] width 16 height 9
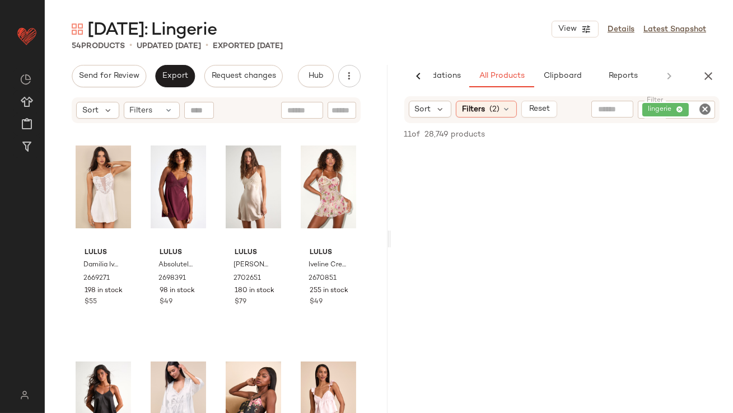
scroll to position [427, 0]
click at [182, 72] on span "Export" at bounding box center [175, 76] width 26 height 9
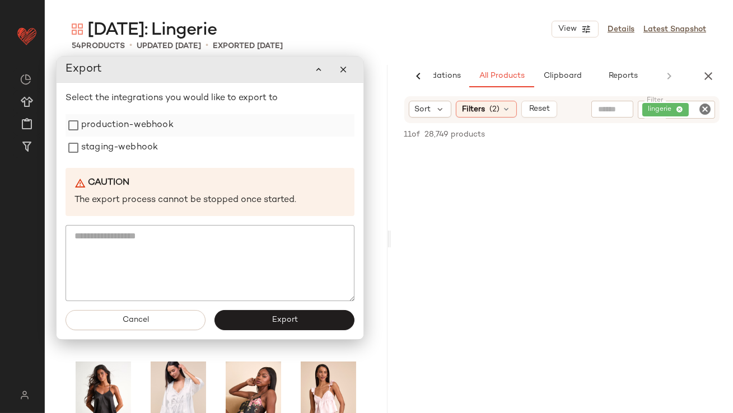
click at [157, 125] on label "production-webhook" at bounding box center [127, 125] width 92 height 22
click at [148, 154] on label "staging-webhook" at bounding box center [119, 148] width 77 height 22
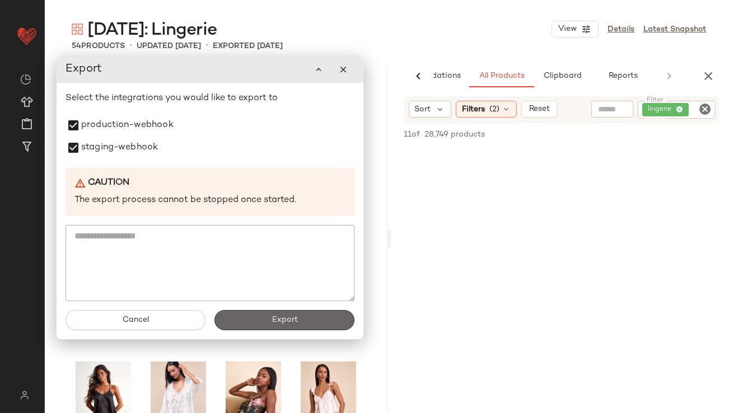
click at [238, 321] on button "Export" at bounding box center [285, 320] width 140 height 20
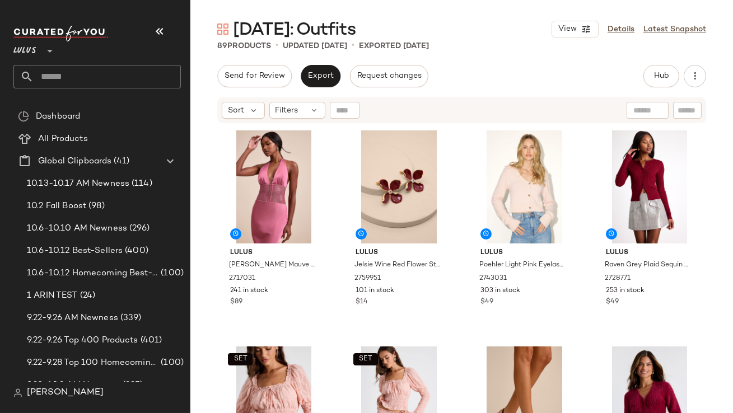
click at [166, 30] on button "button" at bounding box center [159, 31] width 27 height 27
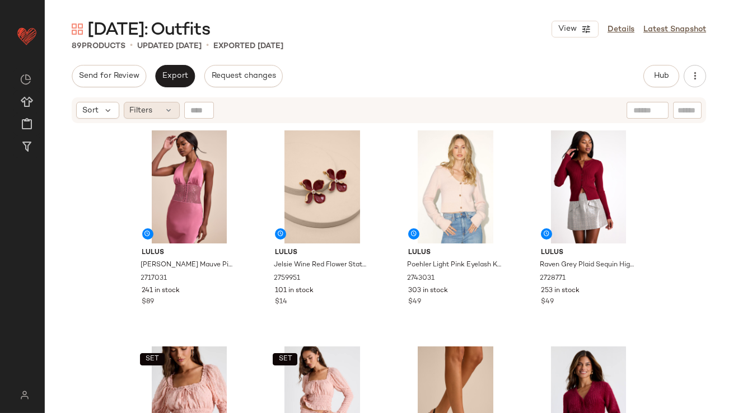
click at [140, 109] on span "Filters" at bounding box center [141, 111] width 23 height 12
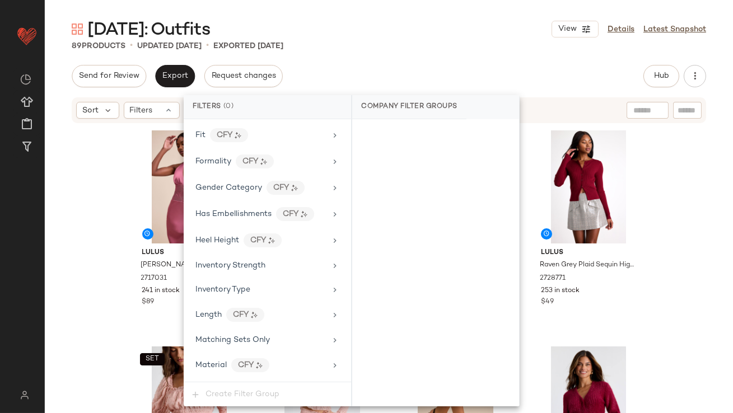
scroll to position [885, 0]
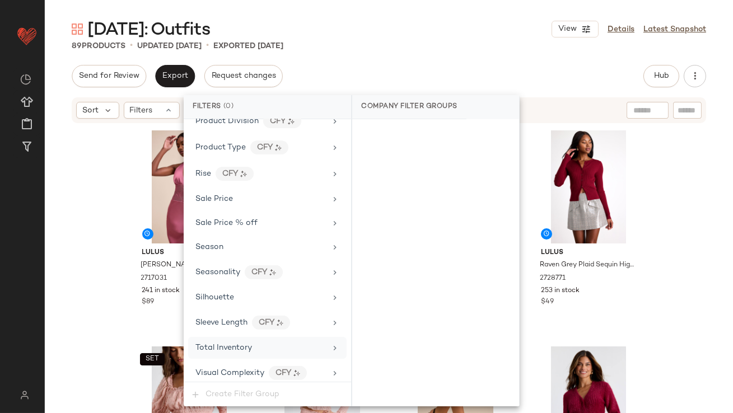
click at [240, 344] on span "Total Inventory" at bounding box center [224, 348] width 57 height 8
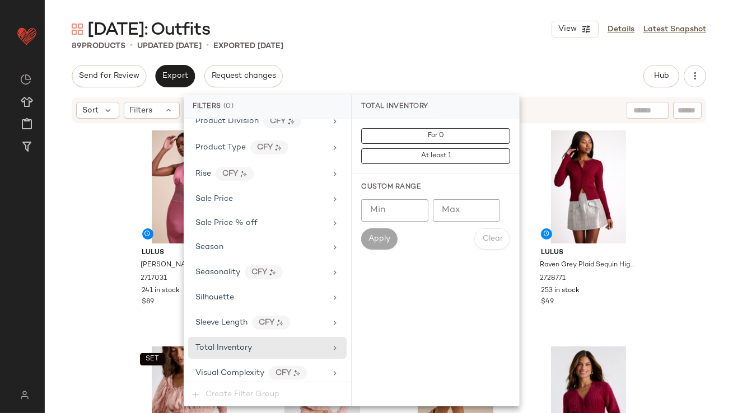
click at [466, 213] on input "Max" at bounding box center [466, 210] width 67 height 22
type input "*"
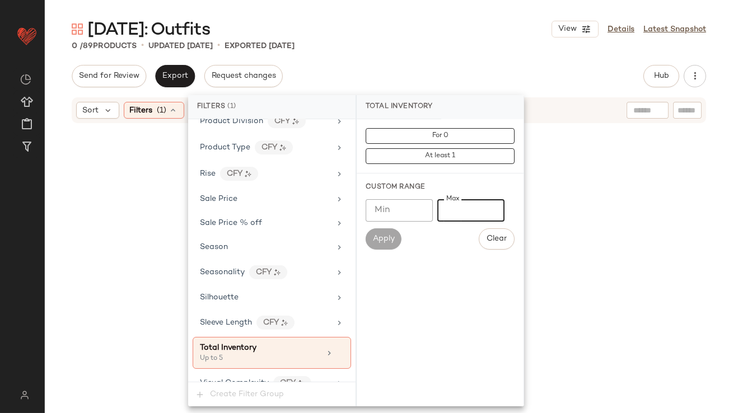
click at [473, 52] on div "[DATE]: Outfits View Details Latest Snapshot 0 / 89 Products • updated [DATE] •…" at bounding box center [389, 216] width 689 height 396
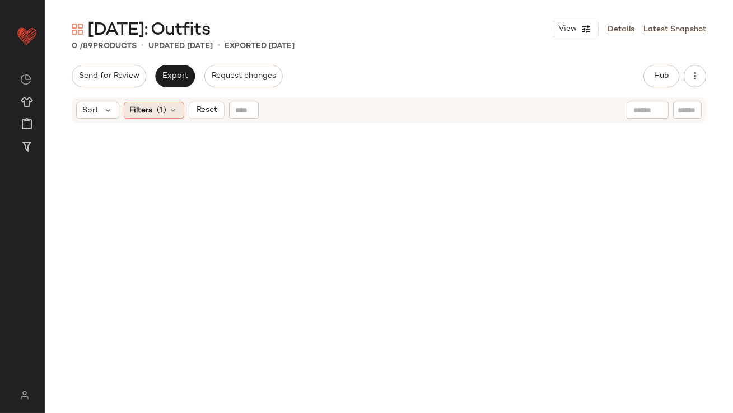
click at [159, 109] on span "(1)" at bounding box center [162, 111] width 10 height 12
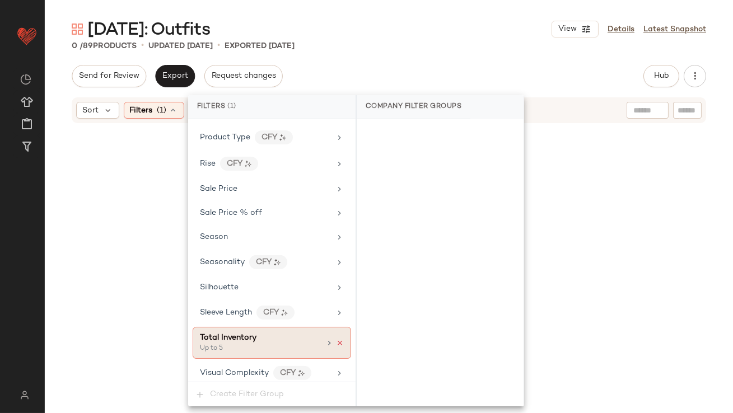
click at [336, 340] on icon at bounding box center [340, 344] width 8 height 8
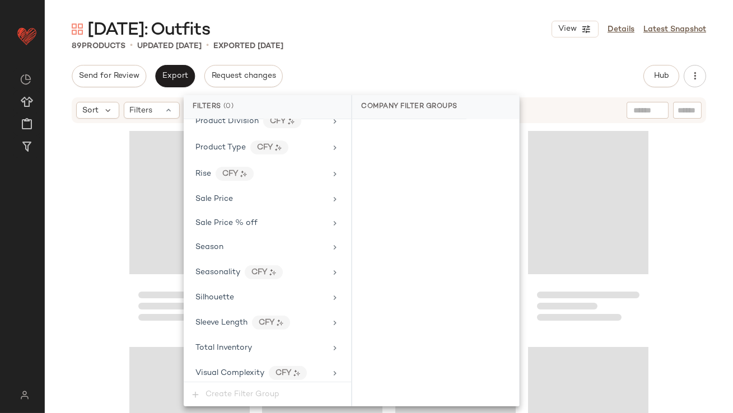
click at [407, 63] on div "[DATE]: Outfits View Details Latest Snapshot 89 Products • updated [DATE] • Exp…" at bounding box center [389, 216] width 689 height 396
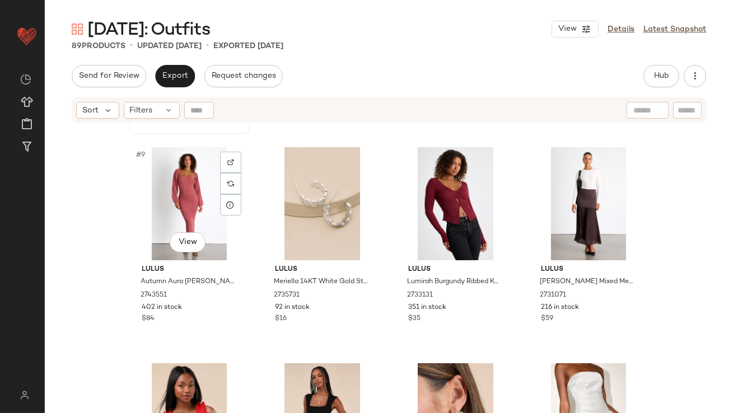
scroll to position [451, 0]
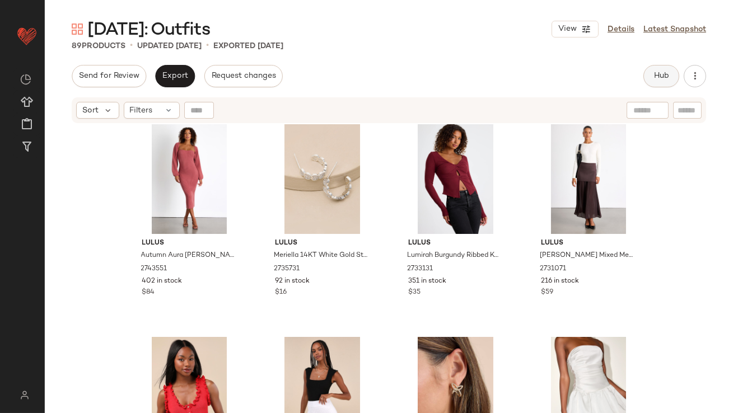
click at [656, 85] on button "Hub" at bounding box center [662, 76] width 36 height 22
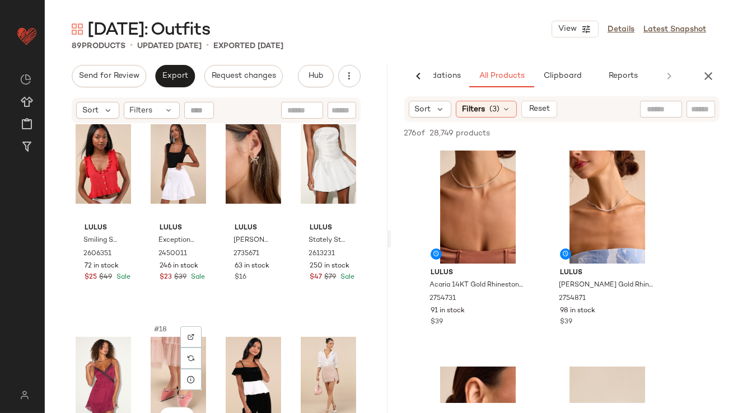
scroll to position [690, 0]
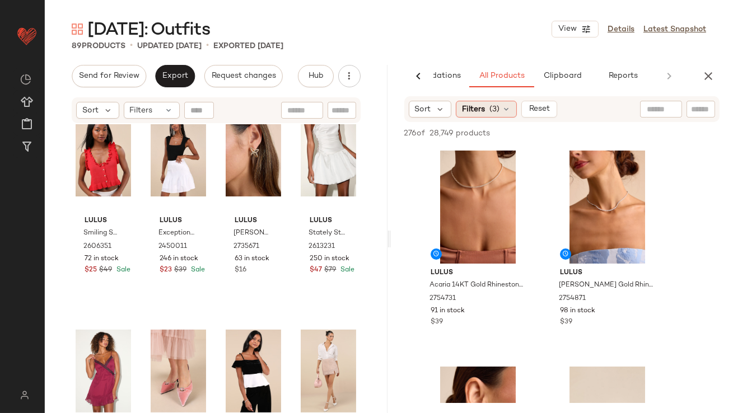
click at [489, 113] on div "Filters (3)" at bounding box center [486, 109] width 61 height 17
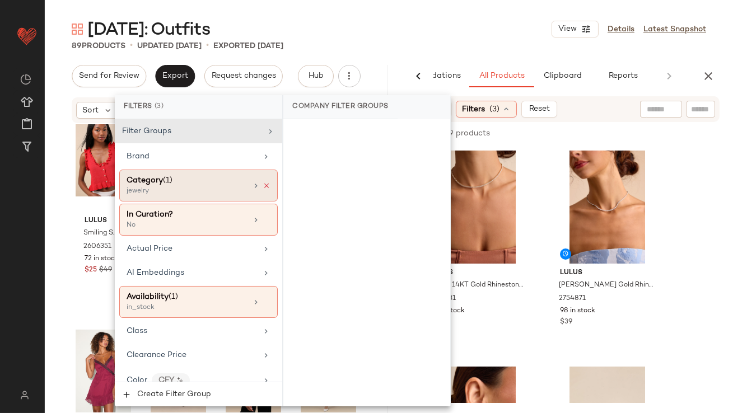
click at [263, 182] on icon at bounding box center [267, 186] width 8 height 8
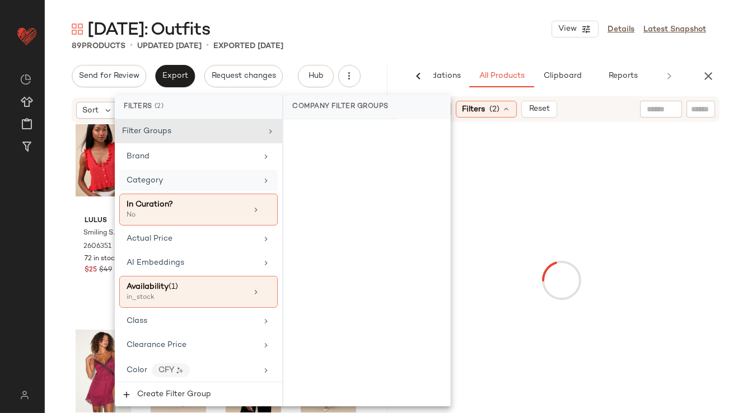
click at [364, 48] on div "89 Products • updated [DATE] • Exported [DATE]" at bounding box center [389, 45] width 689 height 11
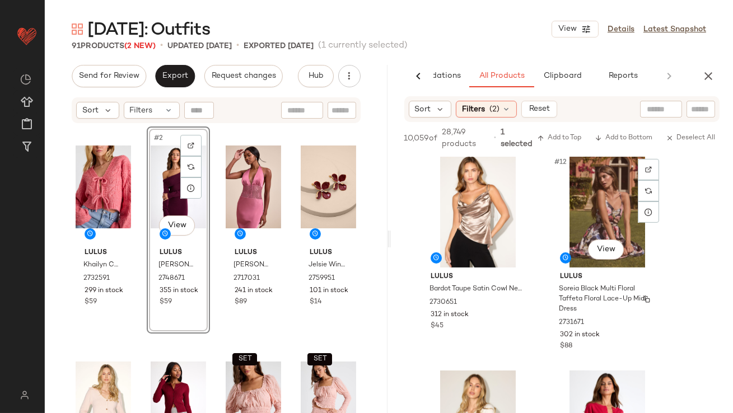
scroll to position [1084, 0]
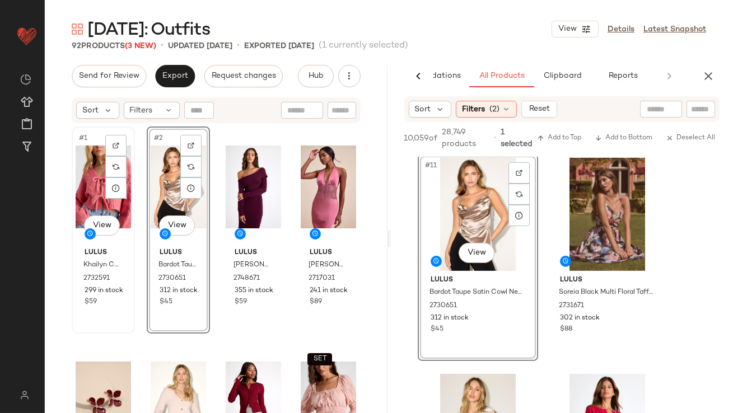
click at [96, 197] on div "#1 View" at bounding box center [103, 187] width 55 height 113
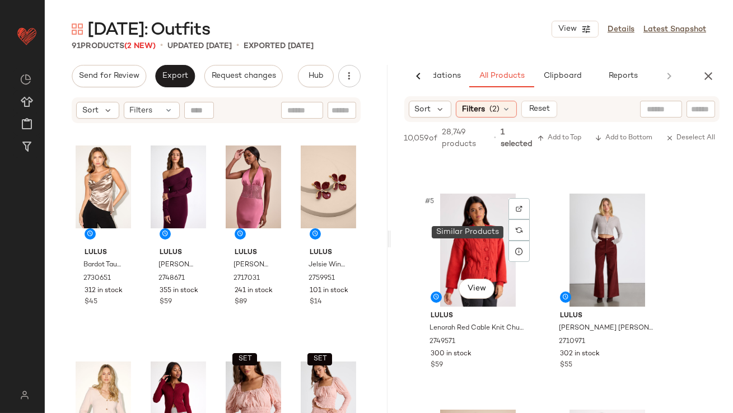
scroll to position [394, 0]
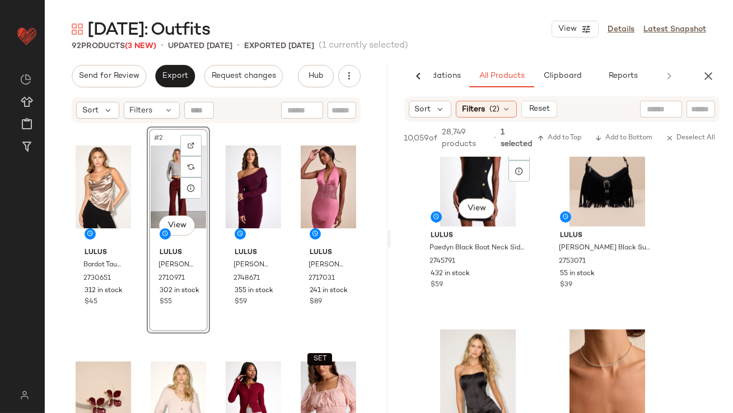
scroll to position [3232, 0]
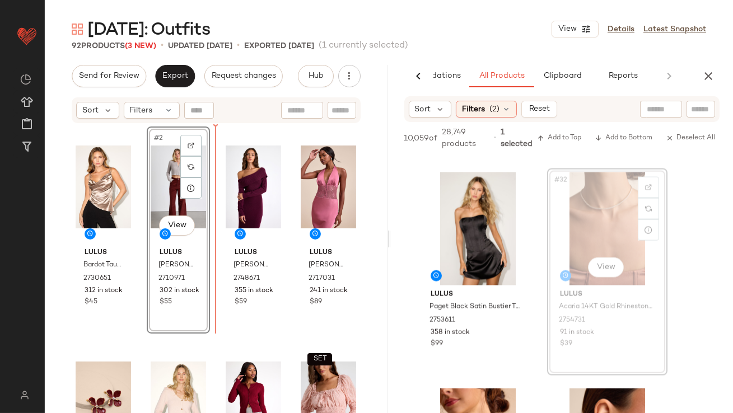
drag, startPoint x: 573, startPoint y: 221, endPoint x: 556, endPoint y: 221, distance: 17.4
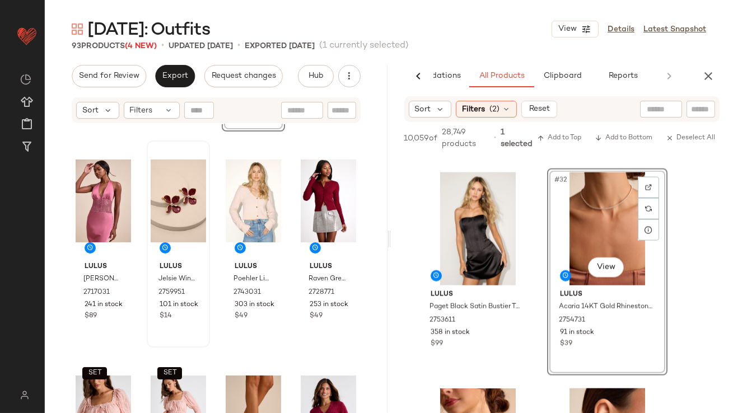
scroll to position [224, 0]
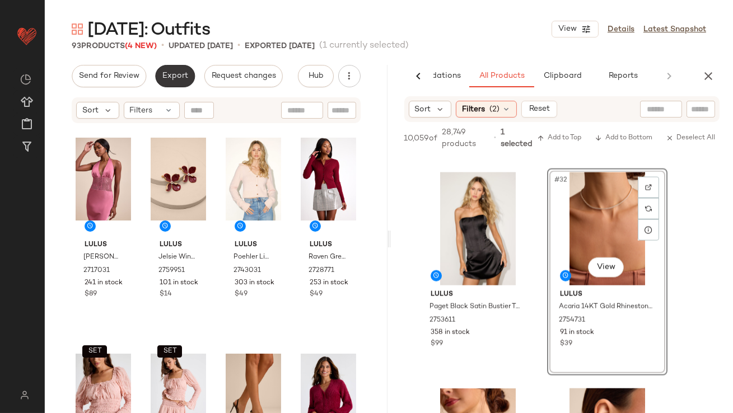
click at [180, 81] on button "Export" at bounding box center [175, 76] width 40 height 22
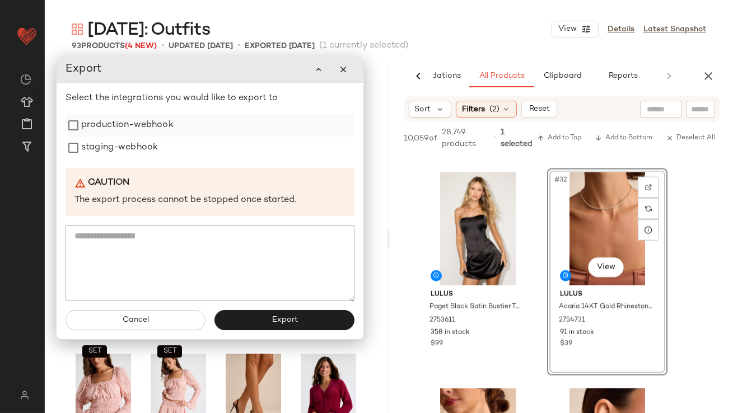
click at [157, 124] on label "production-webhook" at bounding box center [127, 125] width 92 height 22
click at [155, 148] on label "staging-webhook" at bounding box center [119, 148] width 77 height 22
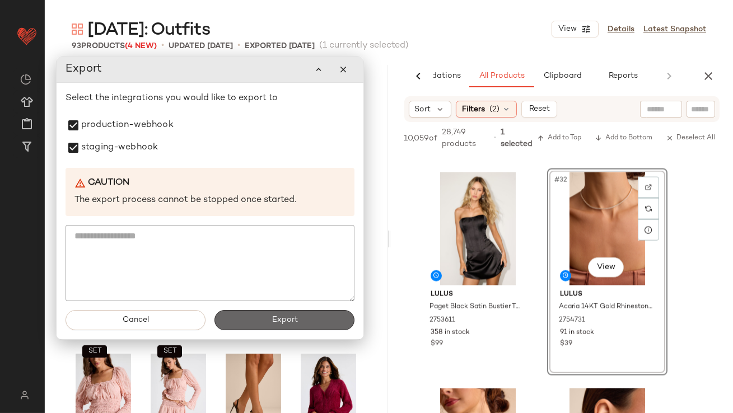
click at [283, 326] on button "Export" at bounding box center [285, 320] width 140 height 20
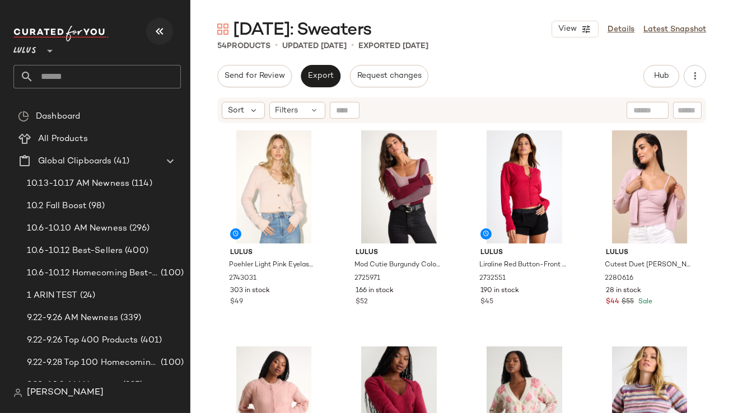
click at [170, 35] on button "button" at bounding box center [159, 31] width 27 height 27
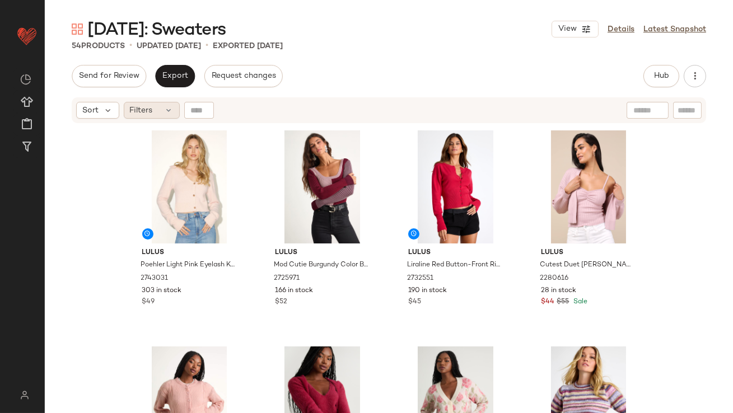
click at [164, 107] on div "Filters" at bounding box center [152, 110] width 56 height 17
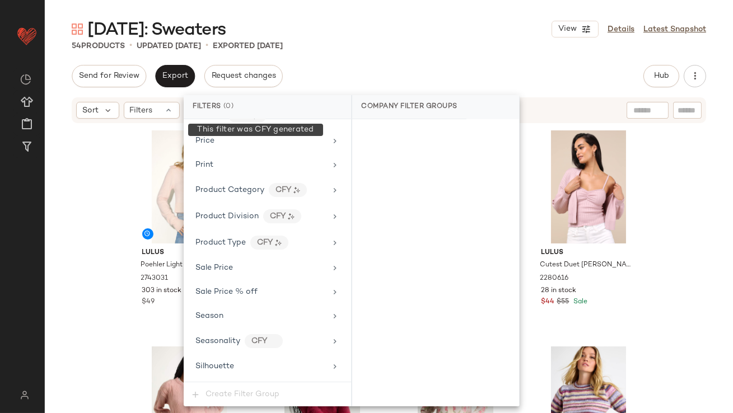
scroll to position [808, 0]
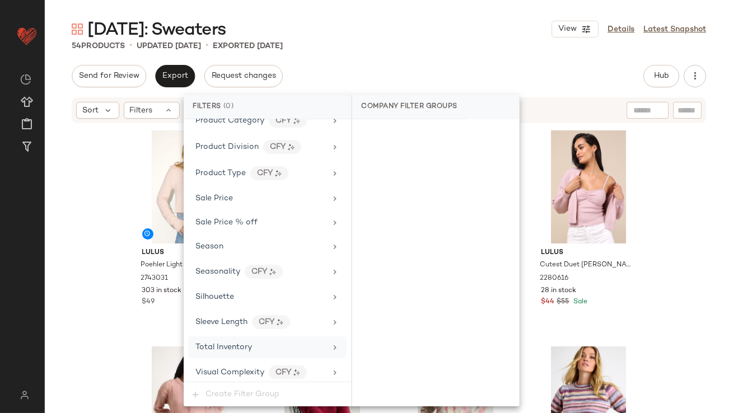
click at [211, 352] on div "Total Inventory" at bounding box center [267, 348] width 159 height 22
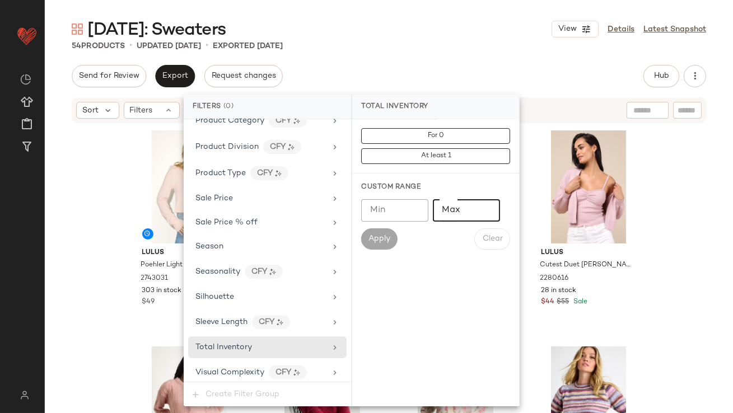
click at [451, 210] on input "Max" at bounding box center [466, 210] width 67 height 22
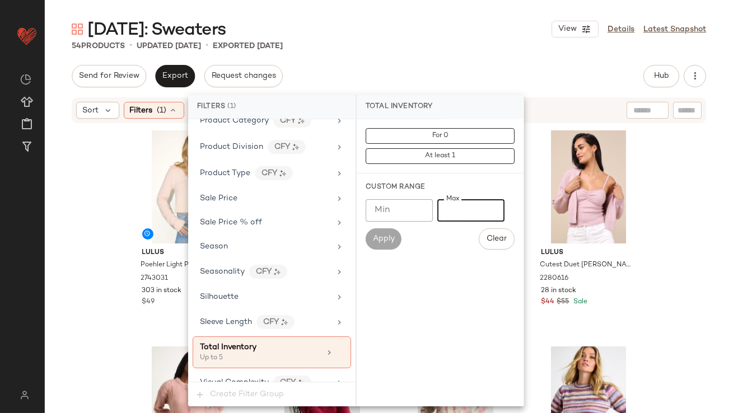
type input "*"
click at [440, 56] on div "[DATE]: Sweaters View Details Latest Snapshot 54 Products • updated [DATE] • Ex…" at bounding box center [389, 216] width 689 height 396
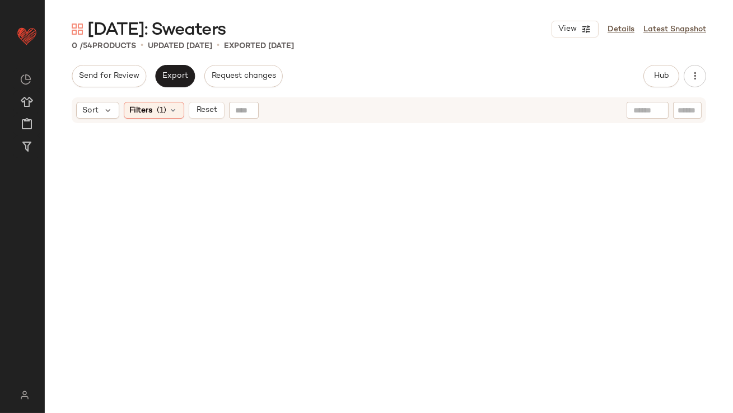
click at [167, 119] on div "Sort Filters (1) Reset" at bounding box center [389, 110] width 635 height 26
click at [169, 111] on icon at bounding box center [173, 110] width 9 height 9
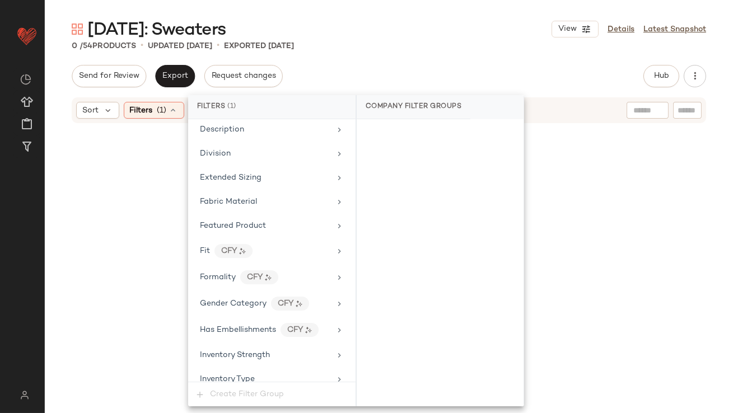
scroll to position [819, 0]
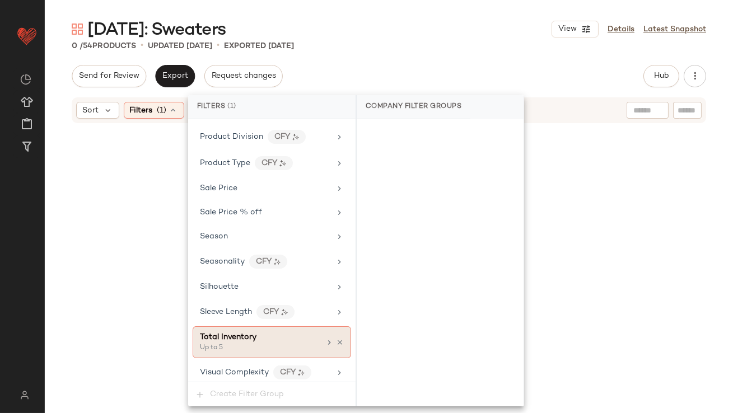
click at [255, 343] on div "Up to 5" at bounding box center [256, 348] width 112 height 10
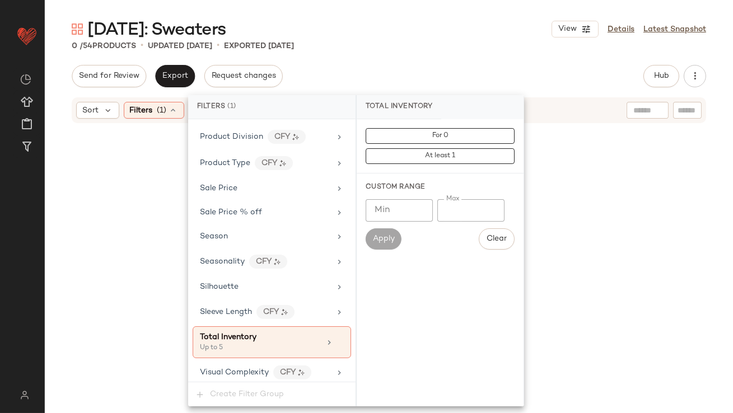
click at [443, 207] on input "*" at bounding box center [471, 210] width 67 height 22
type input "**"
click at [508, 26] on div "[DATE]: Sweaters View Details Latest Snapshot" at bounding box center [389, 29] width 689 height 22
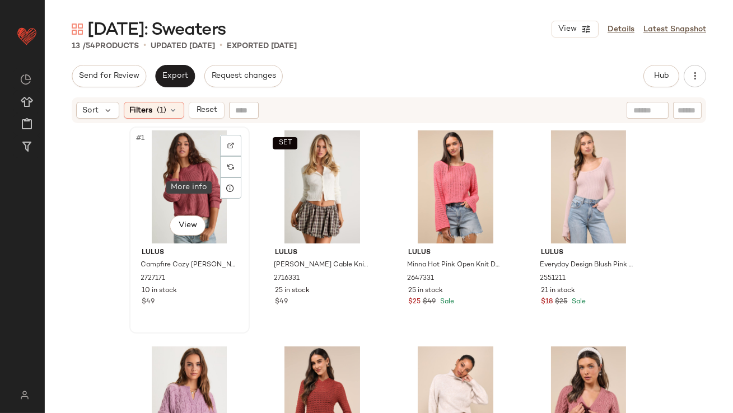
click at [180, 174] on div "#1 View" at bounding box center [189, 187] width 113 height 113
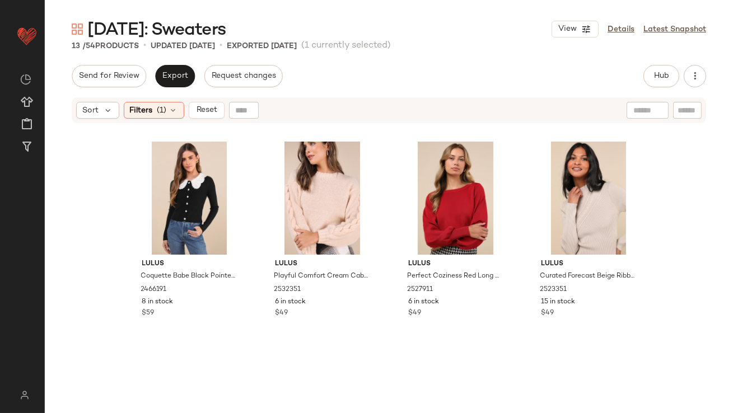
scroll to position [550, 0]
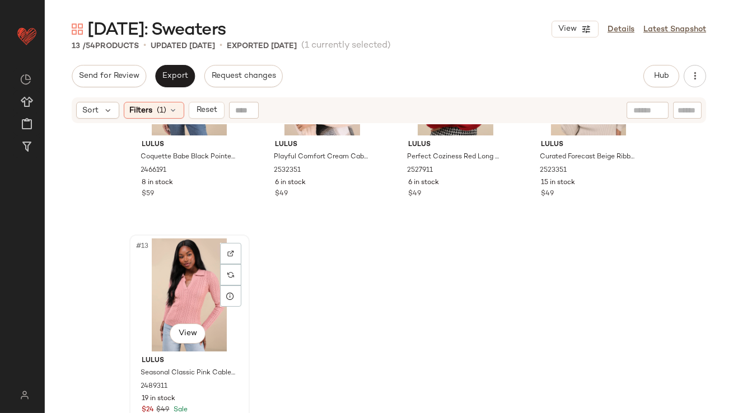
click at [179, 277] on div "#13 View" at bounding box center [189, 295] width 113 height 113
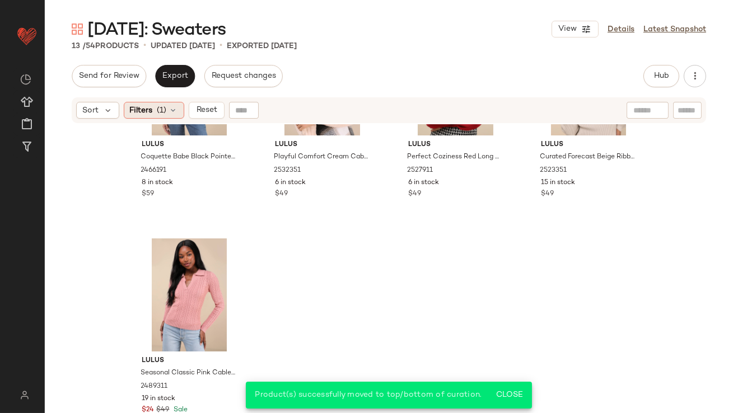
click at [140, 109] on span "Filters" at bounding box center [141, 111] width 23 height 12
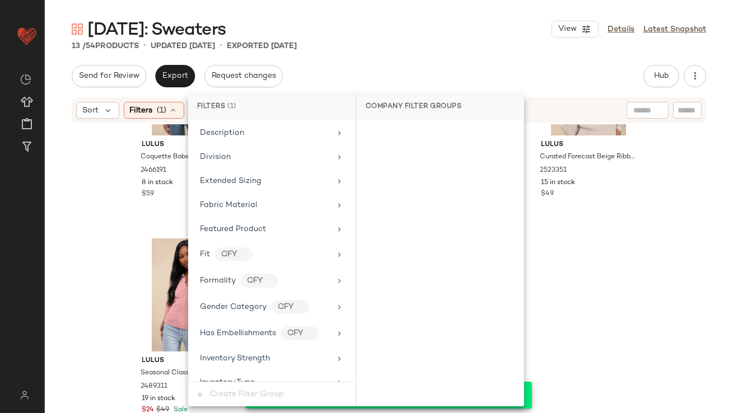
scroll to position [819, 0]
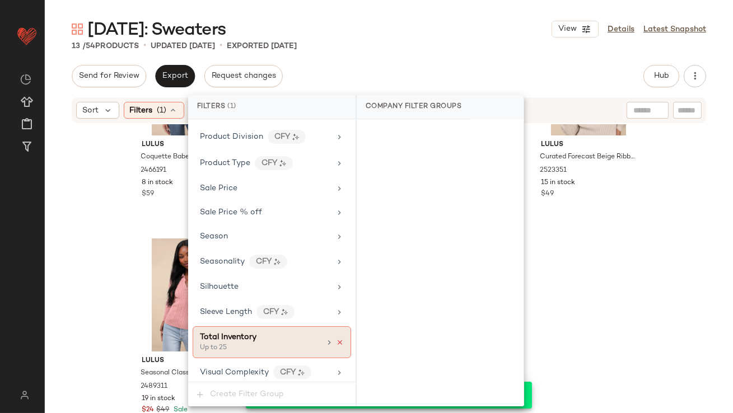
click at [337, 339] on icon at bounding box center [340, 343] width 8 height 8
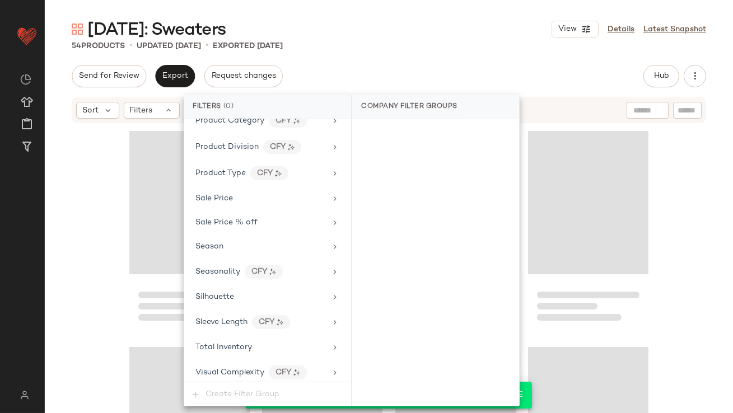
click at [420, 62] on div "[DATE]: Sweaters View Details Latest Snapshot 54 Products • updated [DATE] • Ex…" at bounding box center [389, 216] width 689 height 396
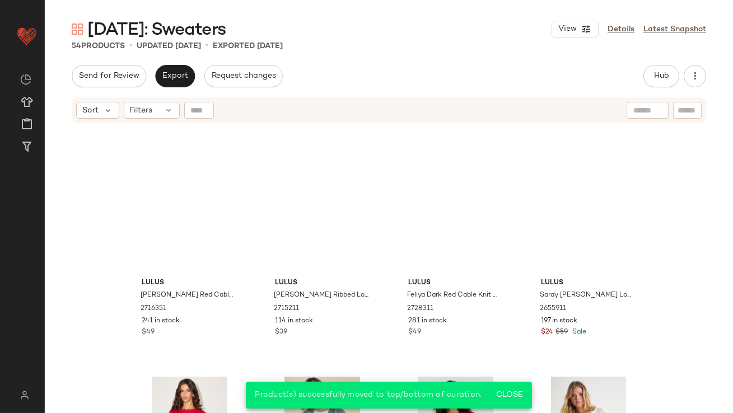
scroll to position [0, 0]
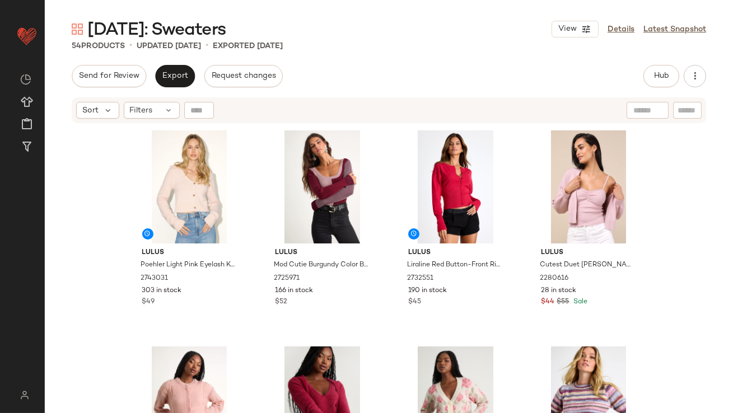
click at [664, 60] on div "Valentine's Day: Sweaters View Details Latest Snapshot 54 Products • updated Oc…" at bounding box center [389, 216] width 689 height 396
click at [662, 68] on button "Hub" at bounding box center [662, 76] width 36 height 22
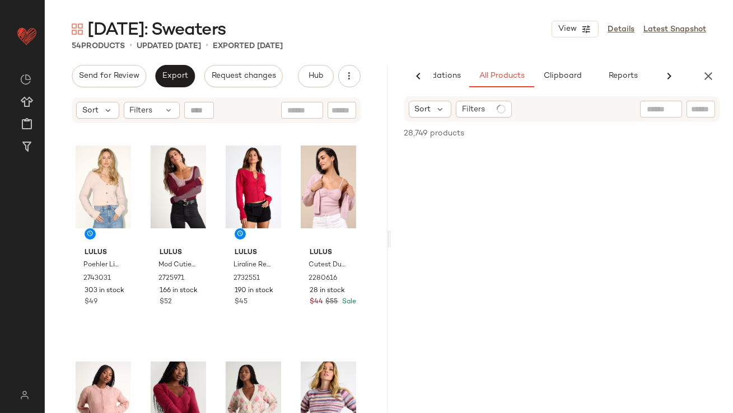
scroll to position [0, 63]
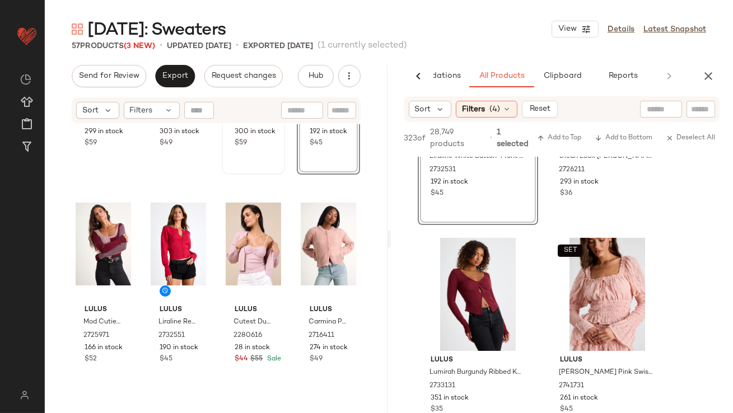
scroll to position [198, 0]
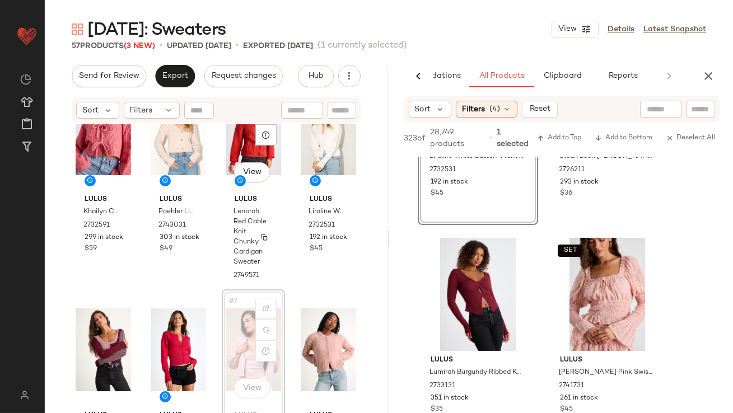
scroll to position [50, 0]
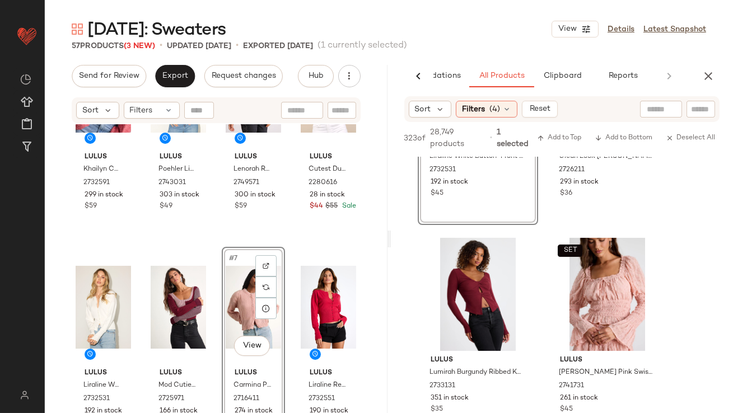
scroll to position [252, 0]
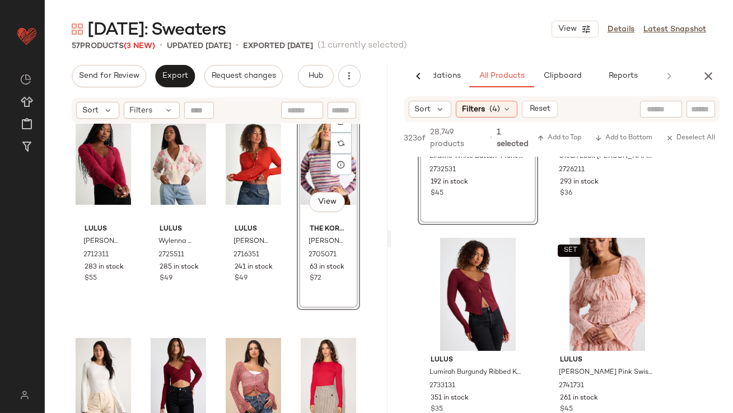
scroll to position [467, 0]
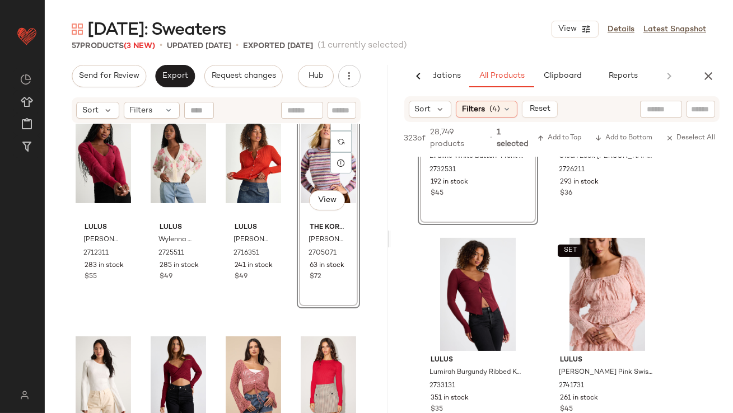
click at [169, 64] on div "Valentine's Day: Sweaters View Details Latest Snapshot 57 Products (3 New) • up…" at bounding box center [389, 216] width 689 height 396
click at [169, 68] on button "Export" at bounding box center [175, 76] width 40 height 22
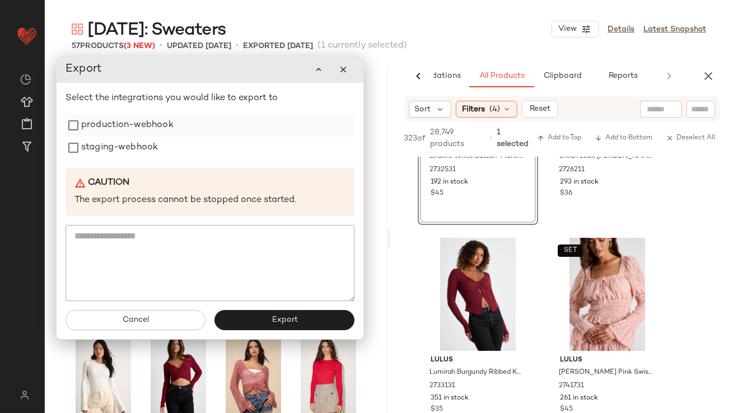
click at [119, 119] on label "production-webhook" at bounding box center [127, 125] width 92 height 22
click at [119, 138] on label "staging-webhook" at bounding box center [119, 148] width 77 height 22
click at [252, 323] on button "Export" at bounding box center [285, 320] width 140 height 20
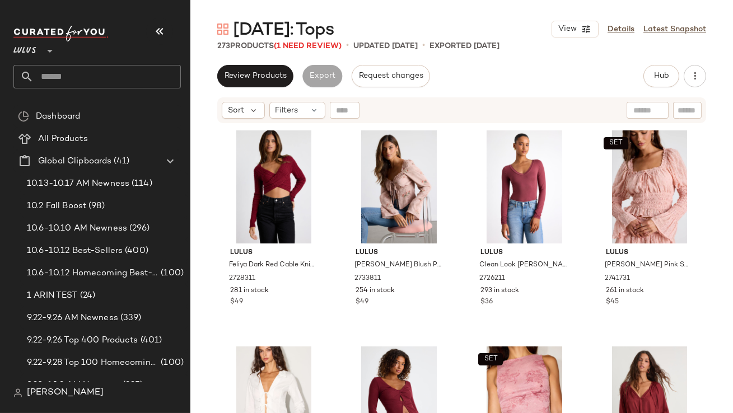
click at [152, 38] on button "button" at bounding box center [159, 31] width 27 height 27
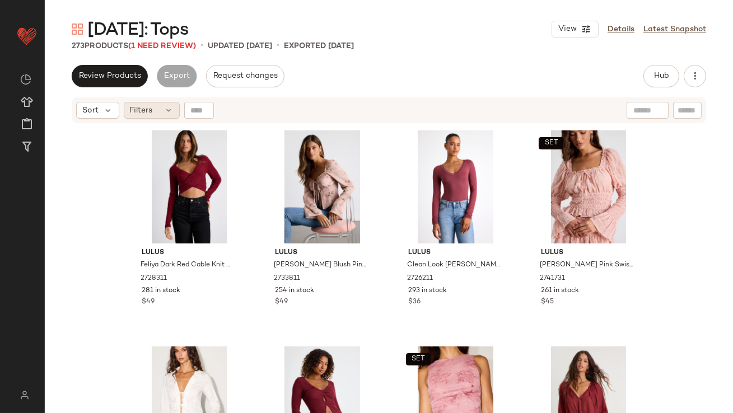
click at [151, 115] on span "Filters" at bounding box center [141, 111] width 23 height 12
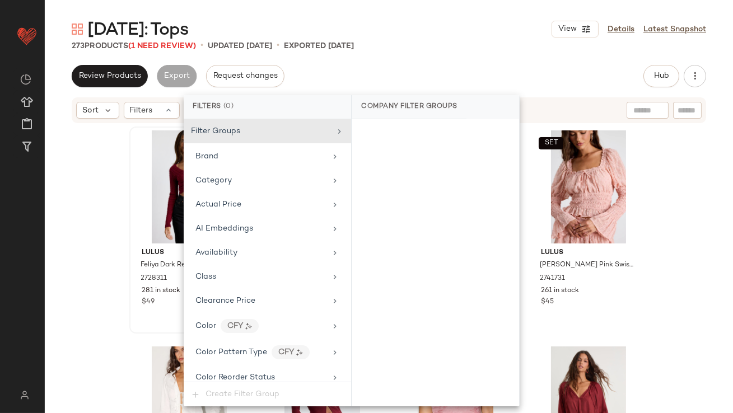
scroll to position [858, 0]
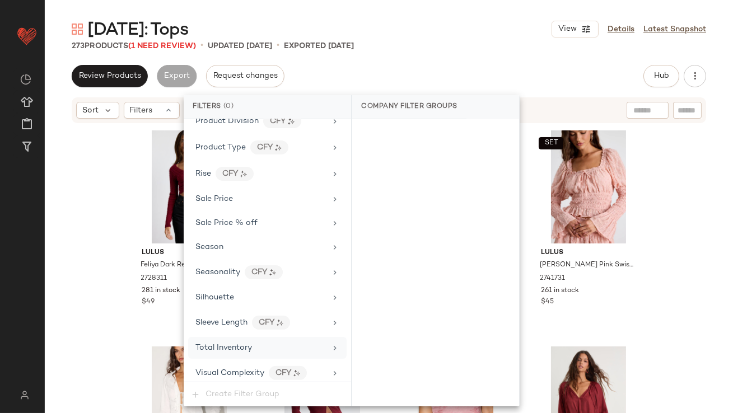
click at [238, 344] on span "Total Inventory" at bounding box center [224, 348] width 57 height 8
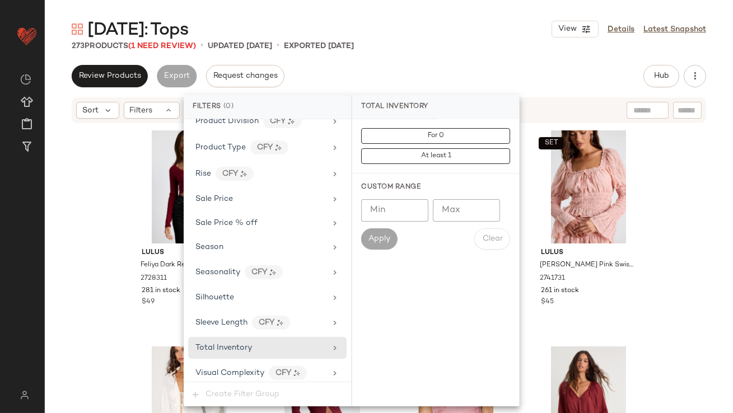
click at [468, 221] on input "Max" at bounding box center [466, 210] width 67 height 22
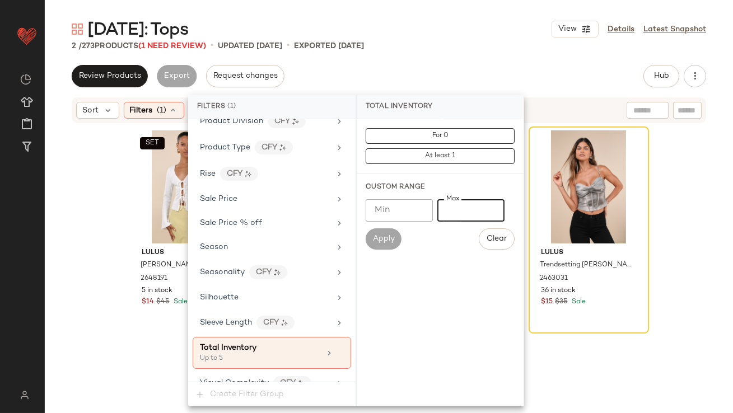
type input "*"
click at [436, 35] on div "[DATE]: Tops View Details Latest Snapshot" at bounding box center [389, 29] width 689 height 22
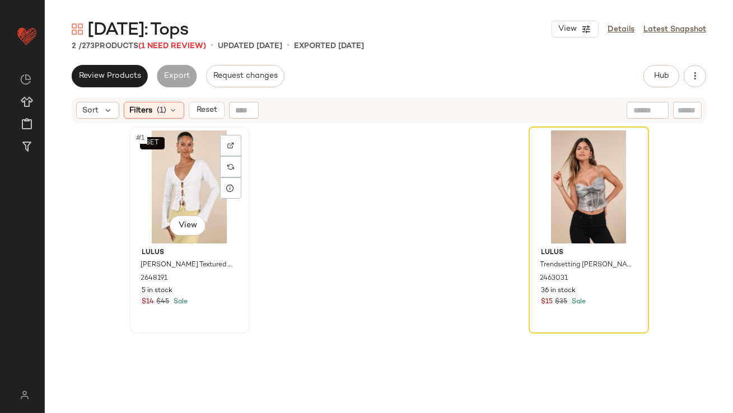
click at [182, 158] on div "SET #1 View" at bounding box center [189, 187] width 113 height 113
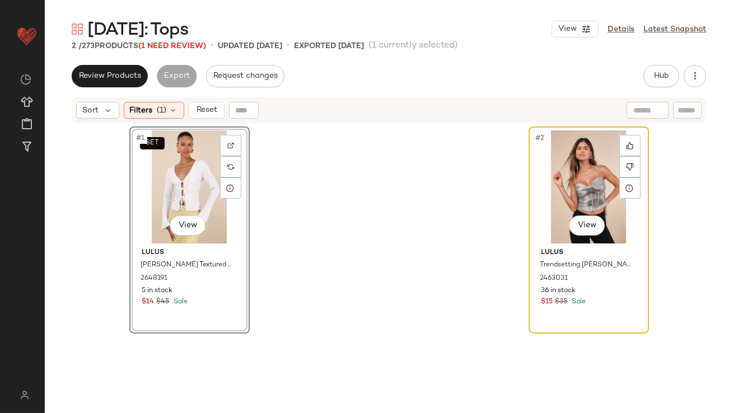
click at [566, 182] on div "#2 View" at bounding box center [589, 187] width 113 height 113
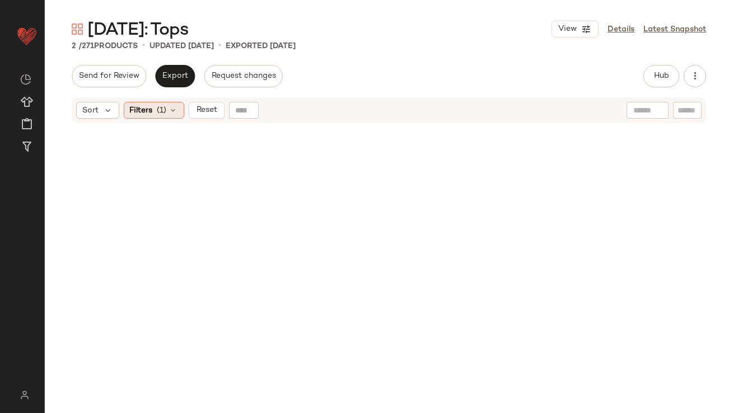
click at [168, 115] on div "Filters (1)" at bounding box center [154, 110] width 61 height 17
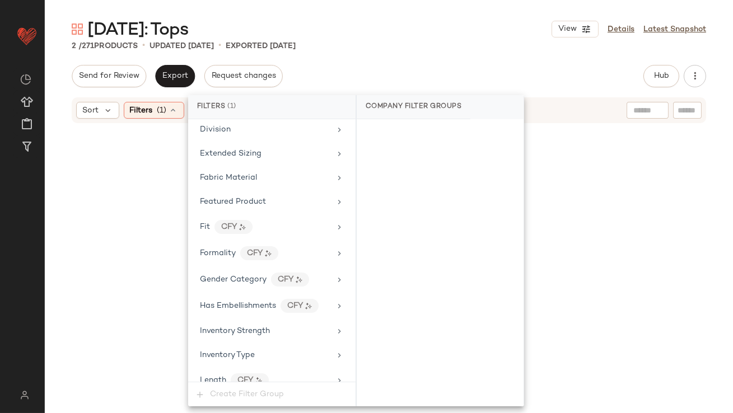
scroll to position [868, 0]
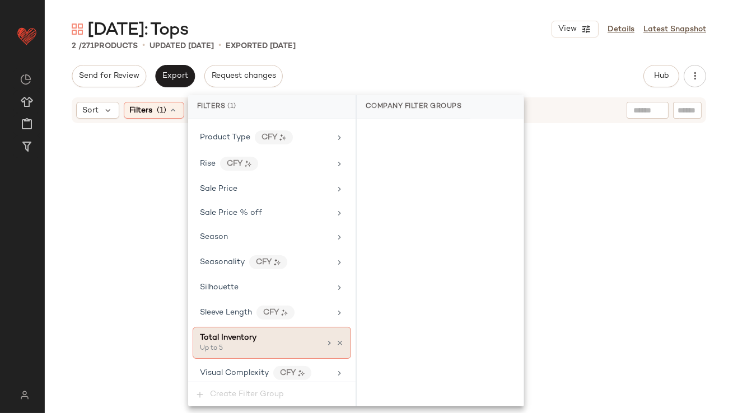
click at [248, 344] on div "Up to 5" at bounding box center [256, 349] width 112 height 10
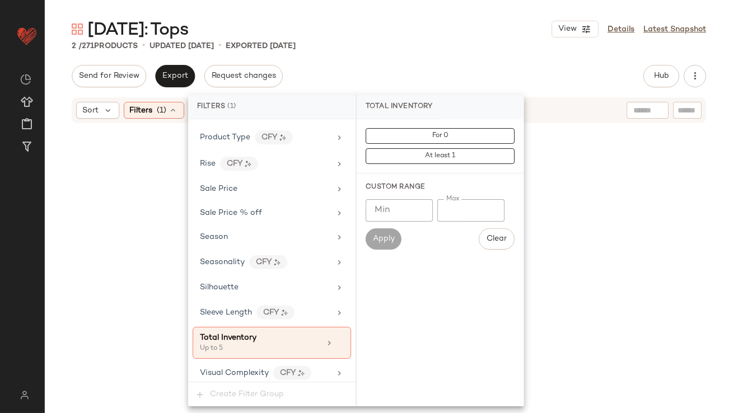
click at [447, 203] on input "*" at bounding box center [471, 210] width 67 height 22
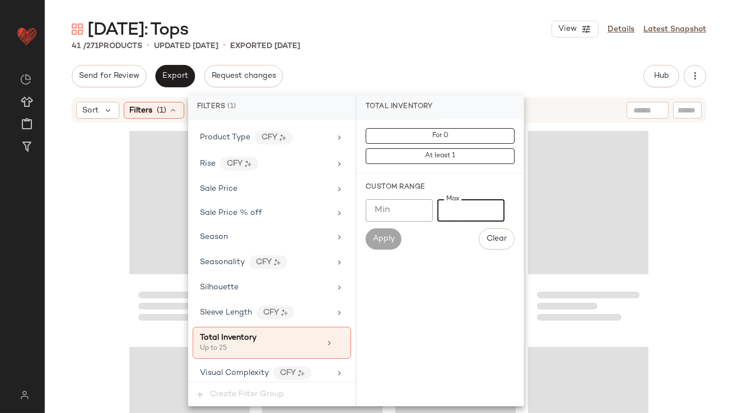
type input "**"
click at [452, 57] on div "[DATE]: Tops View Details Latest Snapshot 41 / 271 Products • updated [DATE] • …" at bounding box center [389, 216] width 689 height 396
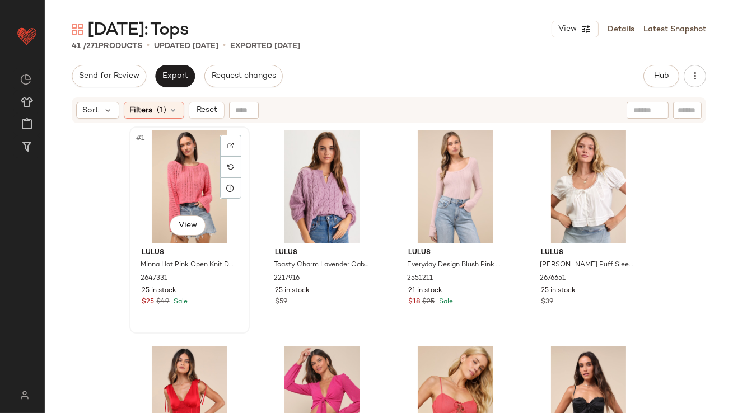
click at [210, 162] on div "#1 View" at bounding box center [189, 187] width 113 height 113
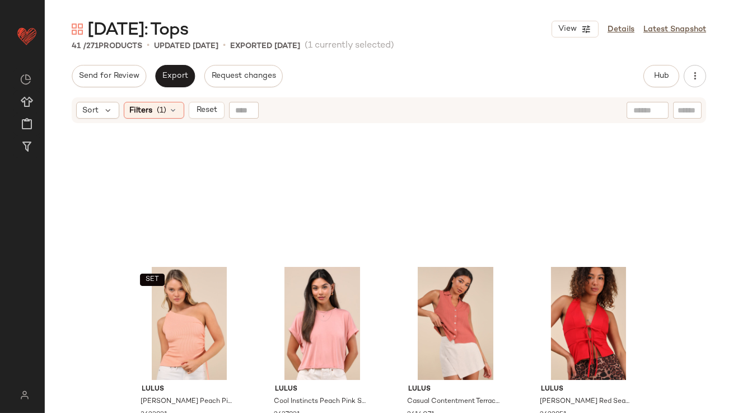
scroll to position [2063, 0]
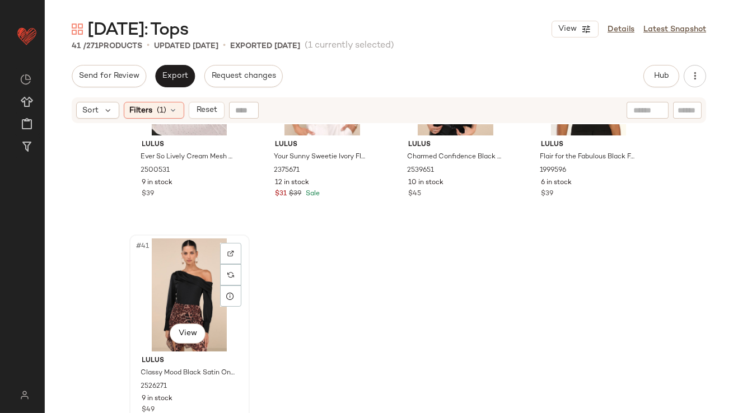
click at [165, 269] on div "#41 View" at bounding box center [189, 295] width 113 height 113
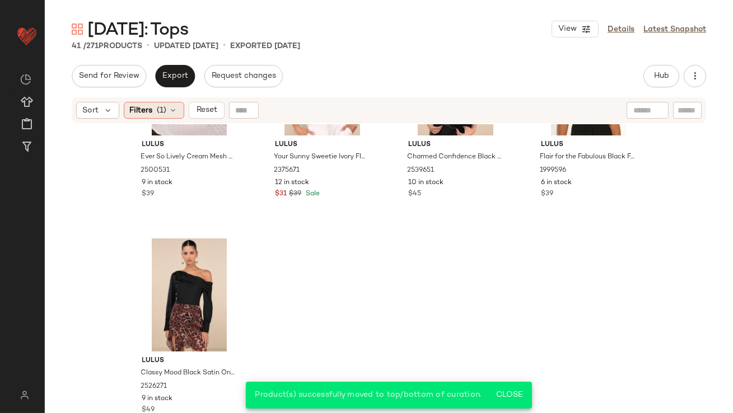
click at [152, 108] on div "Filters (1)" at bounding box center [154, 110] width 61 height 17
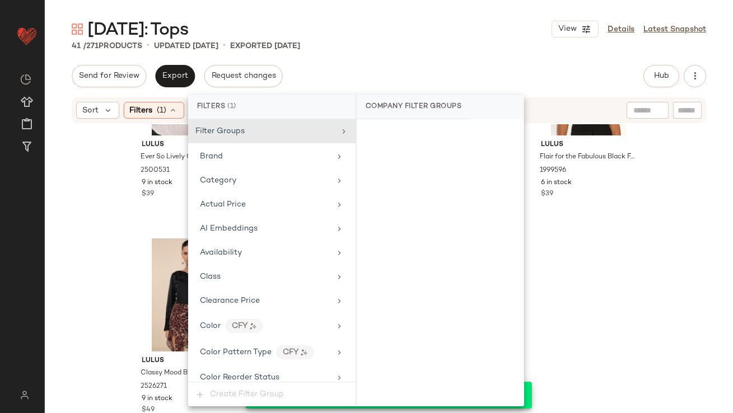
scroll to position [868, 0]
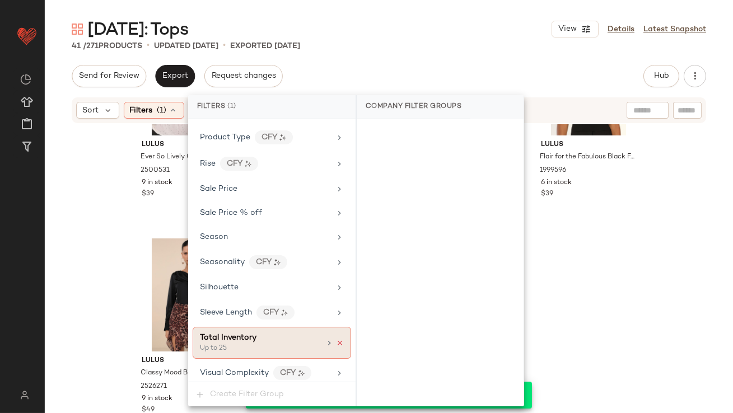
click at [336, 340] on icon at bounding box center [340, 344] width 8 height 8
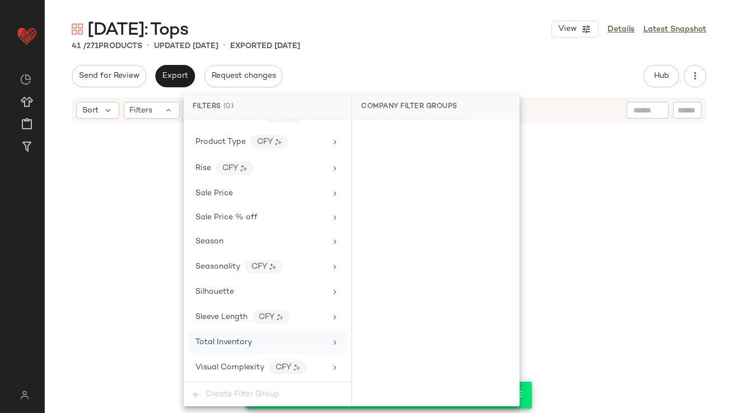
scroll to position [858, 0]
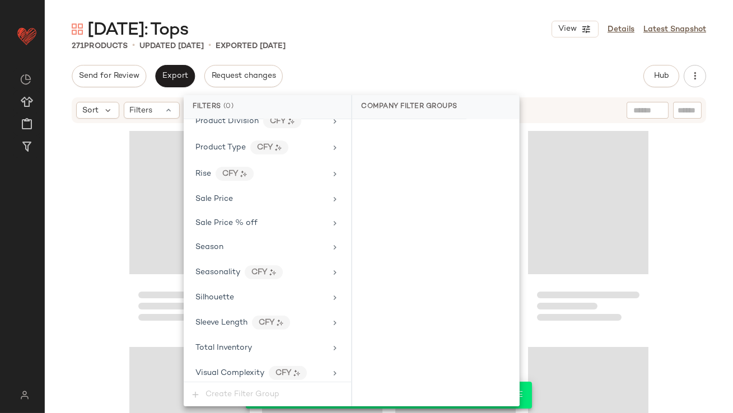
click at [420, 80] on div "Send for Review Export Request changes Hub Send for Review External Review Inte…" at bounding box center [389, 76] width 635 height 22
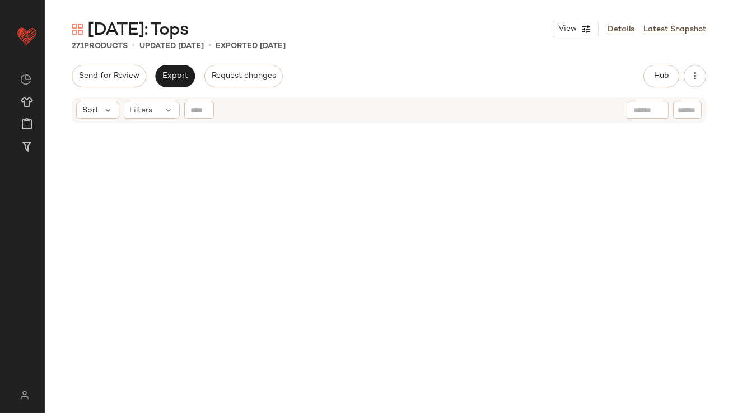
scroll to position [0, 0]
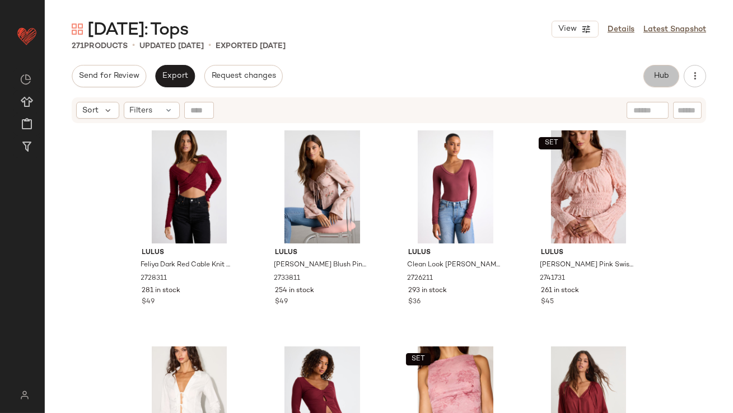
click at [654, 77] on span "Hub" at bounding box center [662, 76] width 16 height 9
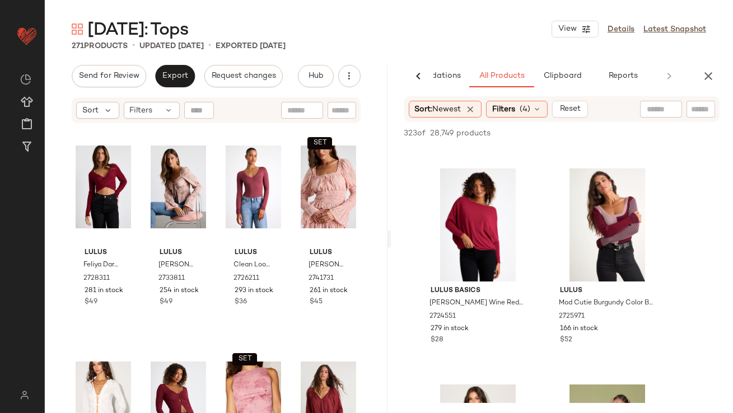
scroll to position [858, 0]
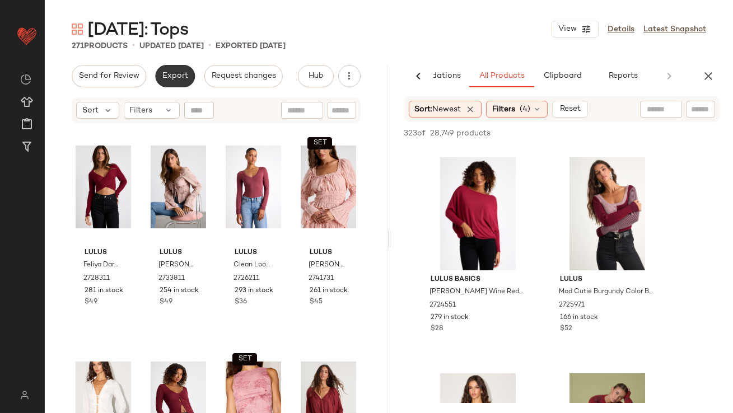
click at [170, 79] on span "Export" at bounding box center [175, 76] width 26 height 9
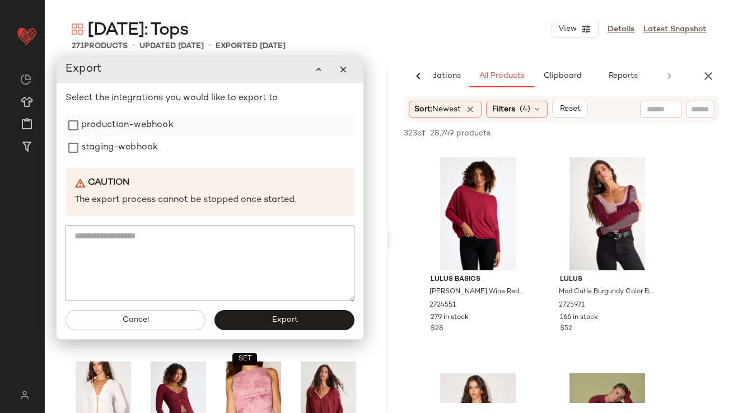
click at [121, 127] on label "production-webhook" at bounding box center [127, 125] width 92 height 22
click at [118, 145] on label "staging-webhook" at bounding box center [119, 148] width 77 height 22
click at [285, 320] on span "Export" at bounding box center [284, 321] width 26 height 9
